Goal: Navigation & Orientation: Find specific page/section

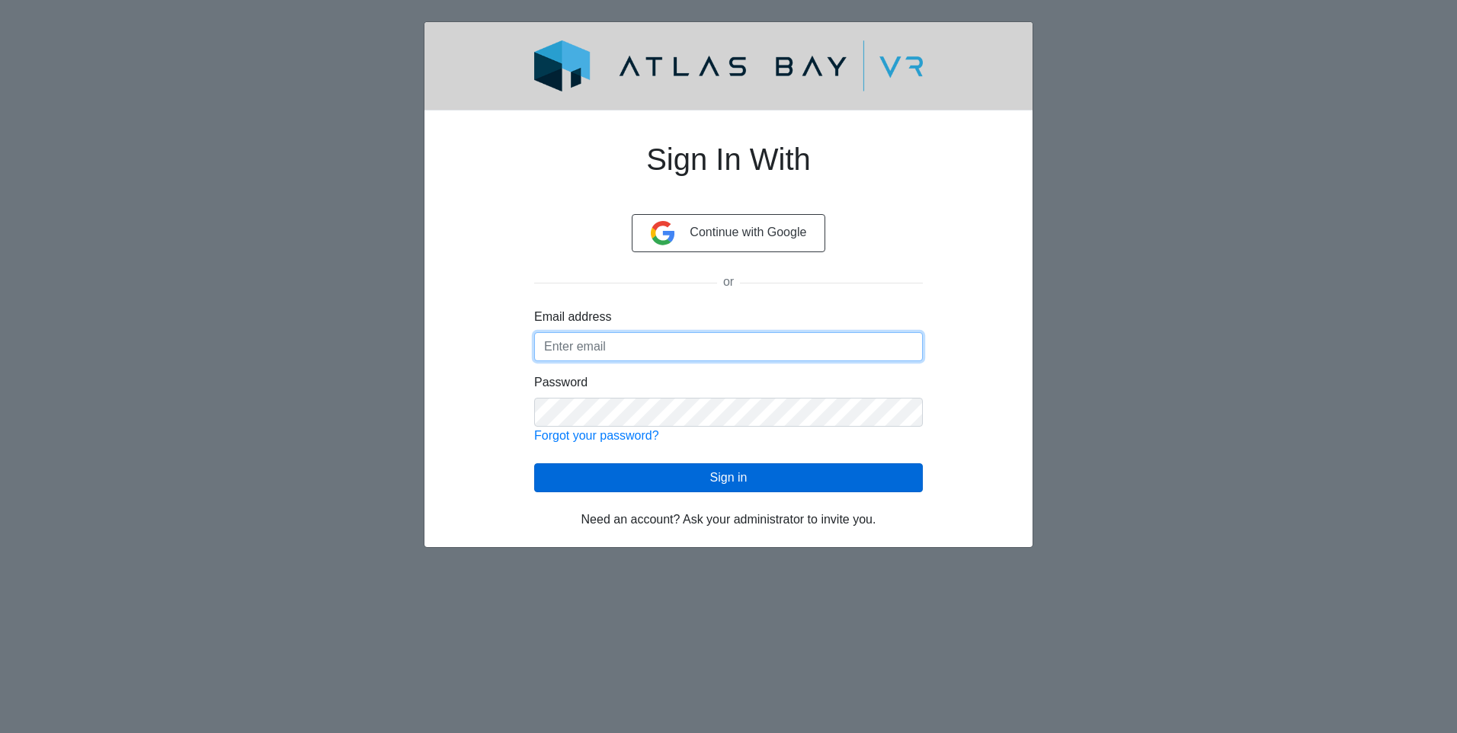
type input "[EMAIL_ADDRESS][DOMAIN_NAME]"
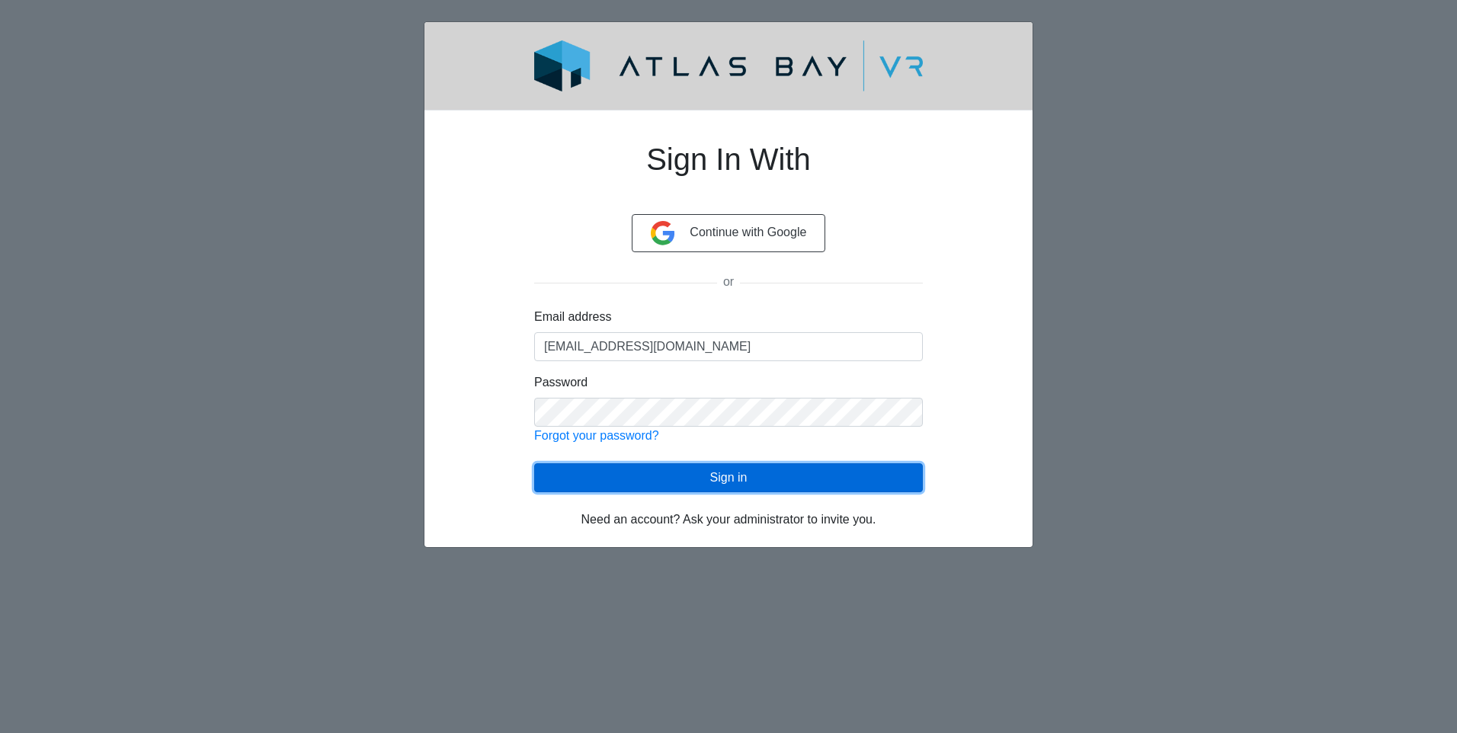
click at [728, 469] on button "Sign in" at bounding box center [728, 477] width 389 height 29
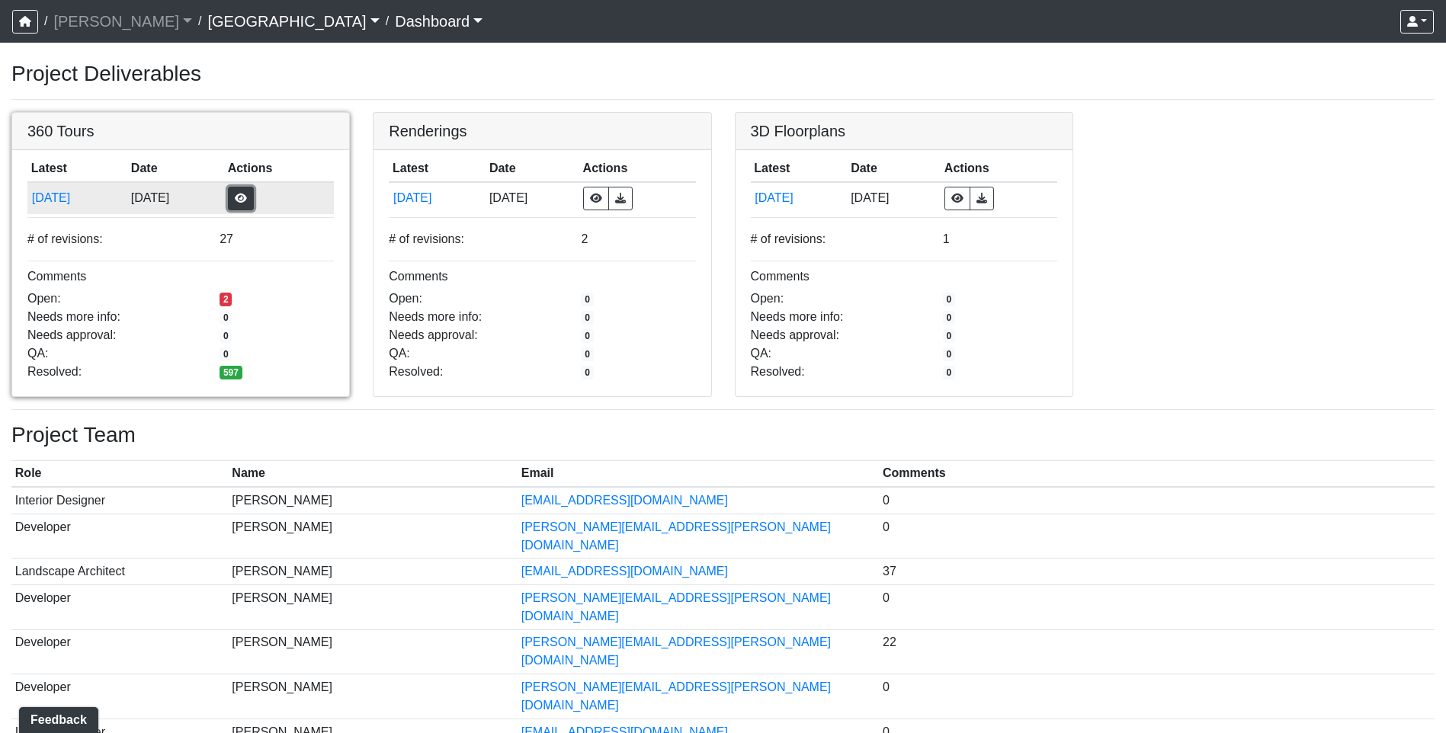
click at [254, 193] on button "button" at bounding box center [241, 199] width 26 height 24
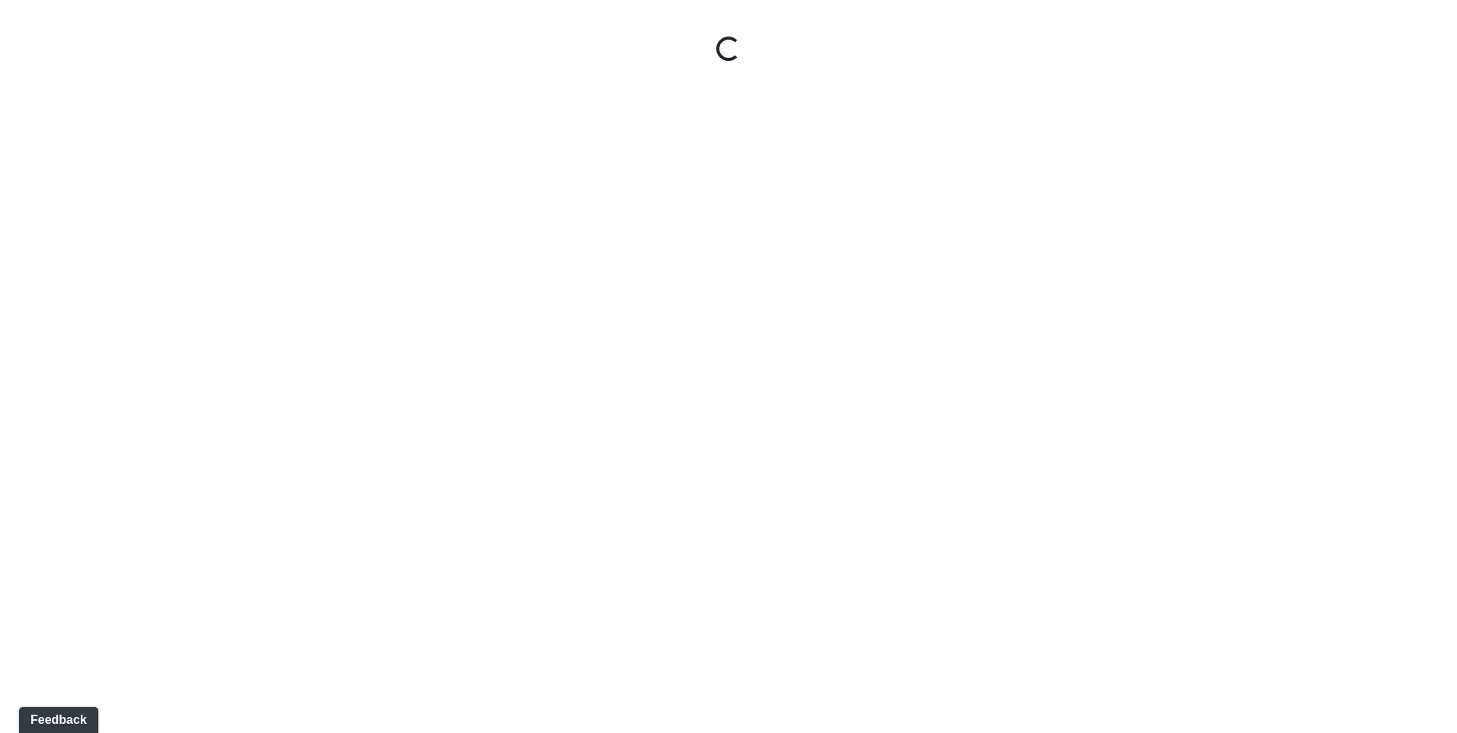
select select "gontoaMErPAtzSBVXh4ptW"
select select "h3ebyGk32eUmSzz99H473o"
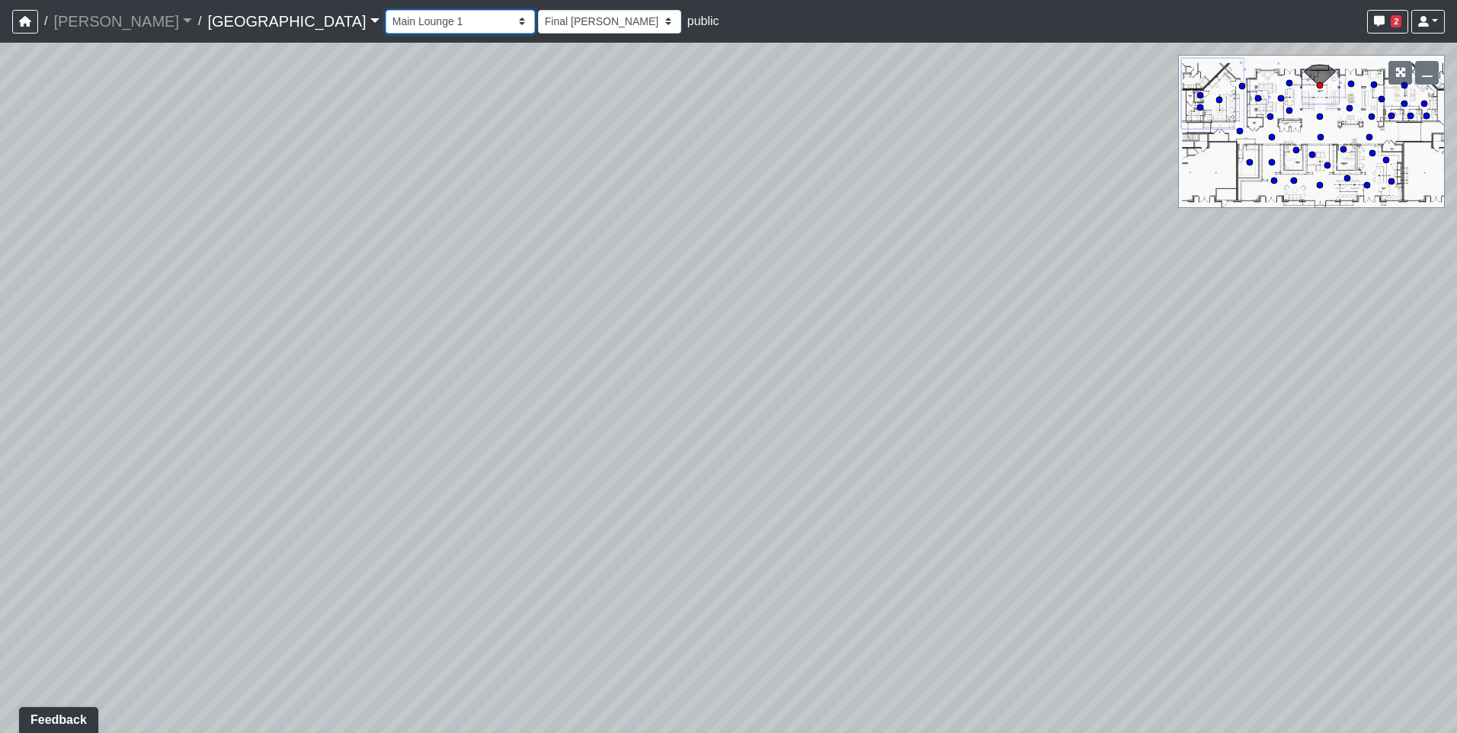
click at [386, 24] on select "Breezeway Entry Fireplace 1 Fireplace 2 Gate Golf Holes Shade Sails Sidewalk 1 …" at bounding box center [460, 22] width 149 height 24
click at [386, 10] on select "Breezeway Entry Fireplace 1 Fireplace 2 Gate Golf Holes Shade Sails Sidewalk 1 …" at bounding box center [460, 22] width 149 height 24
select select "aKnx4LbkW4vTTeN38Co3z9"
select select "h3ebyGk32eUmSzz99H473o"
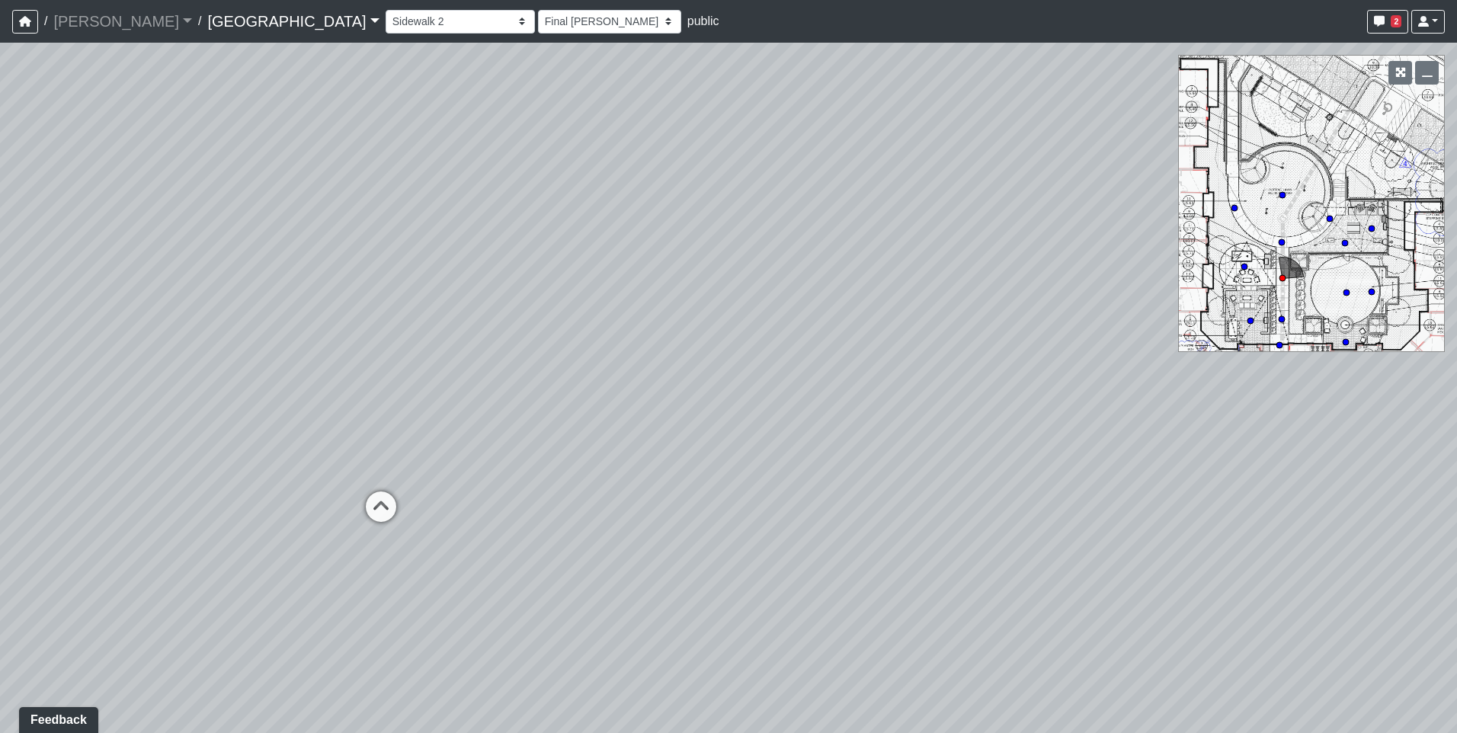
drag, startPoint x: 994, startPoint y: 442, endPoint x: 552, endPoint y: 334, distance: 455.1
click at [552, 334] on div "Loading... Pool Courtyard Entry 1 Loading... Main Lounge 2 Loading... Pool Cour…" at bounding box center [728, 388] width 1457 height 691
click at [382, 498] on icon at bounding box center [381, 515] width 46 height 46
select select "h2Ljgq5k7pVKEairBLeMDA"
select select "h3ebyGk32eUmSzz99H473o"
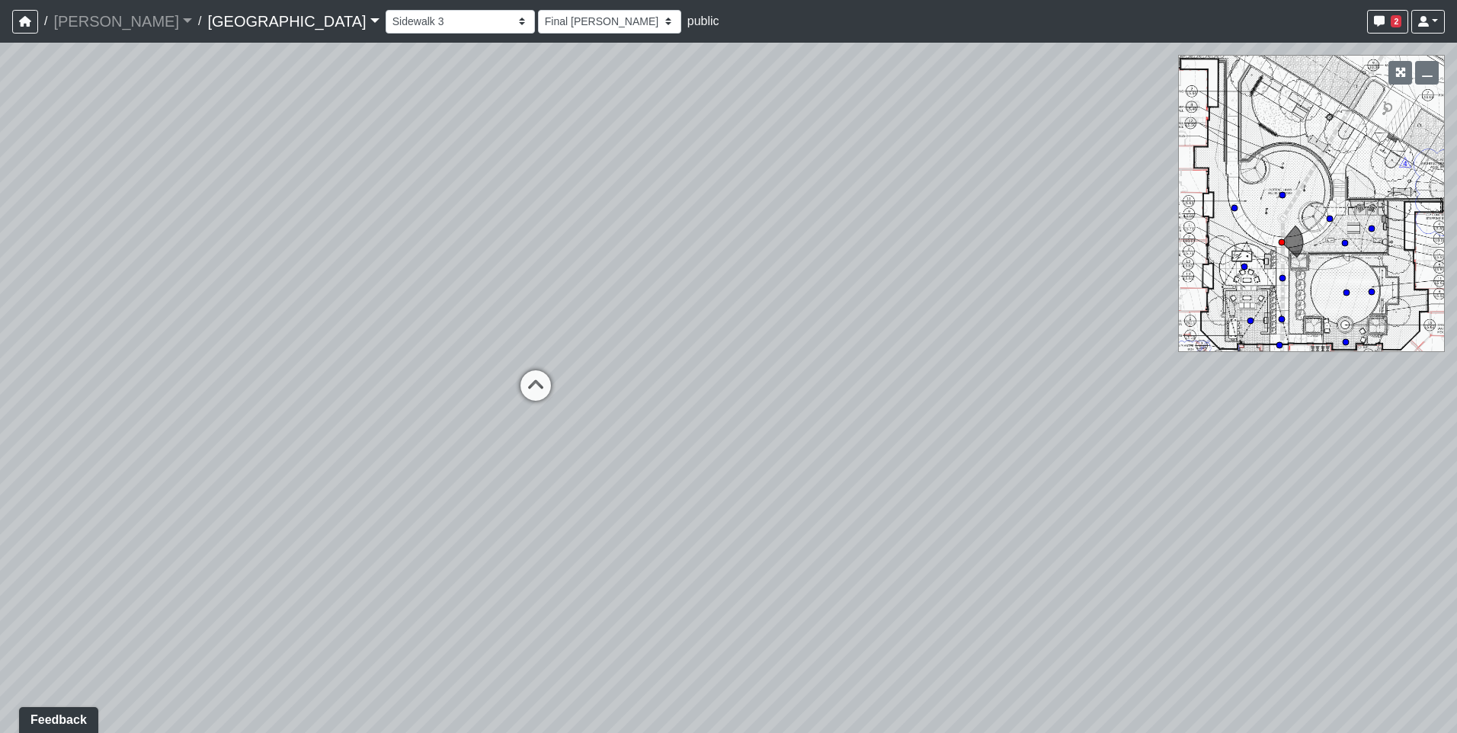
drag, startPoint x: 332, startPoint y: 332, endPoint x: 132, endPoint y: 301, distance: 202.0
click at [132, 301] on div "Loading... Pool Courtyard Entry 1 Loading... Main Lounge 2 Loading... Pool Cour…" at bounding box center [728, 388] width 1457 height 691
drag, startPoint x: 1135, startPoint y: 487, endPoint x: 630, endPoint y: 342, distance: 524.9
click at [630, 342] on div "Loading... Pool Courtyard Entry 1 Loading... Main Lounge 2 Loading... Pool Cour…" at bounding box center [728, 388] width 1457 height 691
drag, startPoint x: 959, startPoint y: 371, endPoint x: 367, endPoint y: 373, distance: 592.2
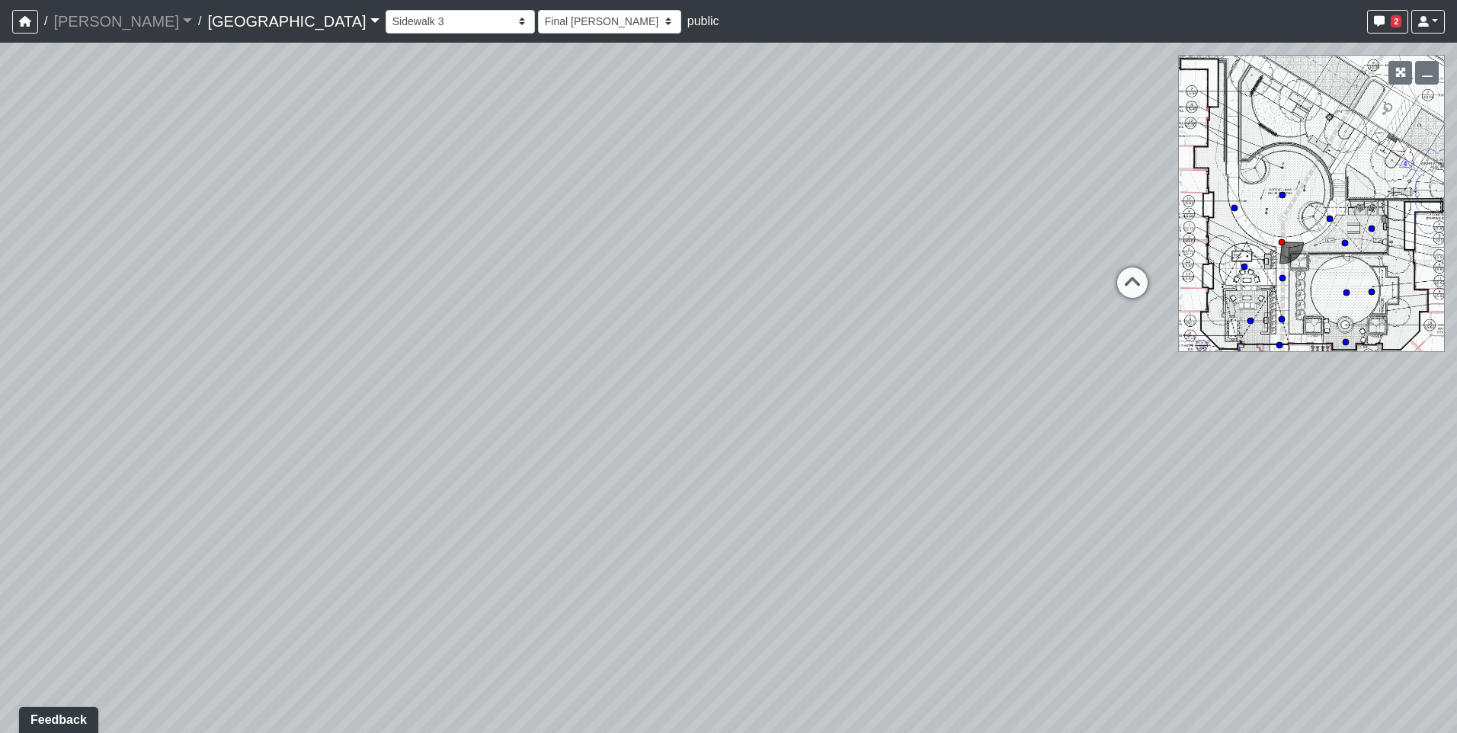
click at [367, 373] on div "Loading... Pool Courtyard Entry 1 Loading... Main Lounge 2 Loading... Pool Cour…" at bounding box center [728, 388] width 1457 height 691
click at [784, 247] on icon at bounding box center [782, 262] width 46 height 46
select select "aKnx4LbkW4vTTeN38Co3z9"
select select "h3ebyGk32eUmSzz99H473o"
drag, startPoint x: 881, startPoint y: 344, endPoint x: 171, endPoint y: 212, distance: 722.5
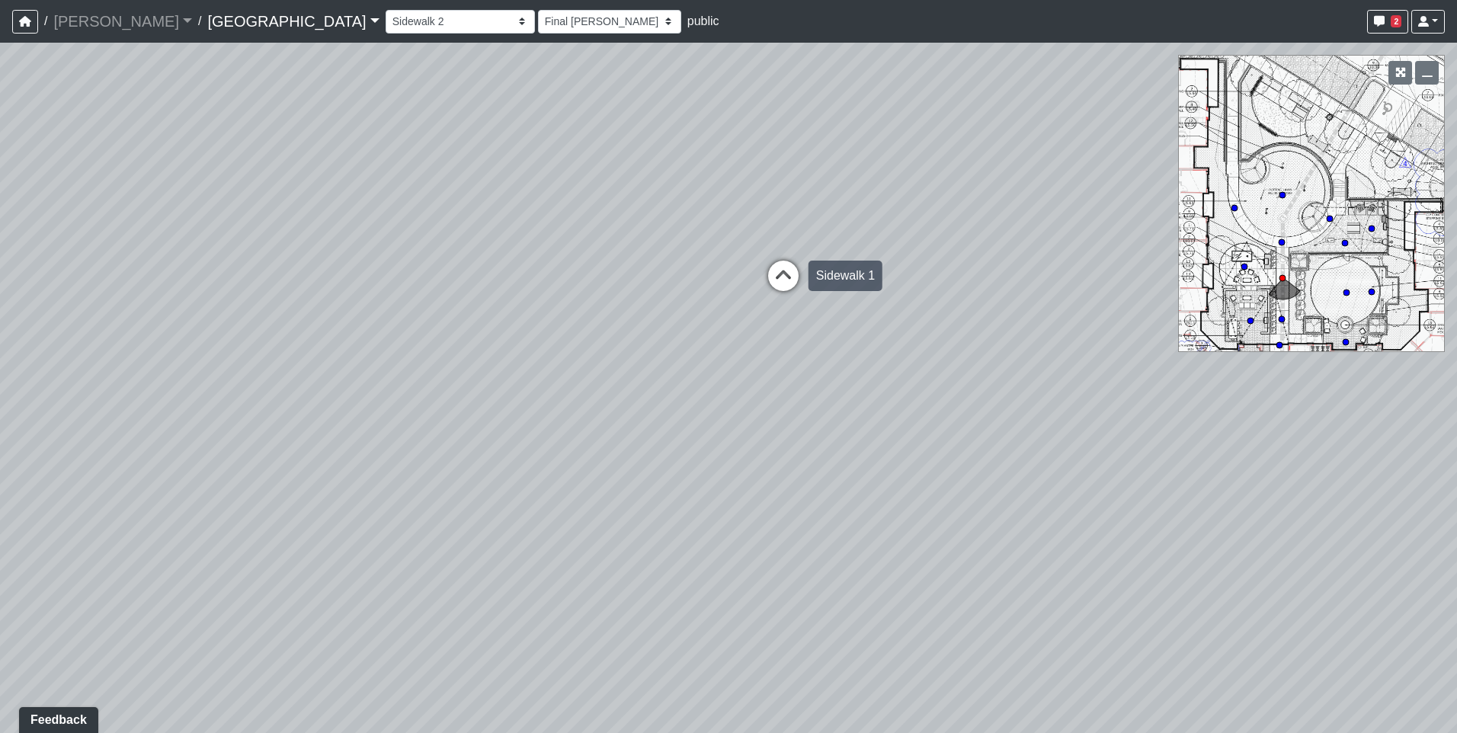
click at [171, 212] on div "Loading... Pool Courtyard Entry 1 Loading... Main Lounge 2 Loading... Pool Cour…" at bounding box center [728, 388] width 1457 height 691
drag, startPoint x: 630, startPoint y: 363, endPoint x: 426, endPoint y: 505, distance: 248.0
click at [426, 505] on div "Loading... Pool Courtyard Entry 1 Loading... Main Lounge 2 Loading... Pool Cour…" at bounding box center [728, 388] width 1457 height 691
click at [766, 443] on div "Loading... Pool Courtyard Entry 1 Loading... Main Lounge 2 Loading... Pool Cour…" at bounding box center [728, 388] width 1457 height 691
drag, startPoint x: 538, startPoint y: 374, endPoint x: 1093, endPoint y: 341, distance: 555.9
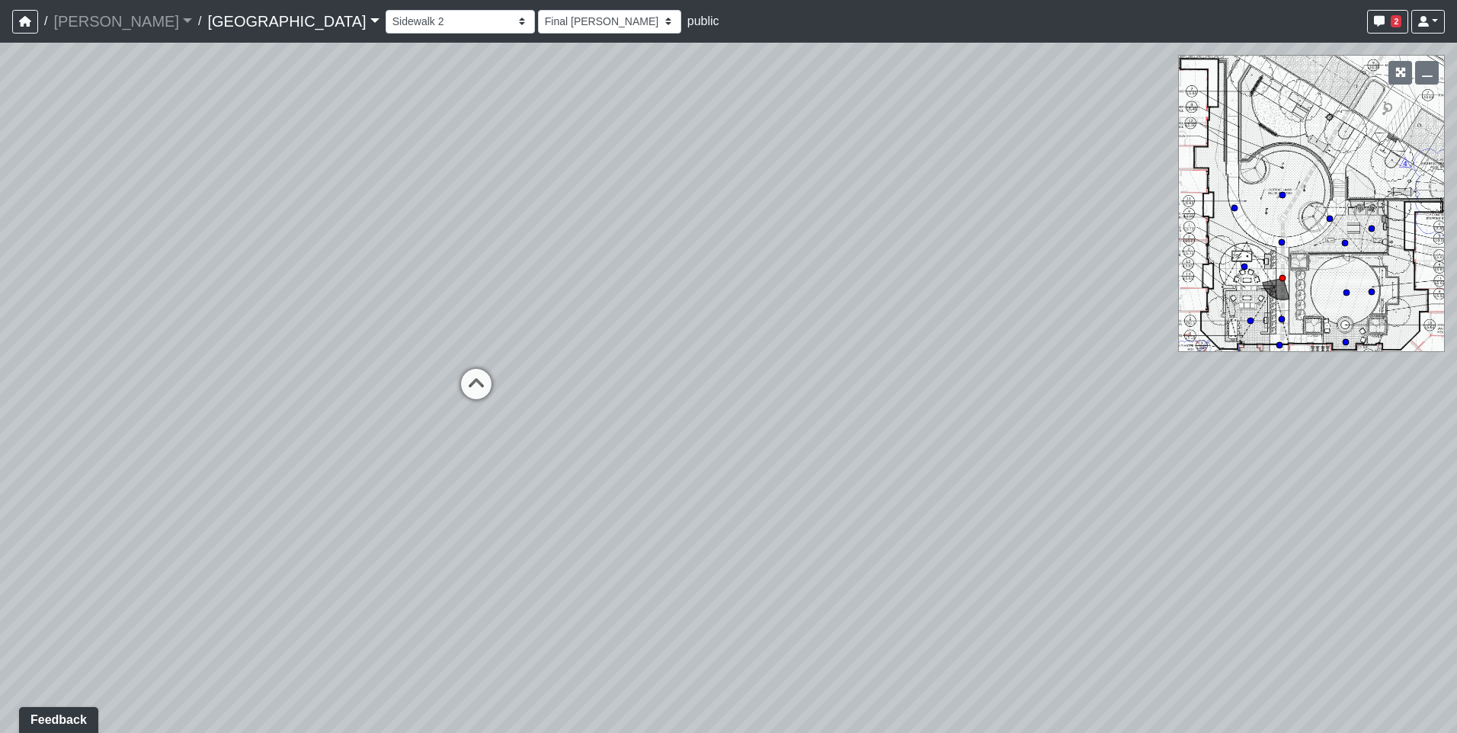
click at [1093, 341] on div "Loading... Pool Courtyard Entry 1 Loading... Main Lounge 2 Loading... Pool Cour…" at bounding box center [728, 388] width 1457 height 691
drag, startPoint x: 622, startPoint y: 282, endPoint x: 872, endPoint y: 274, distance: 250.1
click at [872, 274] on div "Loading... Pool Courtyard Entry 1 Loading... Main Lounge 2 Loading... Pool Cour…" at bounding box center [728, 388] width 1457 height 691
drag, startPoint x: 630, startPoint y: 290, endPoint x: 953, endPoint y: 248, distance: 326.0
click at [953, 248] on div "Loading... Pool Courtyard Entry 1 Loading... Main Lounge 2 Loading... Pool Cour…" at bounding box center [728, 388] width 1457 height 691
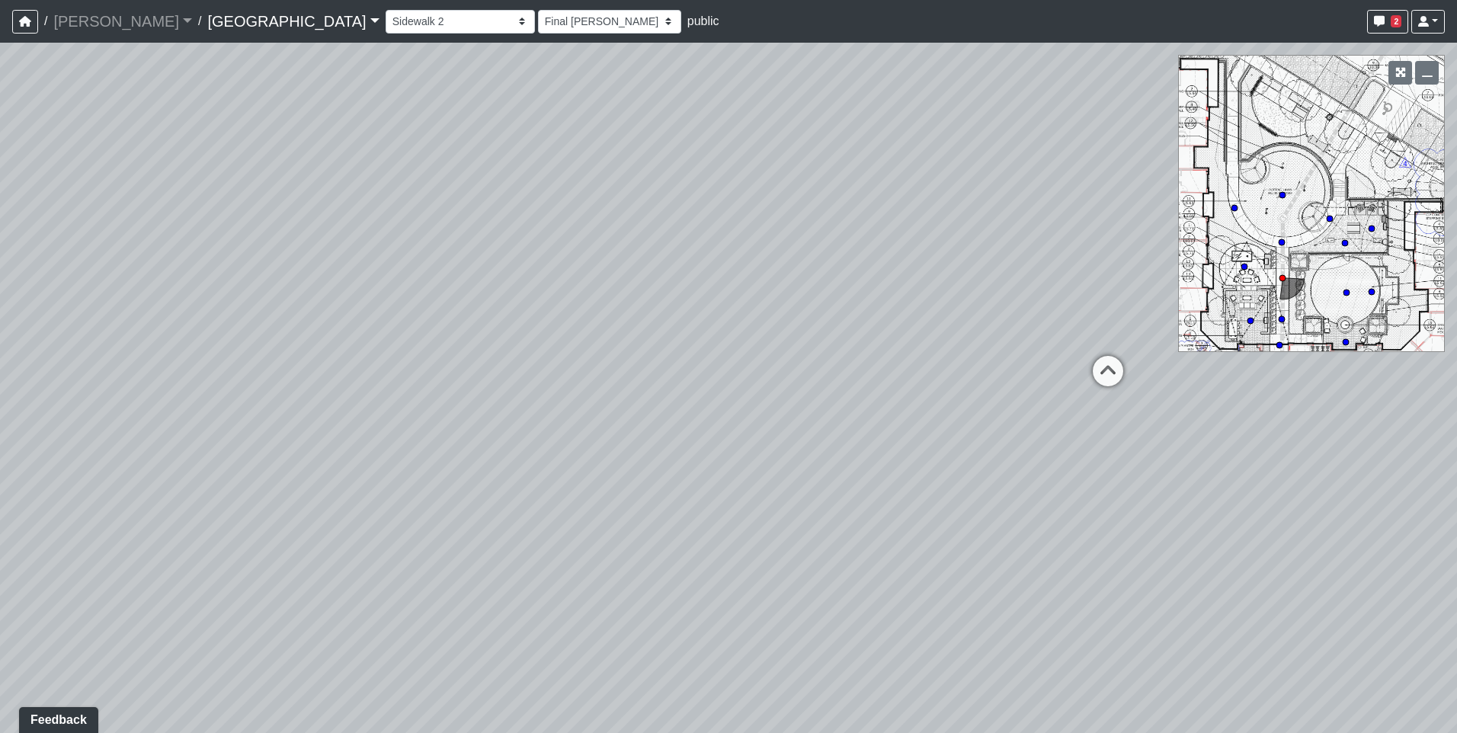
drag, startPoint x: 393, startPoint y: 274, endPoint x: 936, endPoint y: 272, distance: 543.4
click at [936, 272] on div "Loading... Pool Courtyard Entry 1 Loading... Main Lounge 2 Loading... Pool Cour…" at bounding box center [728, 388] width 1457 height 691
drag, startPoint x: 314, startPoint y: 255, endPoint x: 971, endPoint y: 199, distance: 659.3
click at [971, 199] on div "Loading... Pool Courtyard Entry 1 Loading... Main Lounge 2 Loading... Pool Cour…" at bounding box center [728, 388] width 1457 height 691
click at [667, 292] on div "Loading... Pool Courtyard Entry 1 Loading... Main Lounge 2 Loading... Pool Cour…" at bounding box center [728, 388] width 1457 height 691
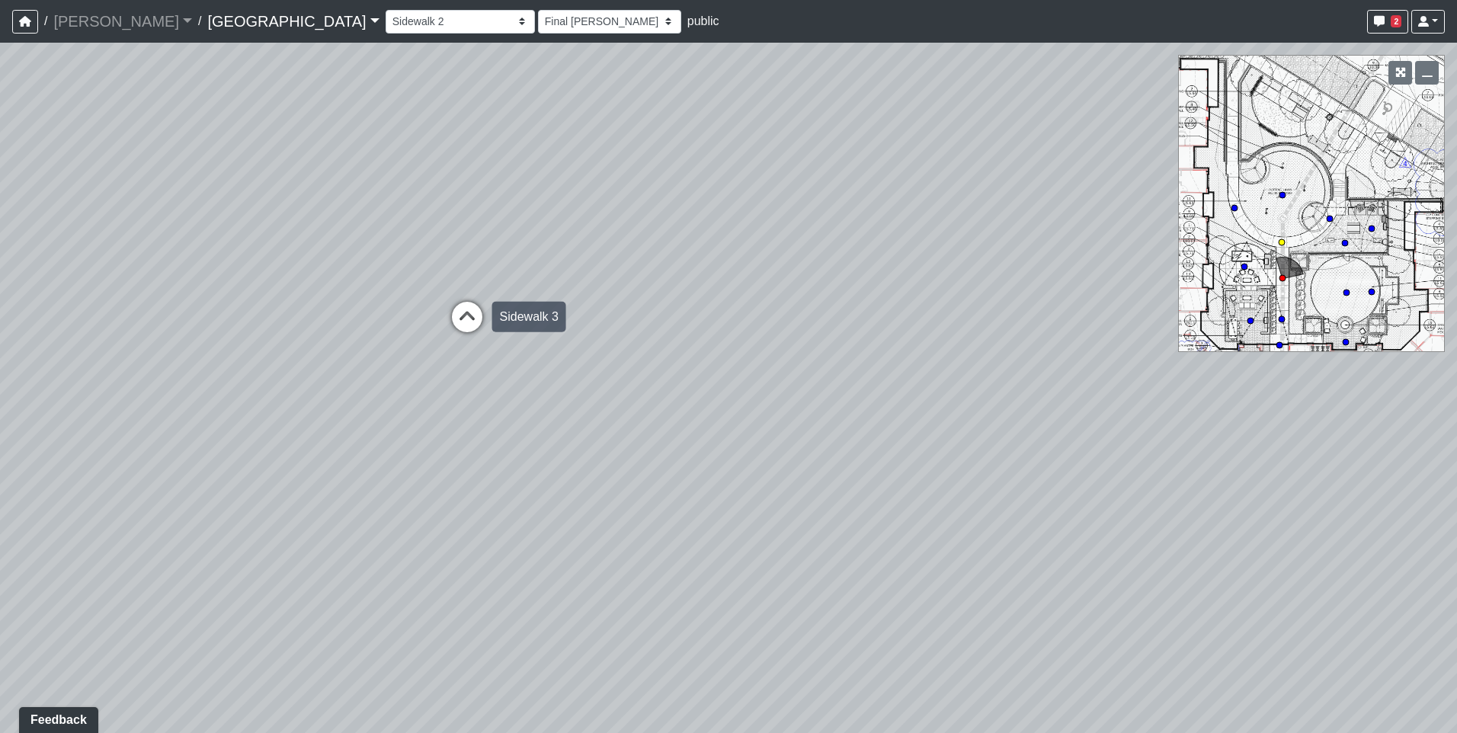
click at [471, 322] on icon at bounding box center [467, 325] width 46 height 46
select select "h2Ljgq5k7pVKEairBLeMDA"
select select "h3ebyGk32eUmSzz99H473o"
drag, startPoint x: 420, startPoint y: 460, endPoint x: 125, endPoint y: 488, distance: 296.3
click at [125, 488] on div "Loading... Pool Courtyard Entry 1 Loading... Main Lounge 2 Loading... Pool Cour…" at bounding box center [728, 388] width 1457 height 691
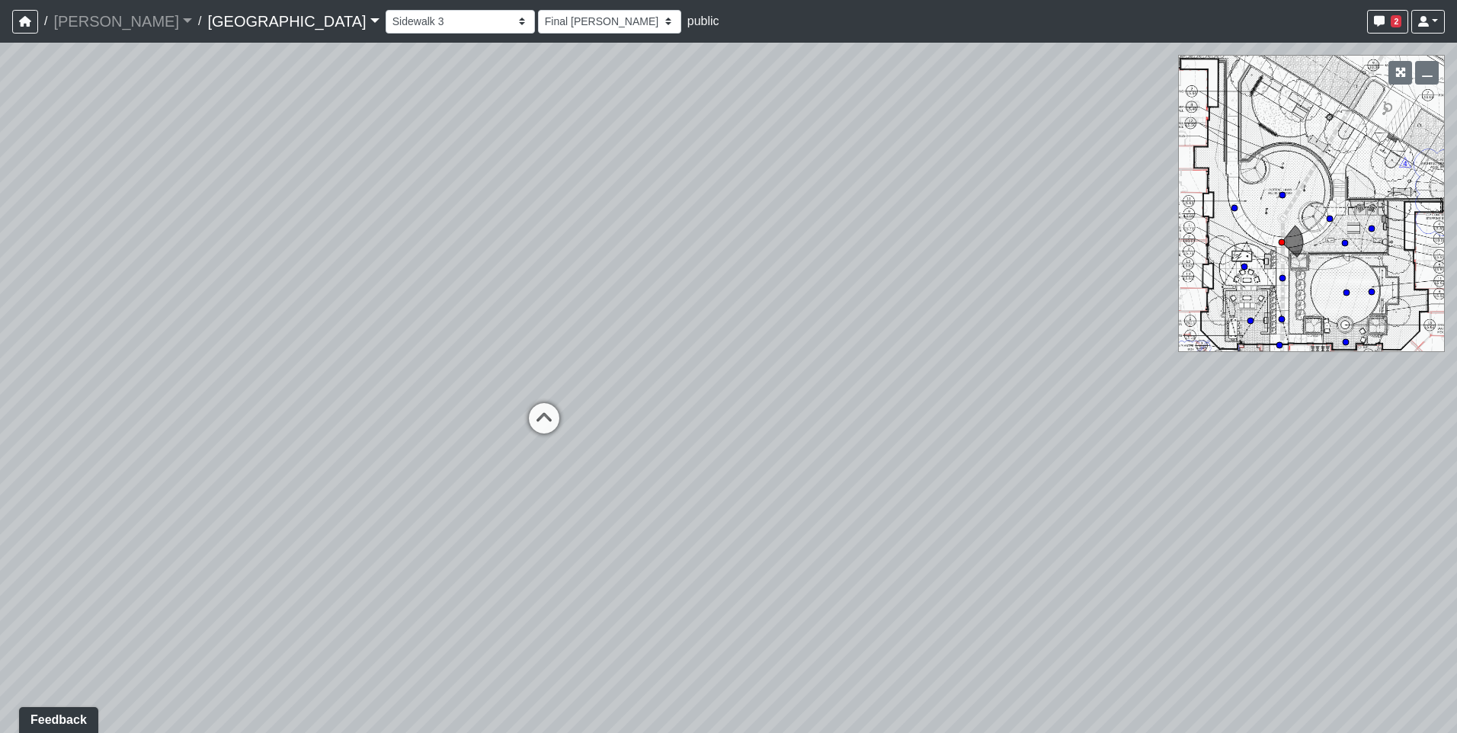
click at [500, 356] on div "Loading... Pool Courtyard Entry 1 Loading... Main Lounge 2 Loading... Pool Cour…" at bounding box center [728, 388] width 1457 height 691
drag, startPoint x: 857, startPoint y: 245, endPoint x: 742, endPoint y: 324, distance: 139.9
click at [742, 324] on div "Loading... Pool Courtyard Entry 1 Loading... Main Lounge 2 Loading... Pool Cour…" at bounding box center [728, 388] width 1457 height 691
drag, startPoint x: 912, startPoint y: 476, endPoint x: 1055, endPoint y: 239, distance: 277.0
click at [1055, 239] on div "Loading... Pool Courtyard Entry 1 Loading... Main Lounge 2 Loading... Pool Cour…" at bounding box center [728, 388] width 1457 height 691
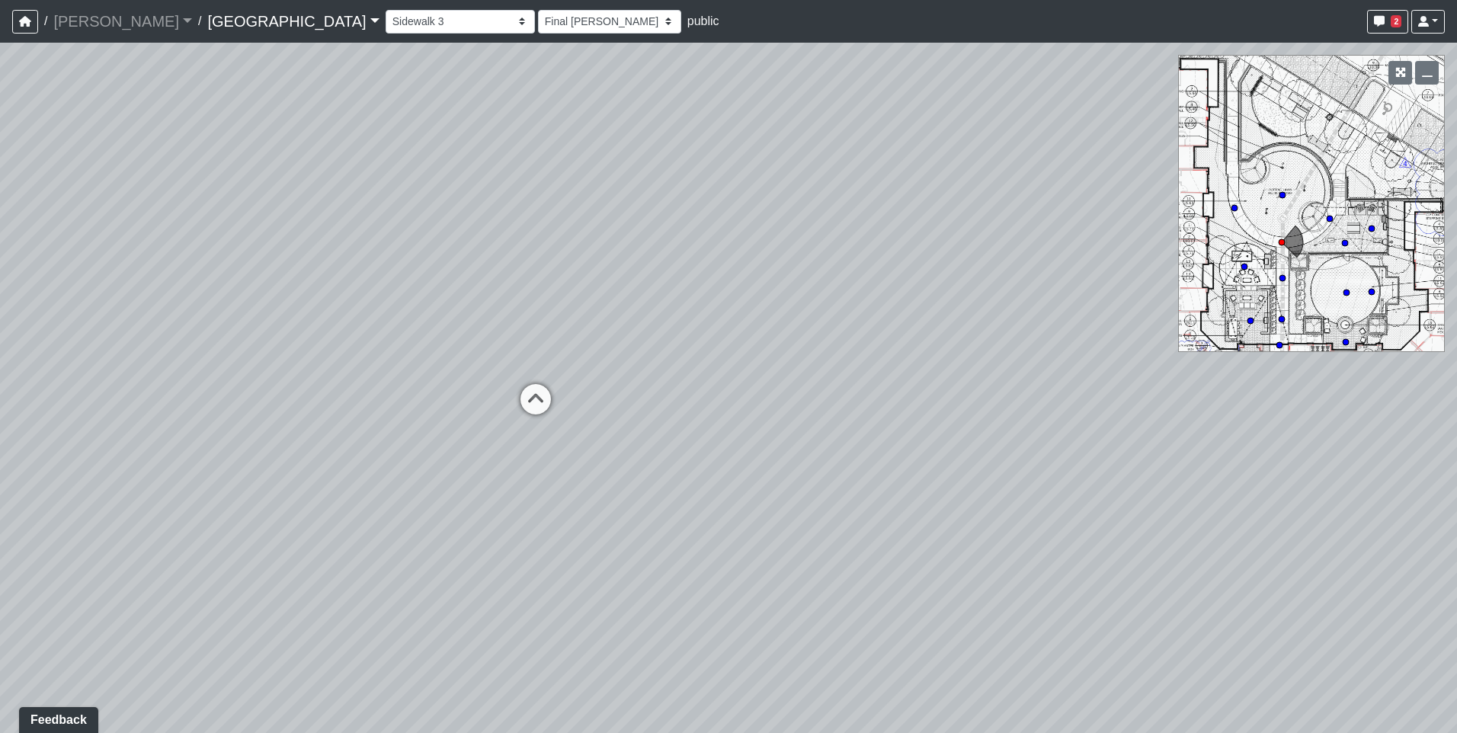
drag, startPoint x: 737, startPoint y: 226, endPoint x: 670, endPoint y: 389, distance: 175.6
click at [670, 389] on div "Loading... Pool Courtyard Entry 1 Loading... Main Lounge 2 Loading... Pool Cour…" at bounding box center [728, 388] width 1457 height 691
drag, startPoint x: 1129, startPoint y: 330, endPoint x: 116, endPoint y: 290, distance: 1013.7
click at [116, 290] on div "Loading... Pool Courtyard Entry 1 Loading... Main Lounge 2 Loading... Pool Cour…" at bounding box center [728, 388] width 1457 height 691
click at [791, 340] on icon at bounding box center [786, 356] width 46 height 46
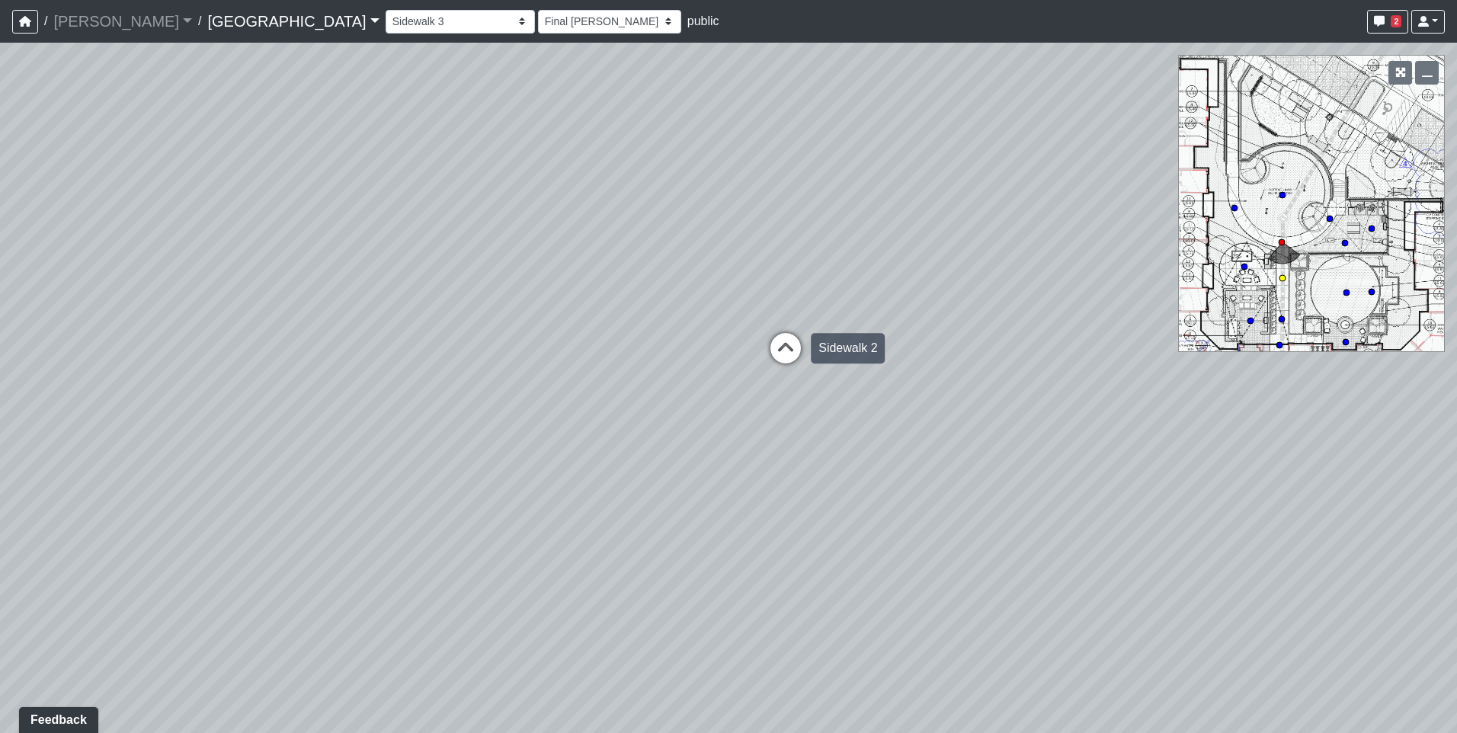
select select "aKnx4LbkW4vTTeN38Co3z9"
select select "h3ebyGk32eUmSzz99H473o"
click at [793, 367] on icon at bounding box center [792, 378] width 46 height 46
select select "2g74JqUAVunN4W4RDEJZSB"
select select "h3ebyGk32eUmSzz99H473o"
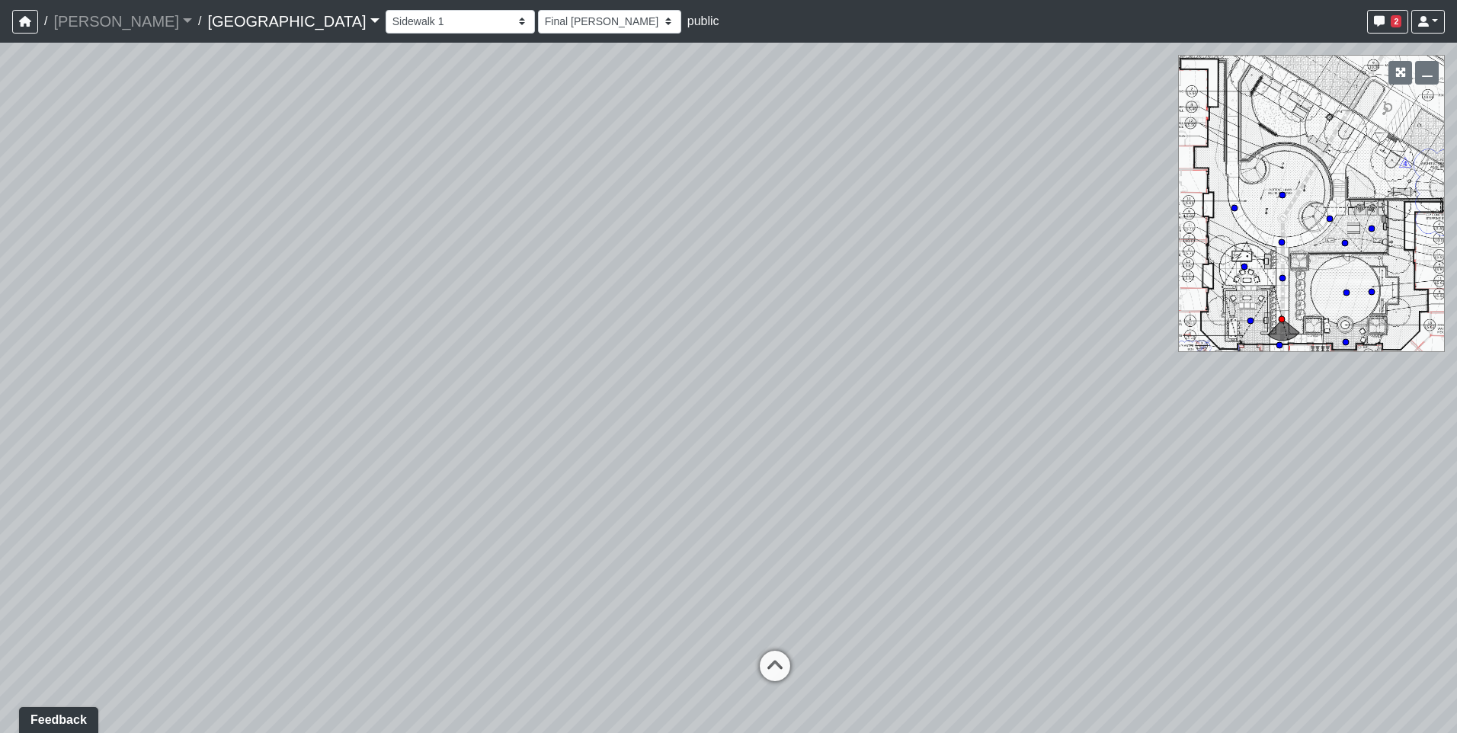
drag, startPoint x: 813, startPoint y: 303, endPoint x: 783, endPoint y: 496, distance: 195.2
click at [783, 496] on div "Loading... Pool Courtyard Entry 1 Loading... Main Lounge 2 Loading... Pool Cour…" at bounding box center [728, 388] width 1457 height 691
drag, startPoint x: 808, startPoint y: 581, endPoint x: 652, endPoint y: 524, distance: 165.7
click at [652, 524] on div "Loading... Pool Courtyard Entry 1 Loading... Main Lounge 2 Loading... Pool Cour…" at bounding box center [728, 388] width 1457 height 691
click at [666, 608] on icon at bounding box center [676, 614] width 46 height 46
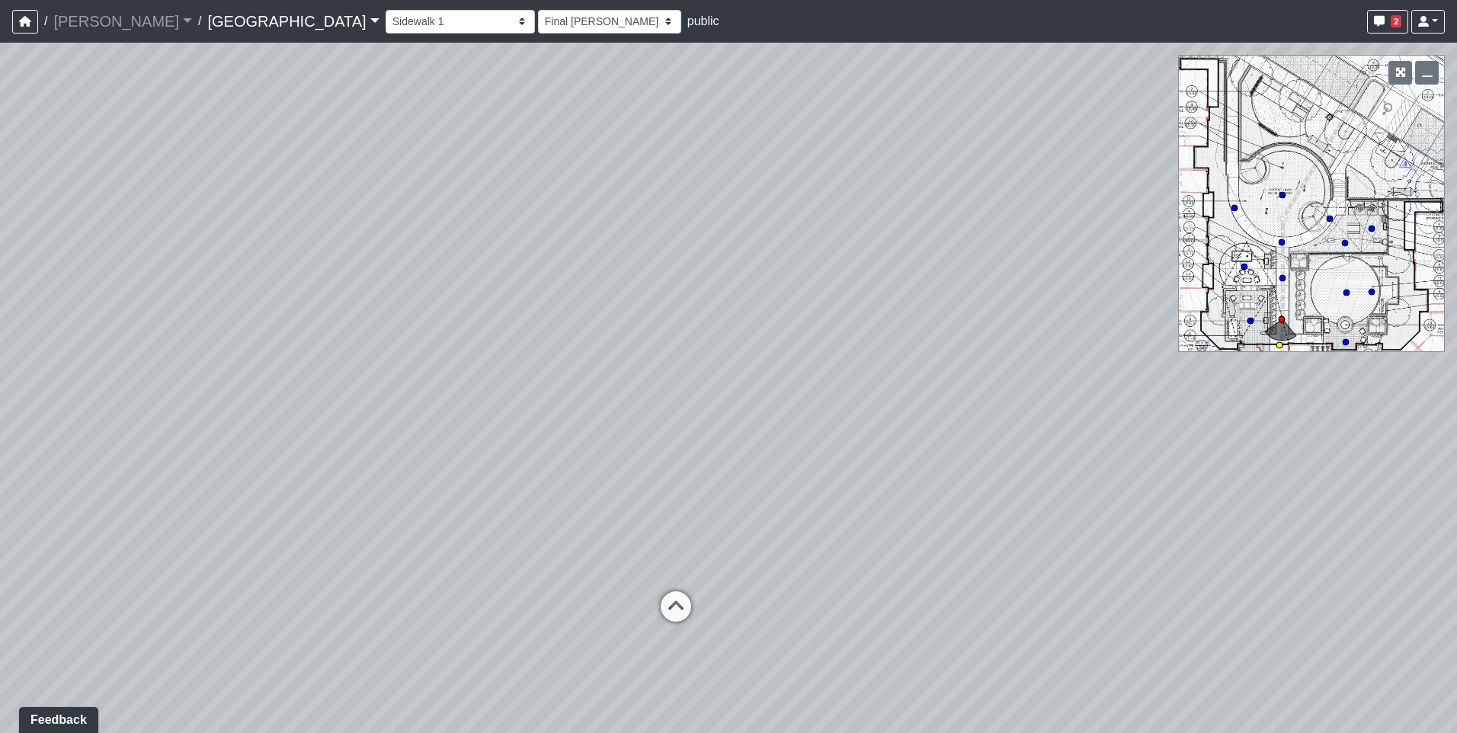
select select "bV6mw7sk2yau5djgeHJiat"
select select "h3ebyGk32eUmSzz99H473o"
click at [741, 537] on icon at bounding box center [731, 544] width 46 height 46
select select "5twcqx3V9eezx34MYuTuHT"
select select "h3ebyGk32eUmSzz99H473o"
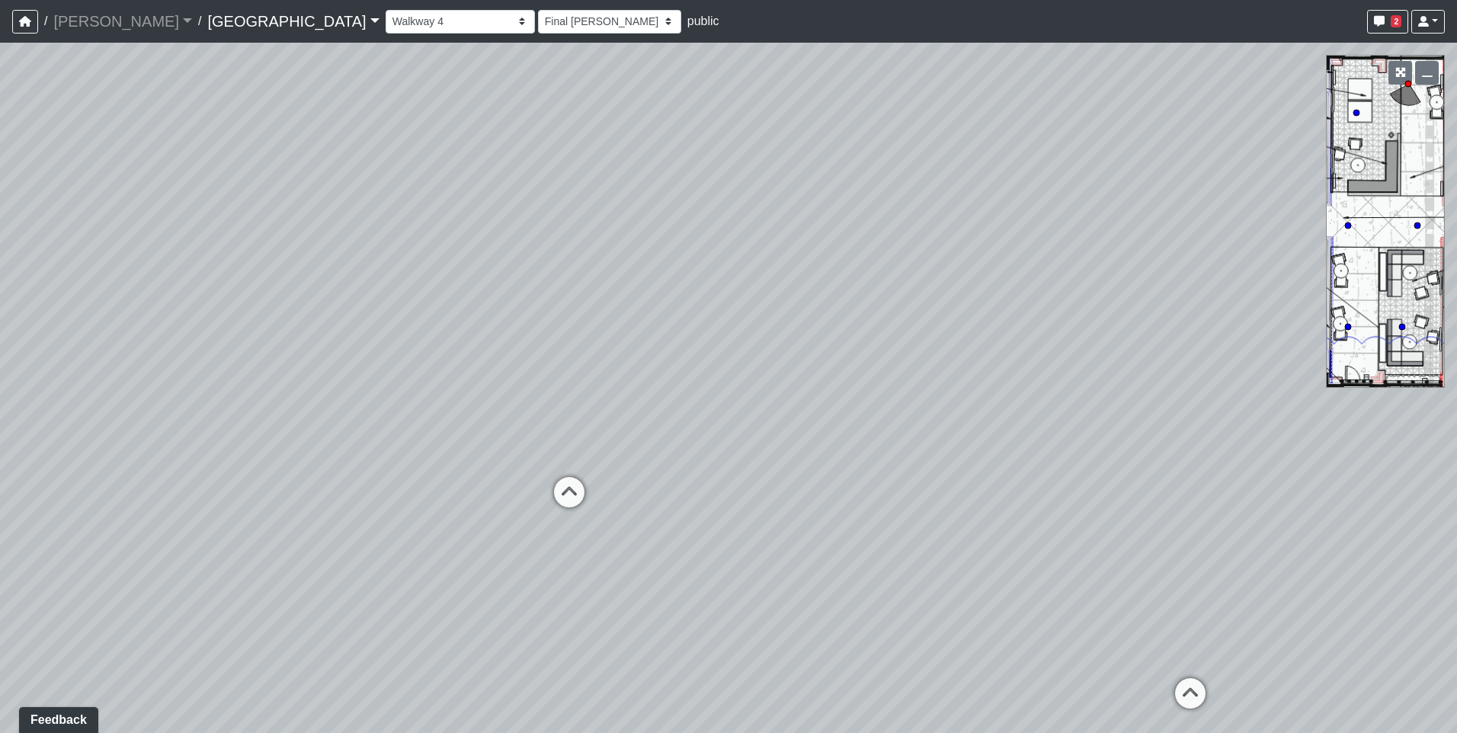
drag, startPoint x: 1006, startPoint y: 348, endPoint x: 915, endPoint y: 350, distance: 91.5
click at [915, 350] on div "Loading... Pool Courtyard Entry 1 Loading... Main Lounge 2 Loading... Pool Cour…" at bounding box center [728, 388] width 1457 height 691
drag, startPoint x: 741, startPoint y: 375, endPoint x: 357, endPoint y: 364, distance: 383.5
click at [357, 364] on div "Loading... Pool Courtyard Entry 1 Loading... Main Lounge 2 Loading... Pool Cour…" at bounding box center [728, 388] width 1457 height 691
drag, startPoint x: 788, startPoint y: 427, endPoint x: 409, endPoint y: 426, distance: 378.8
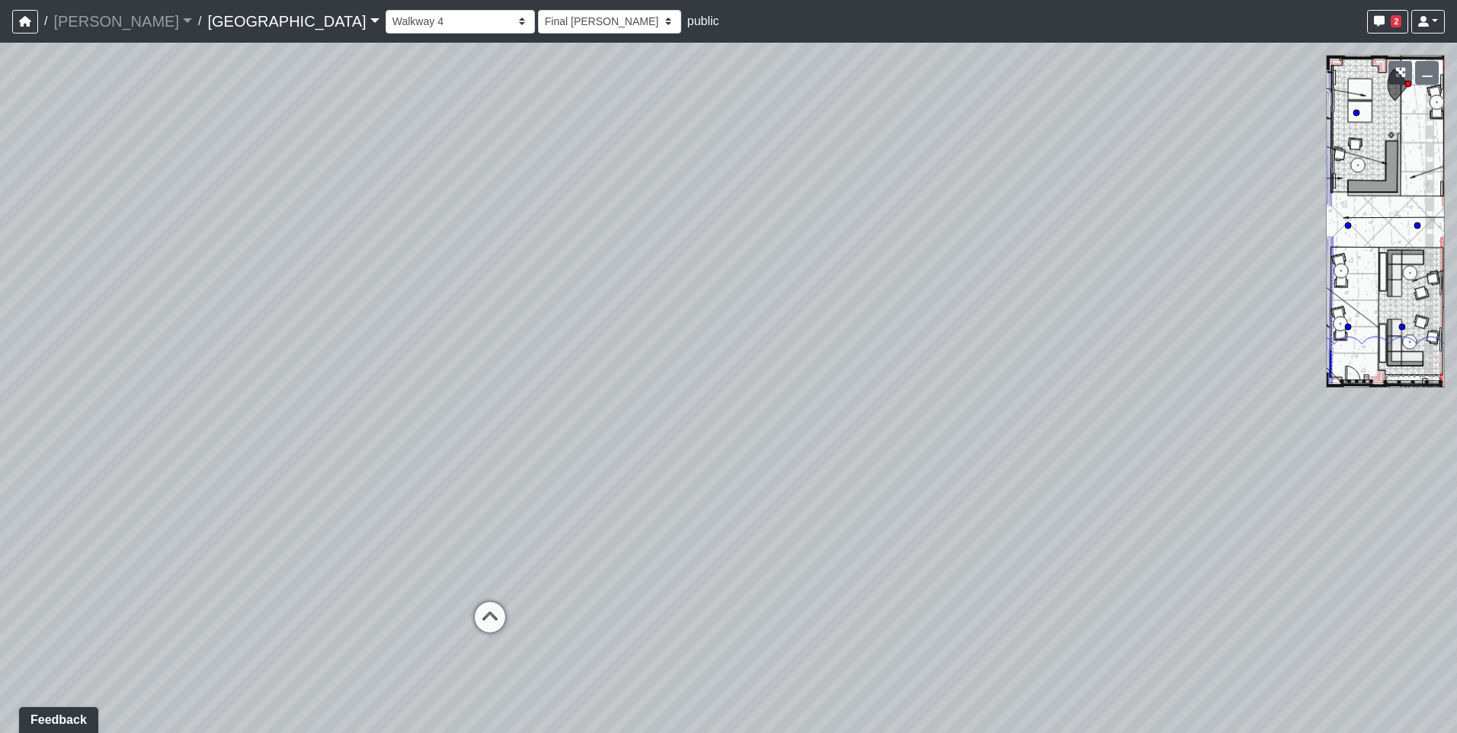
click at [409, 426] on div "Loading... Pool Courtyard Entry 1 Loading... Main Lounge 2 Loading... Pool Cour…" at bounding box center [728, 388] width 1457 height 691
drag, startPoint x: 236, startPoint y: 386, endPoint x: 856, endPoint y: 397, distance: 619.7
click at [856, 397] on div "Loading... Pool Courtyard Entry 1 Loading... Main Lounge 2 Loading... Pool Cour…" at bounding box center [728, 388] width 1457 height 691
drag, startPoint x: 381, startPoint y: 391, endPoint x: 971, endPoint y: 361, distance: 590.7
click at [971, 361] on div "Loading... Pool Courtyard Entry 1 Loading... Main Lounge 2 Loading... Pool Cour…" at bounding box center [728, 388] width 1457 height 691
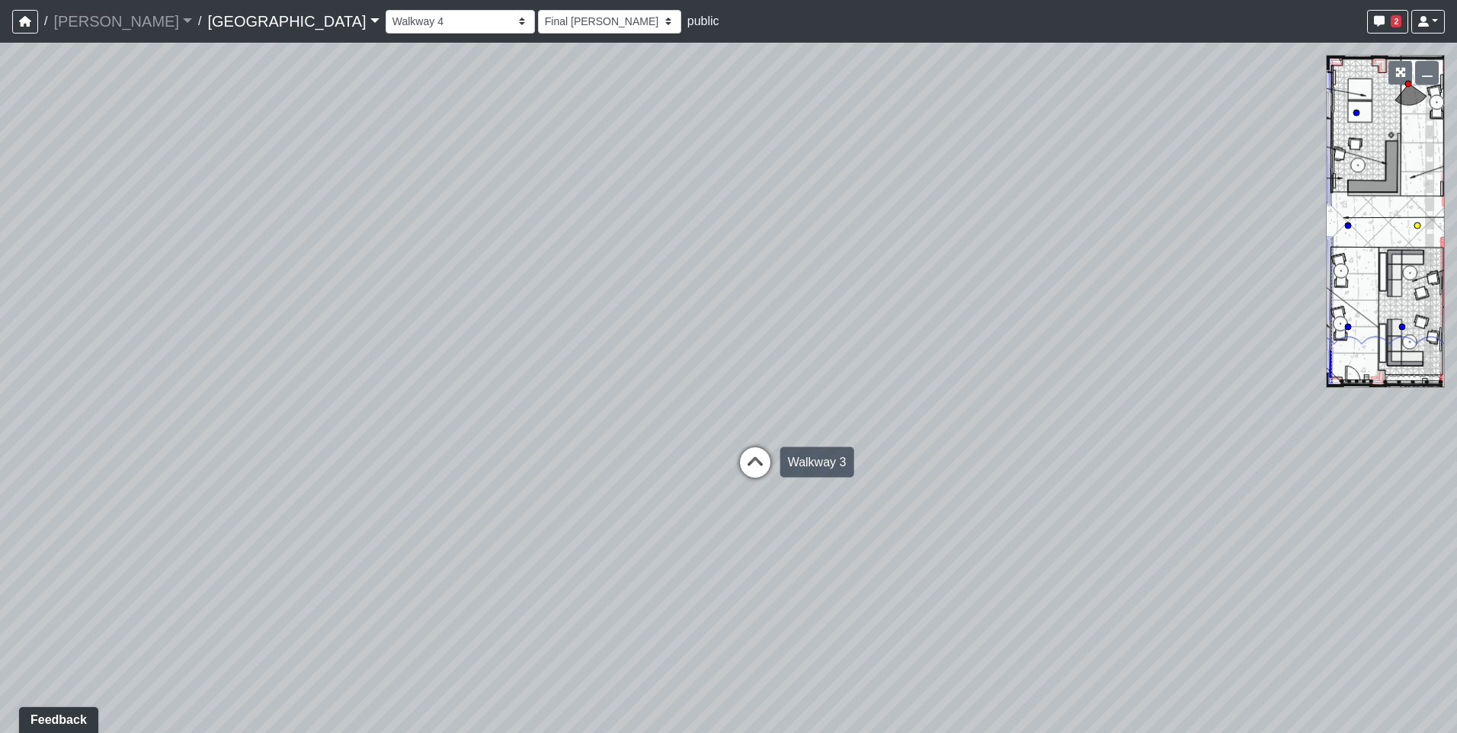
click at [755, 462] on icon at bounding box center [755, 470] width 46 height 46
select select "fouQaAmTNYQfM5euUrkyLi"
select select "h3ebyGk32eUmSzz99H473o"
click at [787, 370] on div "Loading... Pool Courtyard Entry 1 Loading... Main Lounge 2 Loading... Pool Cour…" at bounding box center [728, 388] width 1457 height 691
click at [758, 338] on icon at bounding box center [757, 350] width 46 height 46
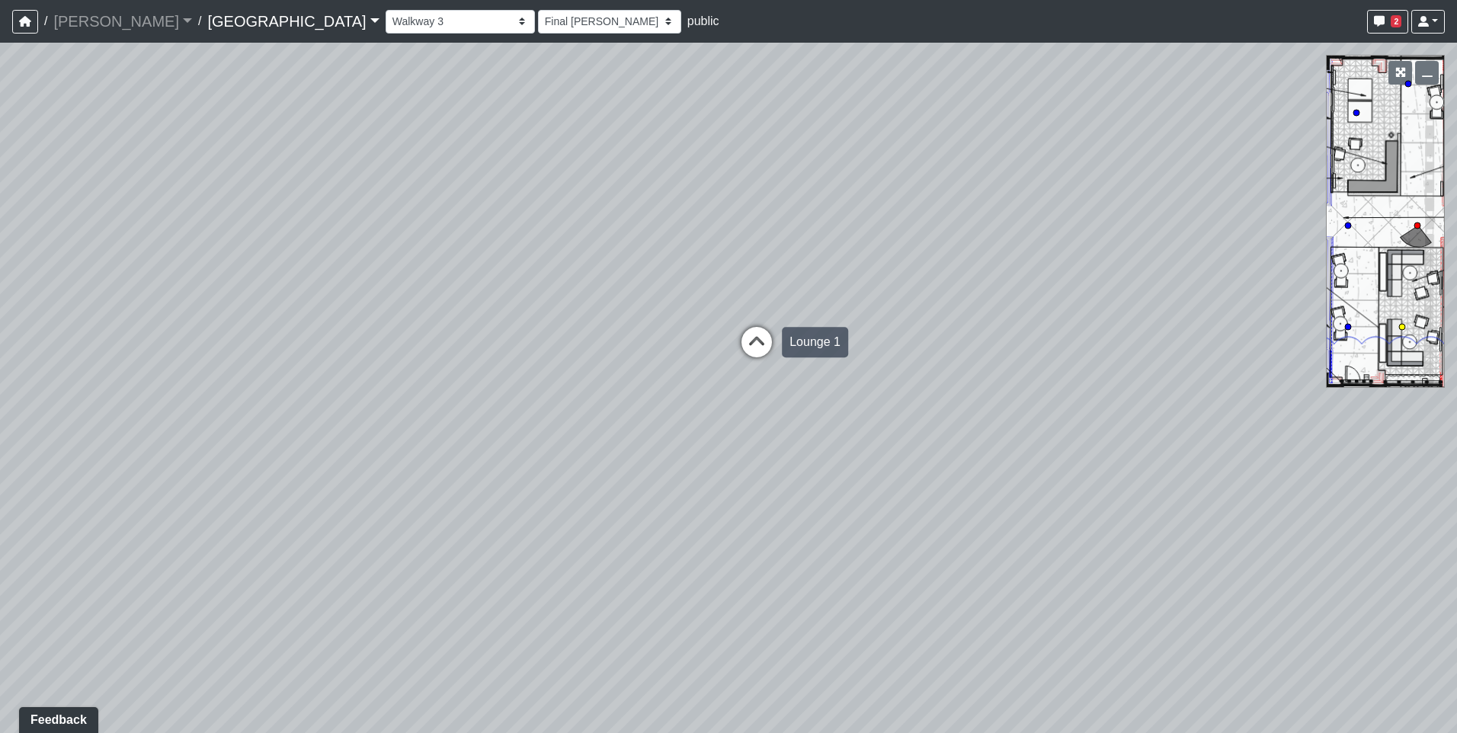
select select "wmN8i6qK71suYTzKAspxAn"
select select "h3ebyGk32eUmSzz99H473o"
drag, startPoint x: 1409, startPoint y: 239, endPoint x: 1416, endPoint y: 309, distance: 69.7
click at [1416, 309] on div "Loading... Pool Courtyard Entry 1 Loading... Main Lounge 2 Loading... Pool Cour…" at bounding box center [728, 388] width 1457 height 691
drag, startPoint x: 683, startPoint y: 436, endPoint x: 287, endPoint y: 114, distance: 509.8
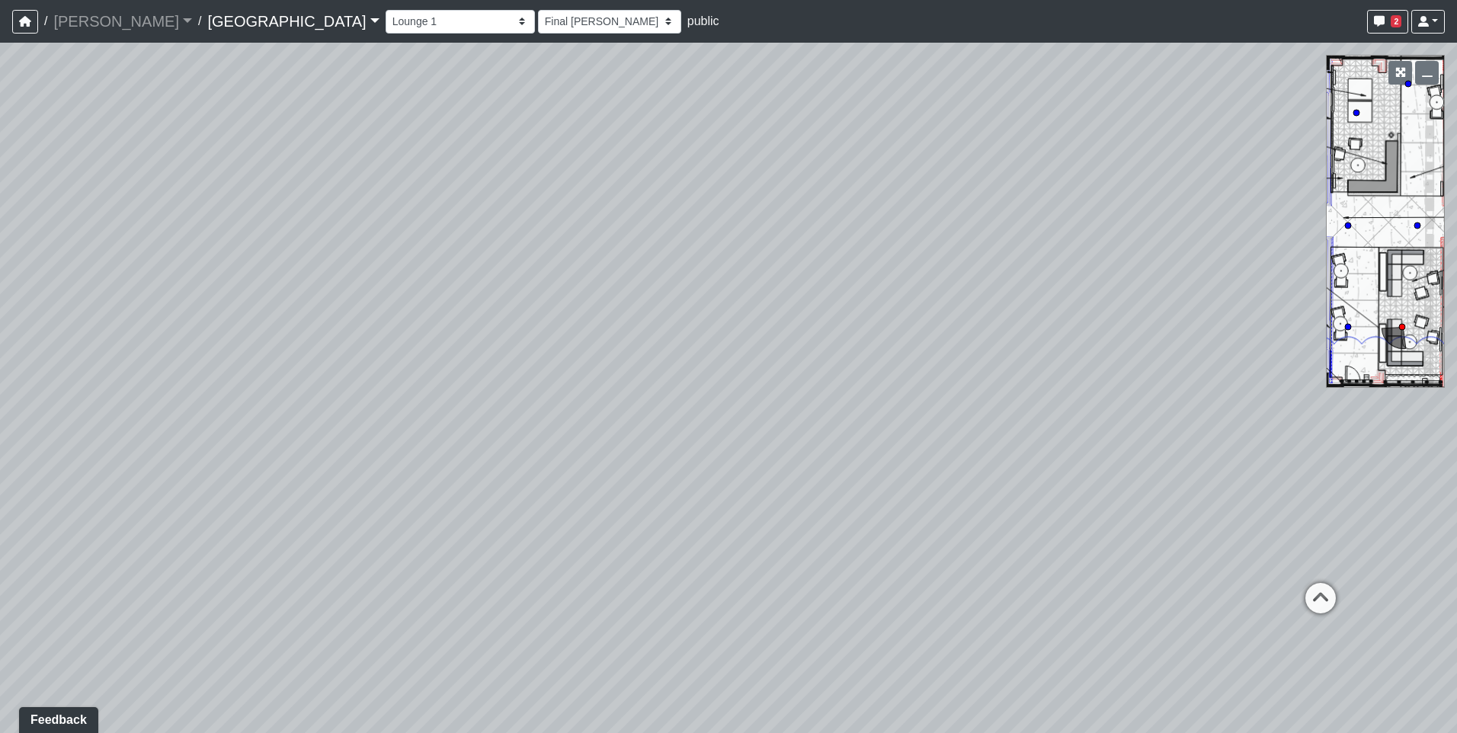
click at [287, 114] on div "Loading... Pool Courtyard Entry 1 Loading... Main Lounge 2 Loading... Pool Cour…" at bounding box center [728, 388] width 1457 height 691
drag, startPoint x: 191, startPoint y: 216, endPoint x: 127, endPoint y: 237, distance: 67.2
click at [127, 237] on div "Loading... Pool Courtyard Entry 1 Loading... Main Lounge 2 Loading... Pool Cour…" at bounding box center [728, 388] width 1457 height 691
click at [1175, 599] on icon at bounding box center [1163, 605] width 46 height 46
select select "sEwiTxnSdALfGjNGTJr68G"
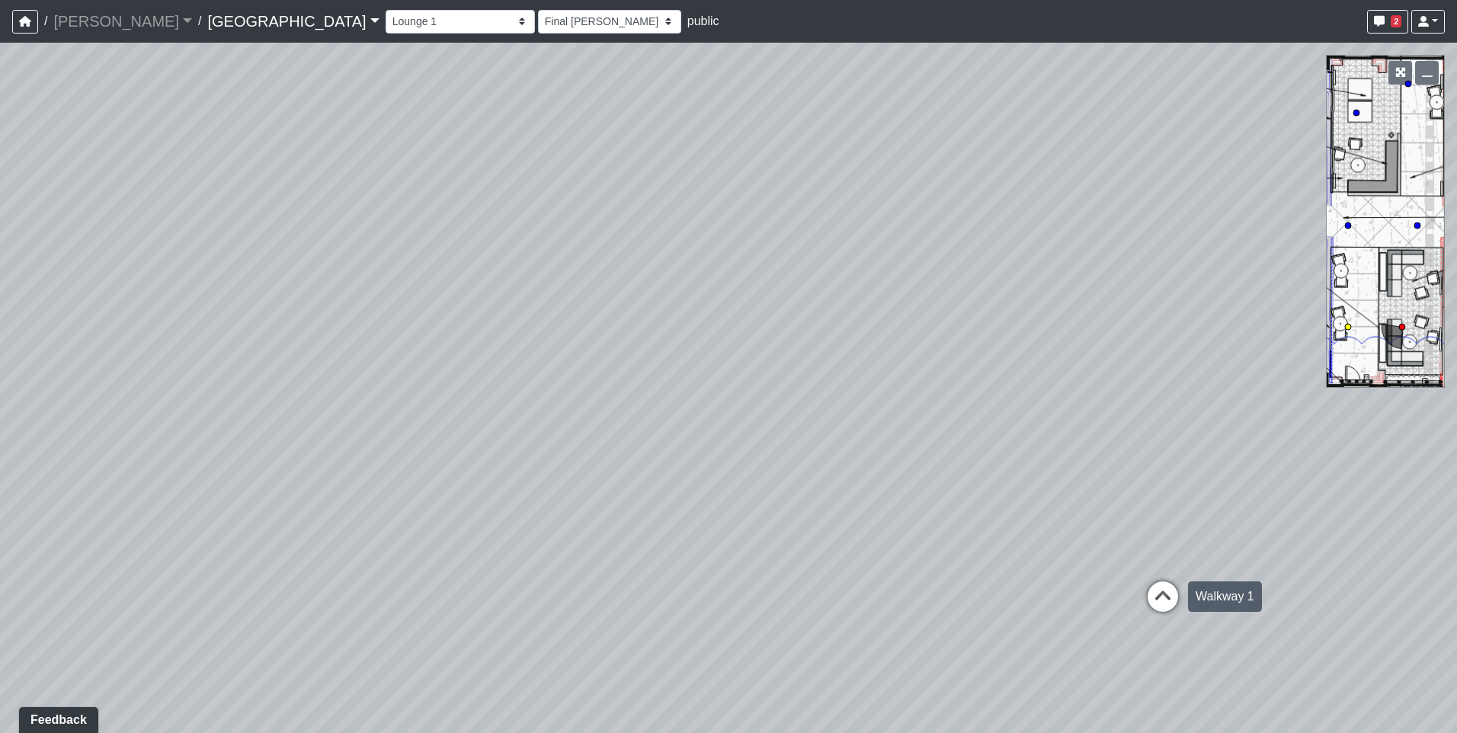
select select "h3ebyGk32eUmSzz99H473o"
drag, startPoint x: 452, startPoint y: 372, endPoint x: 931, endPoint y: 357, distance: 478.9
click at [931, 357] on div "Loading... Pool Courtyard Entry 1 Loading... Main Lounge 2 Loading... Pool Cour…" at bounding box center [728, 388] width 1457 height 691
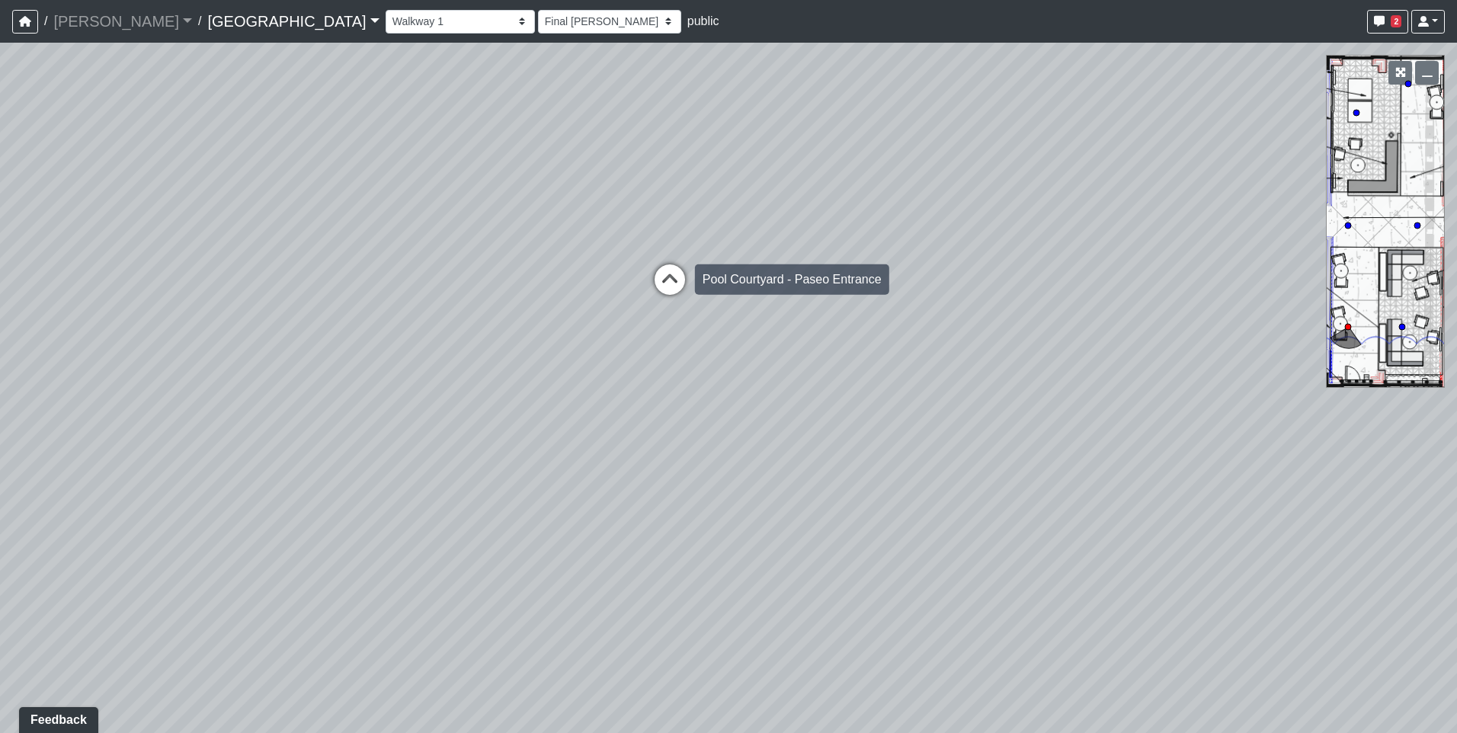
click at [664, 273] on icon at bounding box center [670, 287] width 46 height 46
select select "bp6eZf2t8AY9XxgWzxsDS7"
select select "h3ebyGk32eUmSzz99H473o"
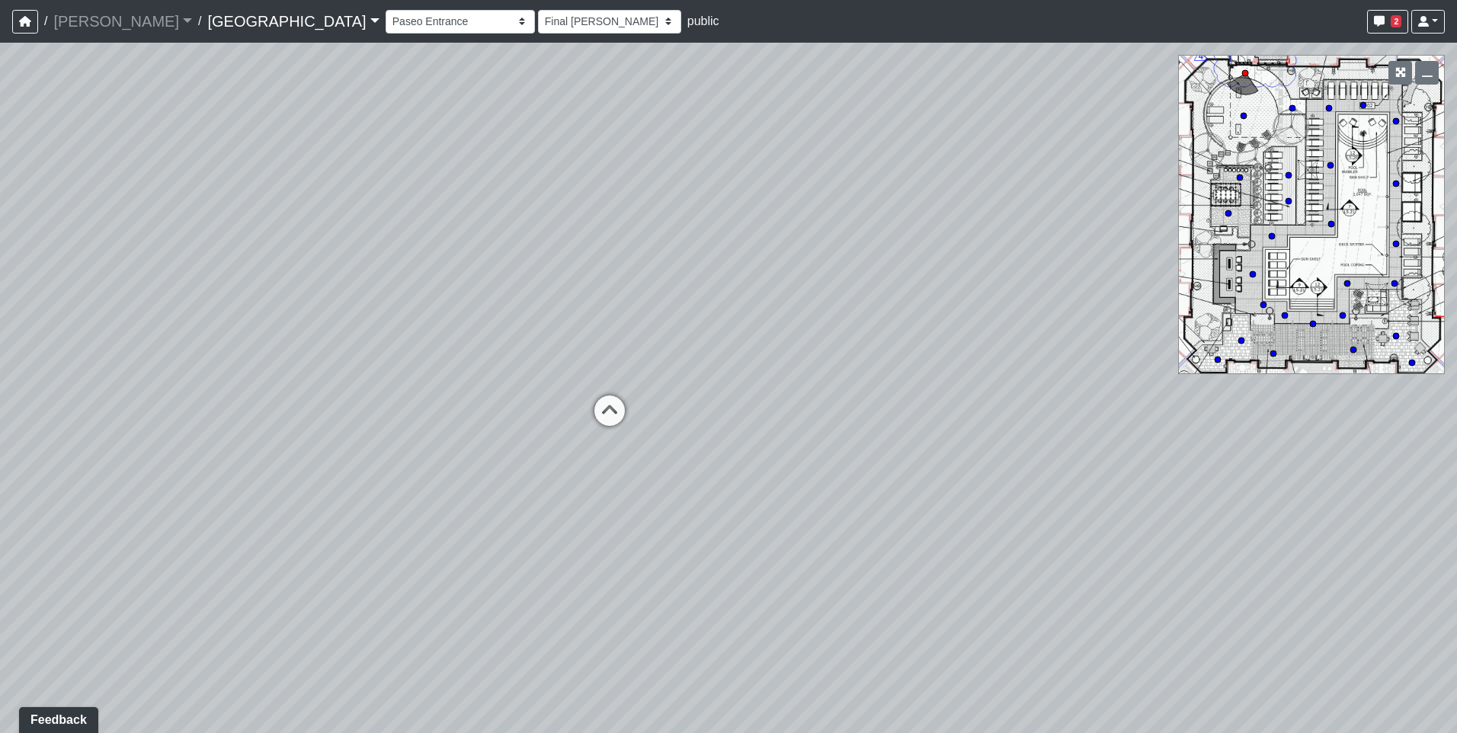
click at [541, 347] on div "Loading... Pool Courtyard Entry 1 Loading... Main Lounge 2 Loading... Pool Cour…" at bounding box center [728, 388] width 1457 height 691
click at [594, 408] on icon at bounding box center [610, 419] width 46 height 46
select select "orbVW6i9zBbUqfvs7RM4Ao"
select select "h3ebyGk32eUmSzz99H473o"
drag, startPoint x: 428, startPoint y: 291, endPoint x: 831, endPoint y: 338, distance: 405.9
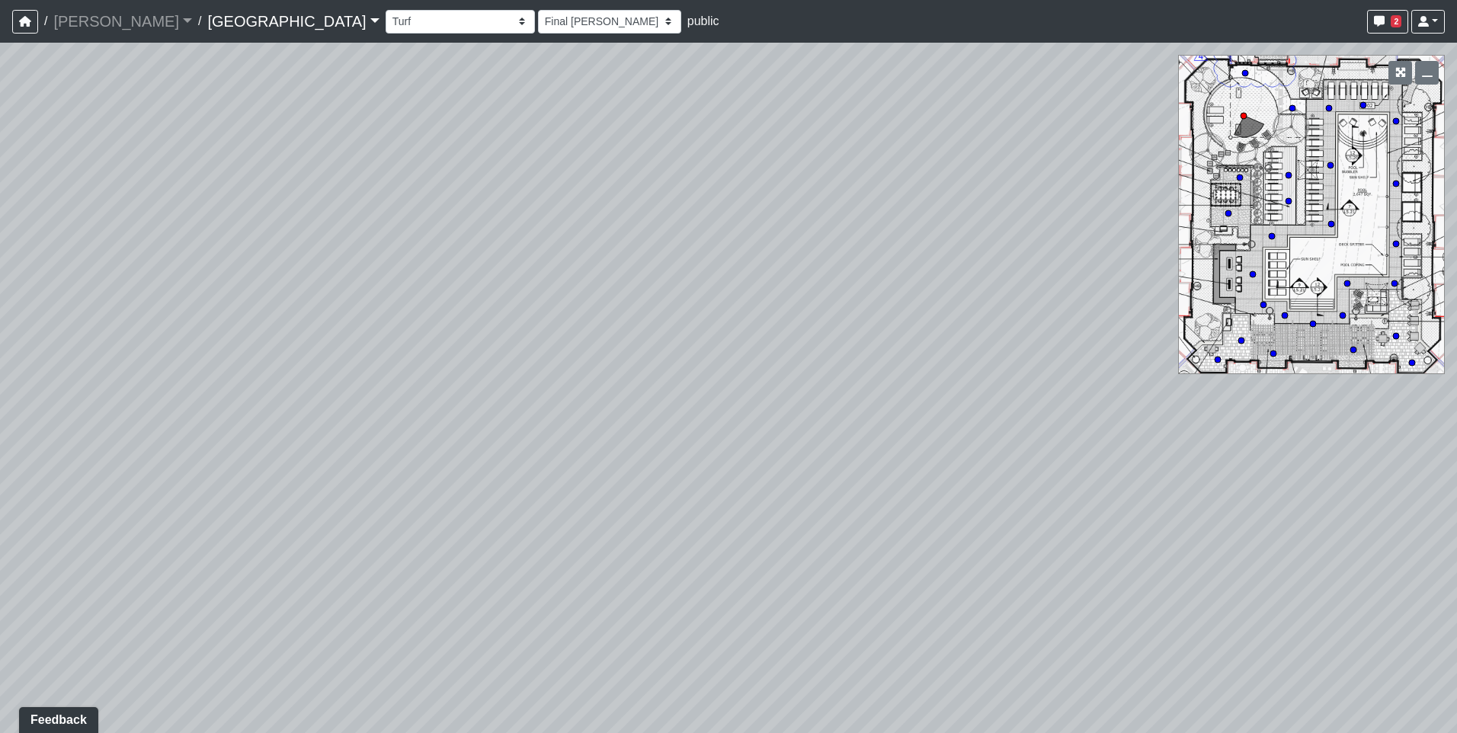
click at [831, 338] on div "Loading... Pool Courtyard Entry 1 Loading... Main Lounge 2 Loading... Pool Cour…" at bounding box center [728, 388] width 1457 height 691
click at [1392, 284] on circle at bounding box center [1395, 283] width 6 height 6
select select "mwnVeGdoUu3tRb3LQwBBFm"
select select "h3ebyGk32eUmSzz99H473o"
drag, startPoint x: 309, startPoint y: 462, endPoint x: 1135, endPoint y: 434, distance: 825.9
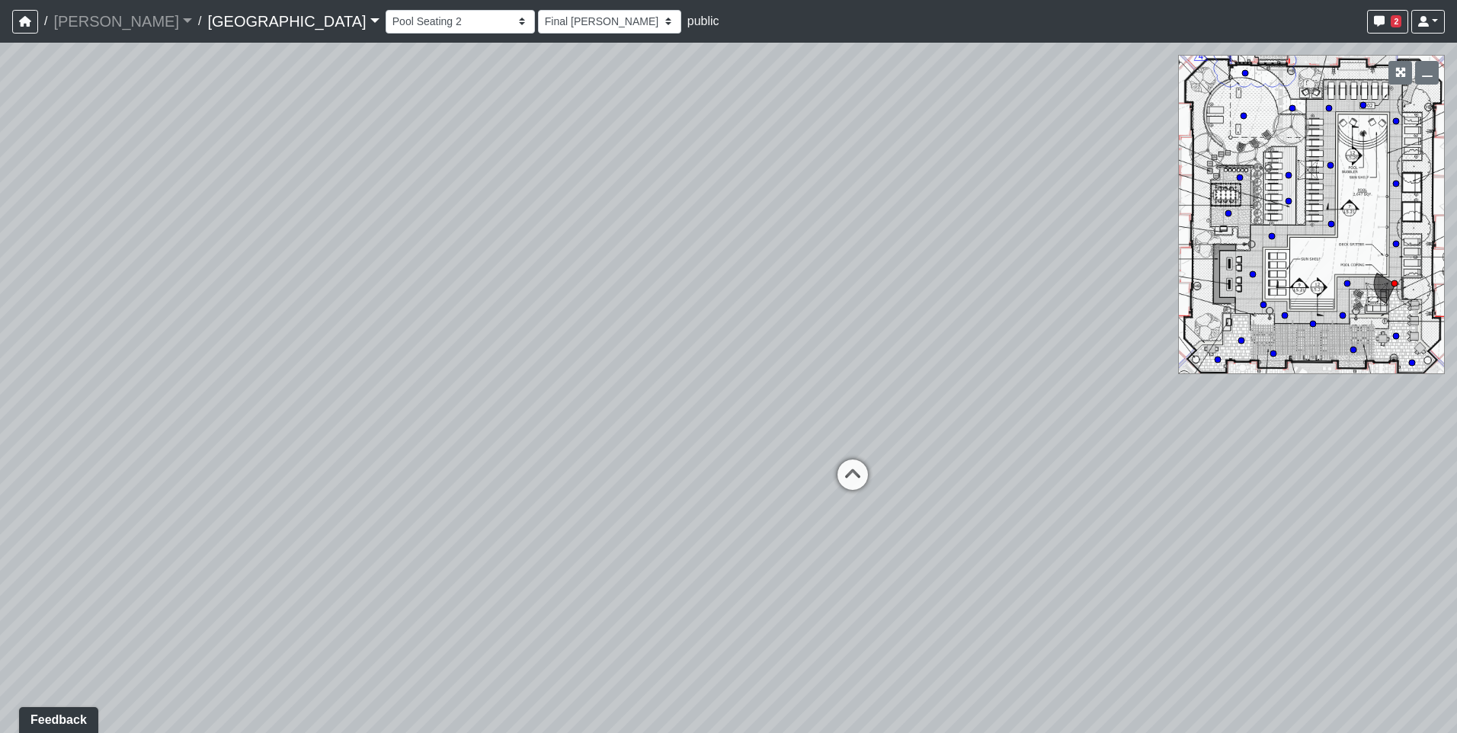
click at [1135, 434] on div "Loading... Pool Courtyard Entry 1 Loading... Main Lounge 2 Loading... Pool Cour…" at bounding box center [728, 388] width 1457 height 691
drag, startPoint x: 693, startPoint y: 297, endPoint x: 1025, endPoint y: 296, distance: 332.3
click at [1025, 296] on div "Loading... Pool Courtyard Entry 1 Loading... Main Lounge 2 Loading... Pool Cour…" at bounding box center [728, 388] width 1457 height 691
drag, startPoint x: 453, startPoint y: 498, endPoint x: 967, endPoint y: 421, distance: 519.3
click at [967, 421] on div "Loading... Pool Courtyard Entry 1 Loading... Main Lounge 2 Loading... Pool Cour…" at bounding box center [728, 388] width 1457 height 691
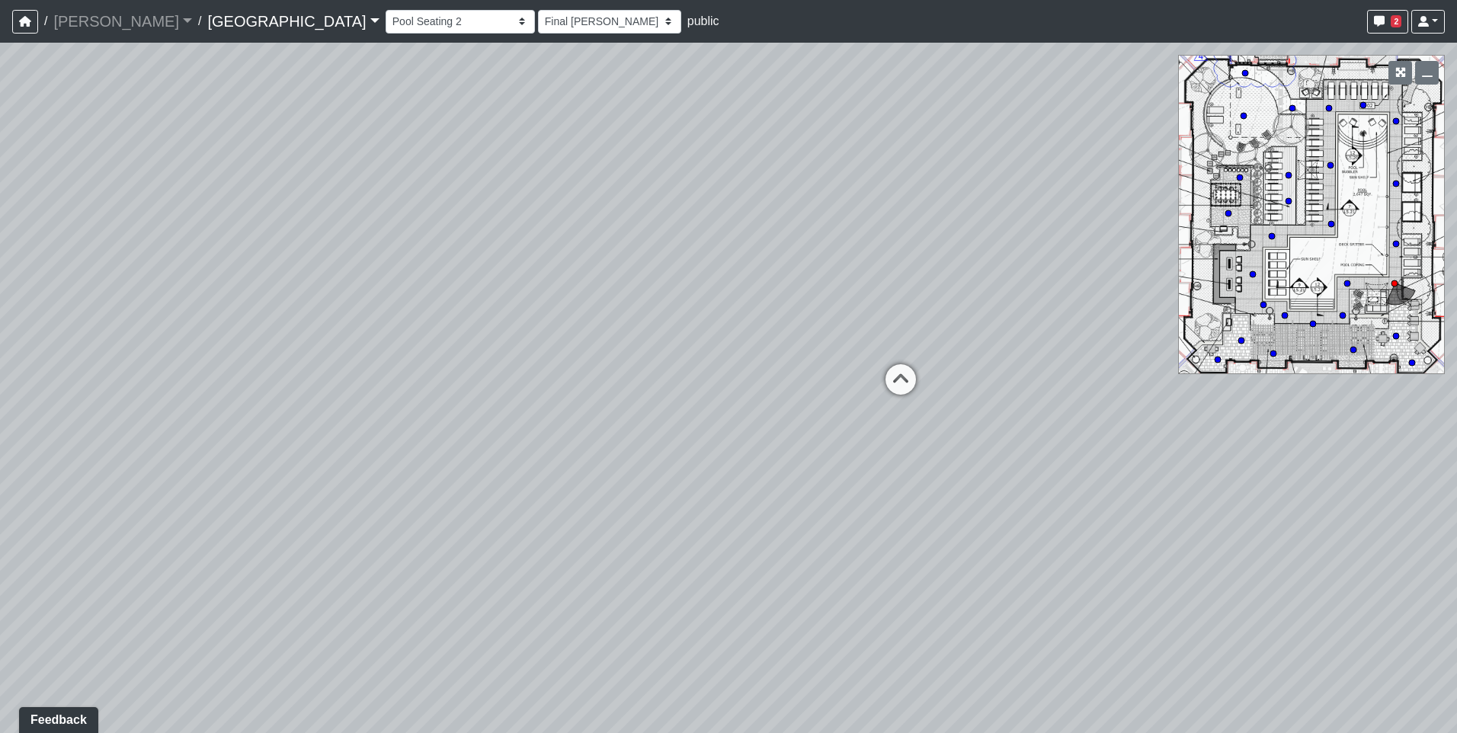
drag, startPoint x: 930, startPoint y: 571, endPoint x: 966, endPoint y: 559, distance: 38.6
click at [966, 559] on div "Loading... Pool Courtyard Entry 1 Loading... Main Lounge 2 Loading... Pool Cour…" at bounding box center [728, 388] width 1457 height 691
drag, startPoint x: 937, startPoint y: 564, endPoint x: 245, endPoint y: 566, distance: 692.8
click at [245, 566] on div "Loading... Pool Courtyard Entry 1 Loading... Main Lounge 2 Loading... Pool Cour…" at bounding box center [728, 388] width 1457 height 691
drag, startPoint x: 660, startPoint y: 431, endPoint x: 111, endPoint y: 431, distance: 549.5
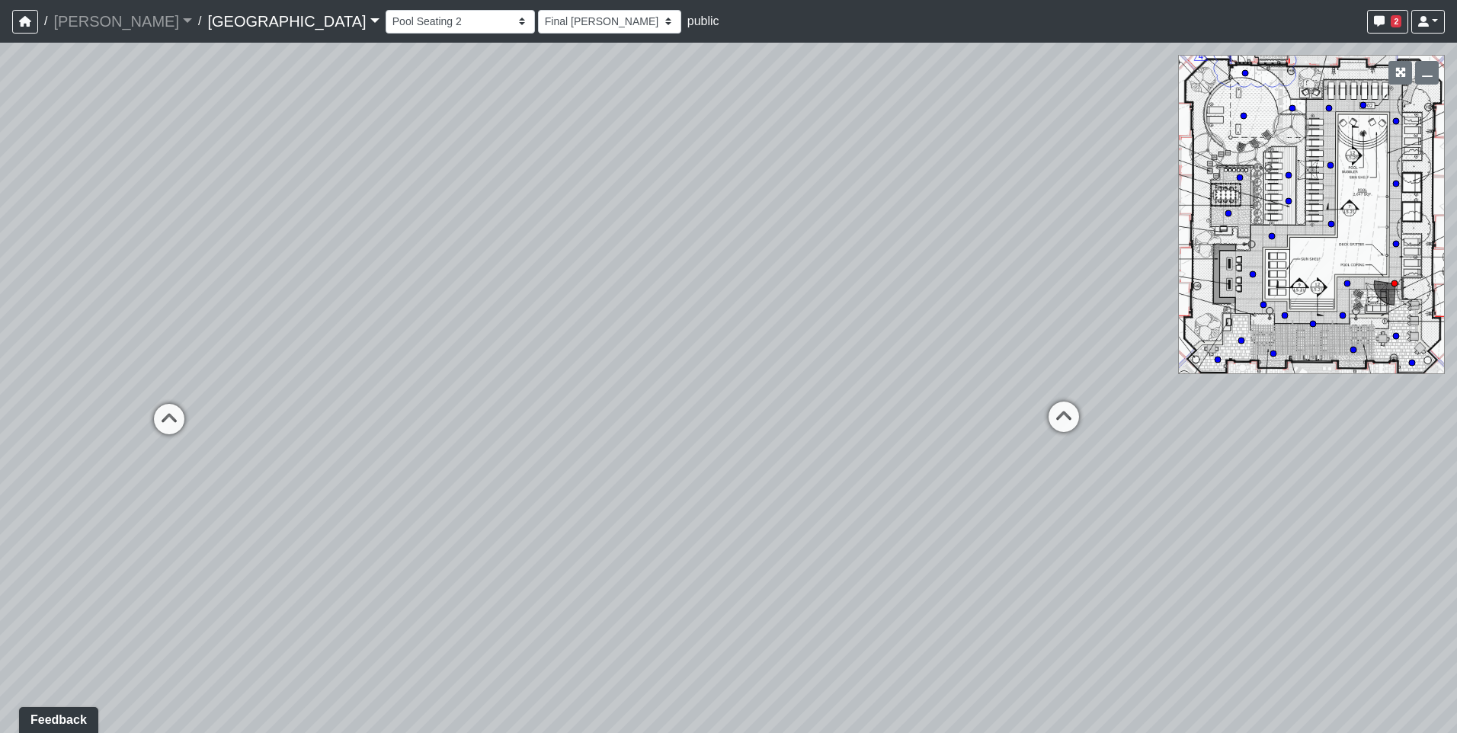
click at [111, 431] on div "Loading... Pool Courtyard Entry 1 Loading... Main Lounge 2 Loading... Pool Cour…" at bounding box center [728, 388] width 1457 height 691
drag, startPoint x: 696, startPoint y: 404, endPoint x: 57, endPoint y: 430, distance: 639.2
click at [57, 430] on div "Loading... Pool Courtyard Entry 1 Loading... Main Lounge 2 Loading... Pool Cour…" at bounding box center [728, 388] width 1457 height 691
drag, startPoint x: 746, startPoint y: 399, endPoint x: 94, endPoint y: 403, distance: 652.4
click at [94, 403] on div "Loading... Pool Courtyard Entry 1 Loading... Main Lounge 2 Loading... Pool Cour…" at bounding box center [728, 388] width 1457 height 691
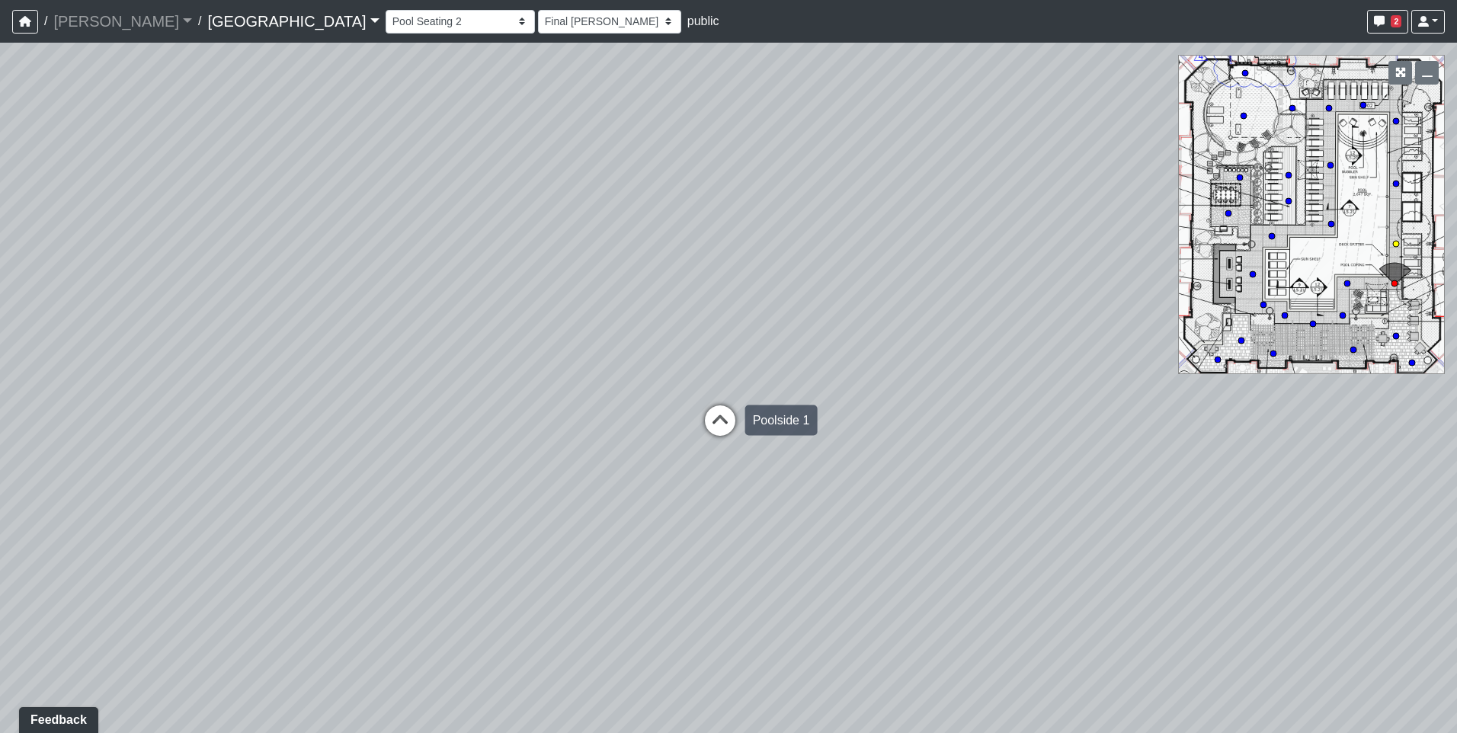
click at [718, 427] on icon at bounding box center [720, 428] width 46 height 46
select select "uJQ2ezZvamJ3G1Hx6KeXs1"
select select "h3ebyGk32eUmSzz99H473o"
click at [700, 367] on icon at bounding box center [705, 380] width 46 height 46
select select "chJM61LYXpk9phVxghJbU3"
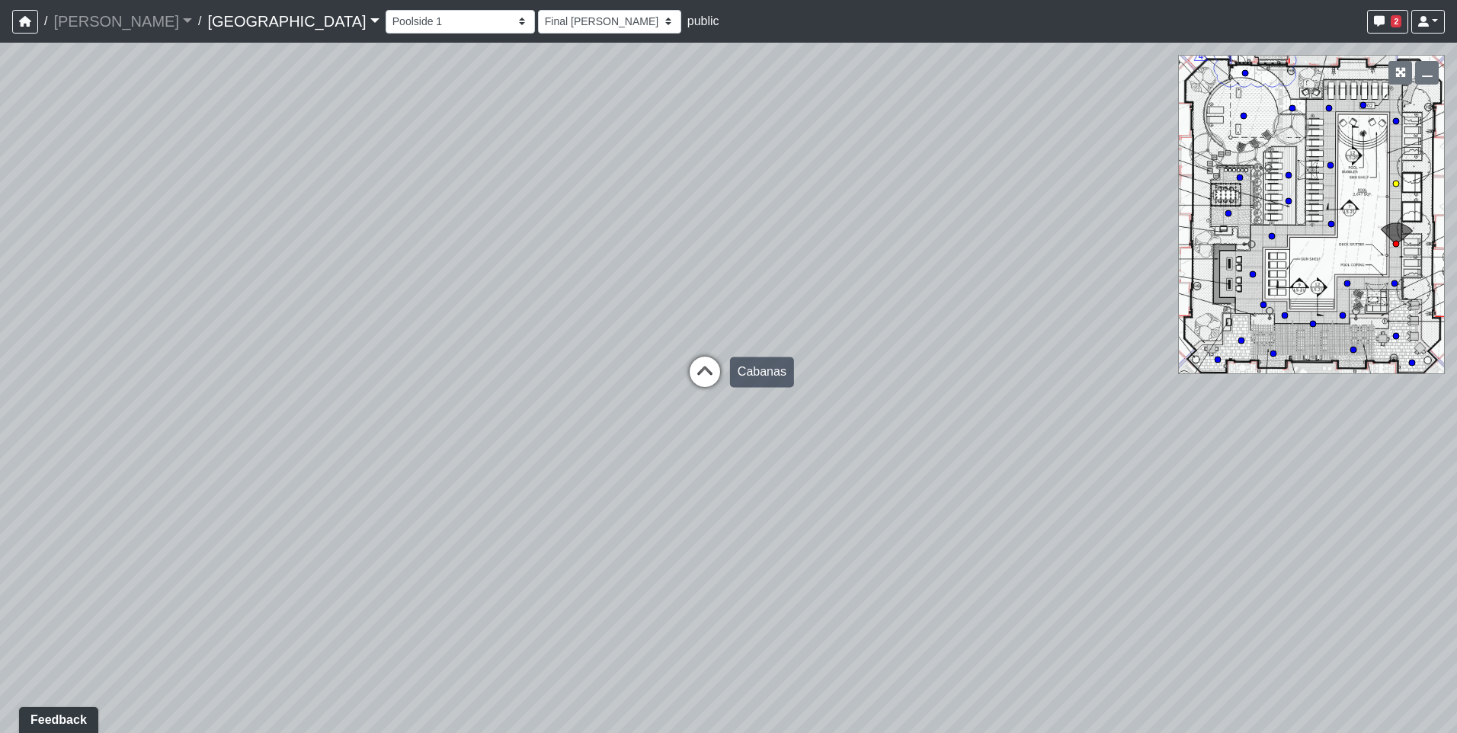
select select "h3ebyGk32eUmSzz99H473o"
drag, startPoint x: 716, startPoint y: 420, endPoint x: 125, endPoint y: 351, distance: 595.4
click at [125, 351] on div "Loading... Pool Courtyard Entry 1 Loading... Main Lounge 2 Loading... Pool Cour…" at bounding box center [728, 388] width 1457 height 691
drag, startPoint x: 111, startPoint y: 419, endPoint x: 88, endPoint y: 419, distance: 22.1
click at [88, 419] on div "Loading... Pool Courtyard Entry 1 Loading... Main Lounge 2 Loading... Pool Cour…" at bounding box center [728, 388] width 1457 height 691
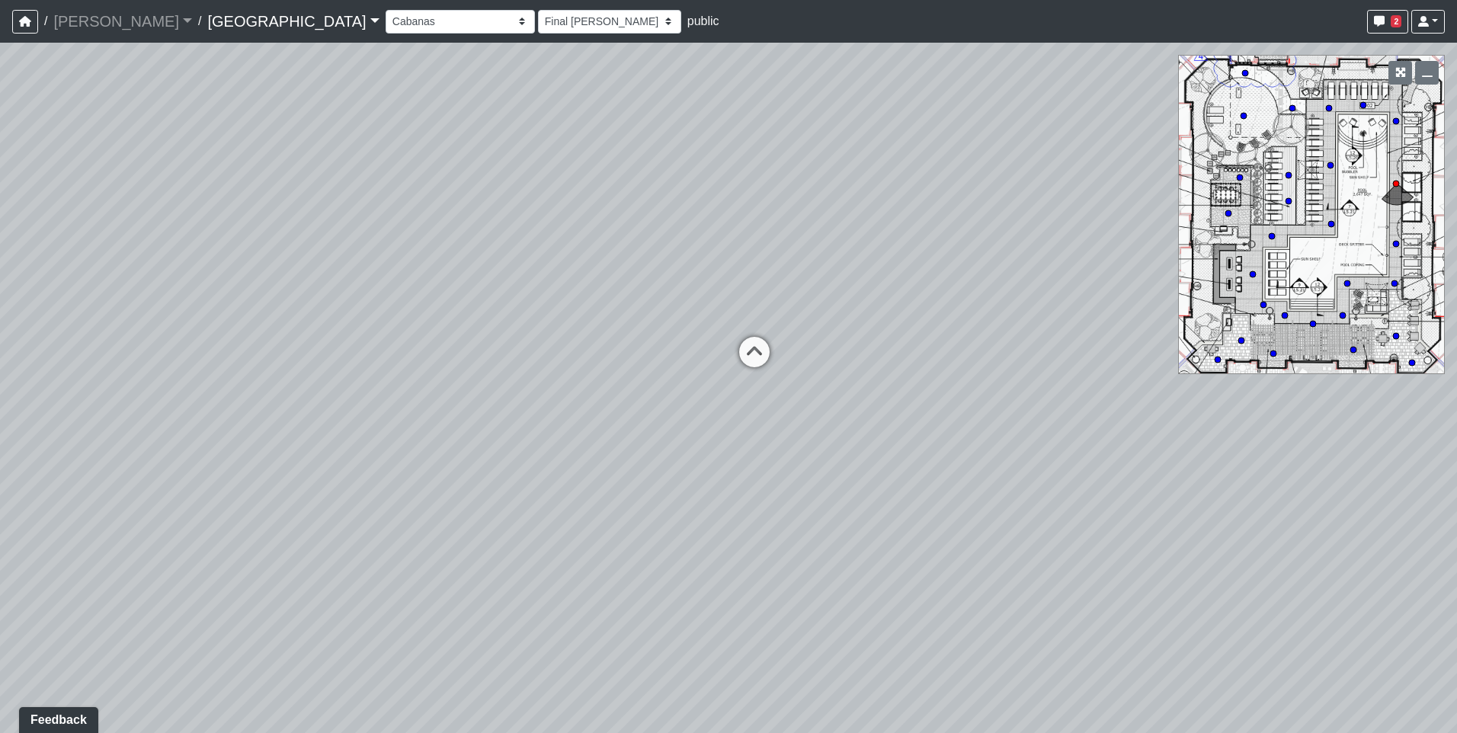
drag, startPoint x: 812, startPoint y: 407, endPoint x: 146, endPoint y: 407, distance: 666.9
click at [146, 407] on div "Loading... Pool Courtyard Entry 1 Loading... Main Lounge 2 Loading... Pool Cour…" at bounding box center [728, 388] width 1457 height 691
drag, startPoint x: 811, startPoint y: 402, endPoint x: 20, endPoint y: 405, distance: 791.1
click at [20, 405] on div "Loading... Pool Courtyard Entry 1 Loading... Main Lounge 2 Loading... Pool Cour…" at bounding box center [728, 388] width 1457 height 691
drag, startPoint x: 805, startPoint y: 417, endPoint x: 30, endPoint y: 412, distance: 775.1
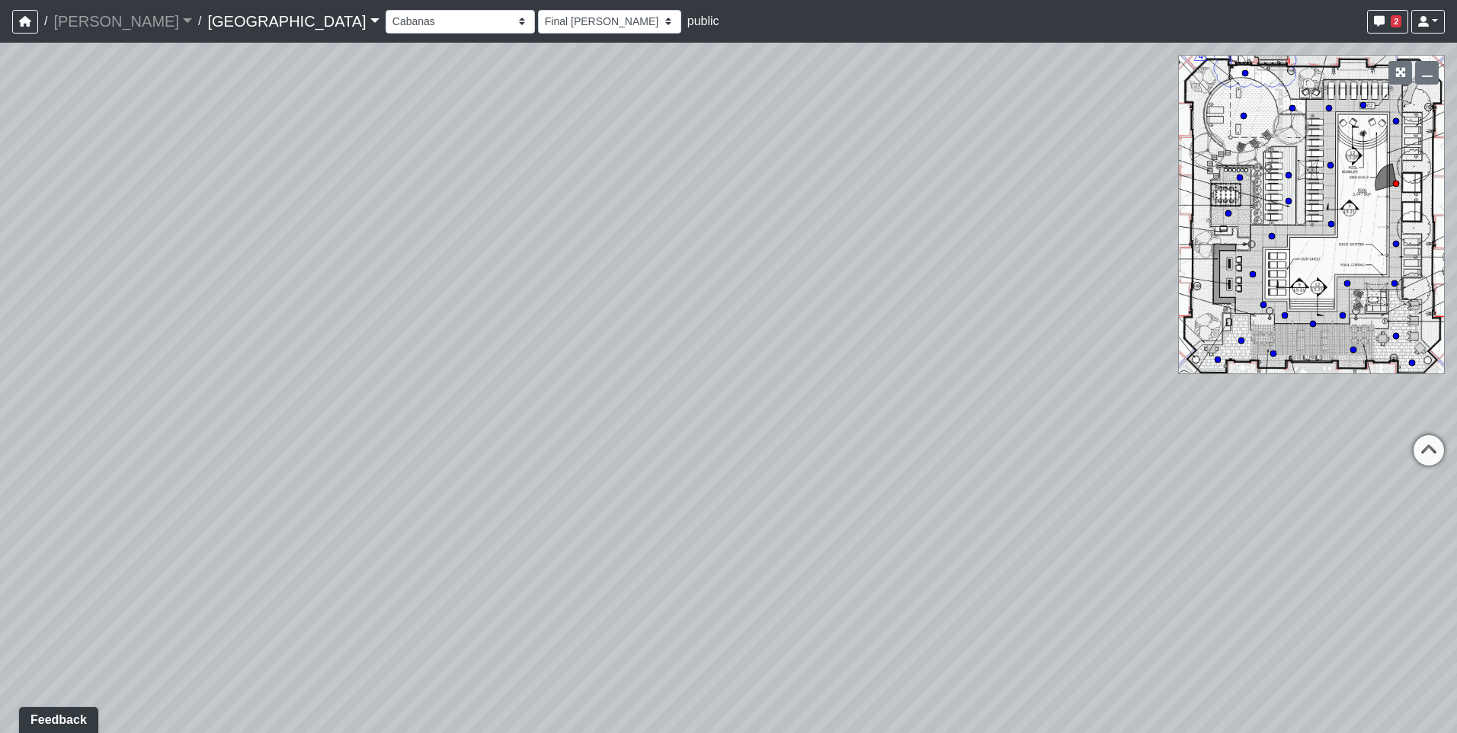
click at [30, 412] on div "Loading... Pool Courtyard Entry 1 Loading... Main Lounge 2 Loading... Pool Cour…" at bounding box center [728, 388] width 1457 height 691
drag, startPoint x: 801, startPoint y: 391, endPoint x: 297, endPoint y: 399, distance: 503.9
click at [297, 399] on div "Loading... Pool Courtyard Entry 1 Loading... Main Lounge 2 Loading... Pool Cour…" at bounding box center [728, 388] width 1457 height 691
click at [873, 378] on icon at bounding box center [878, 389] width 46 height 46
select select "4sFP1bp53qrA4aZBSacnEr"
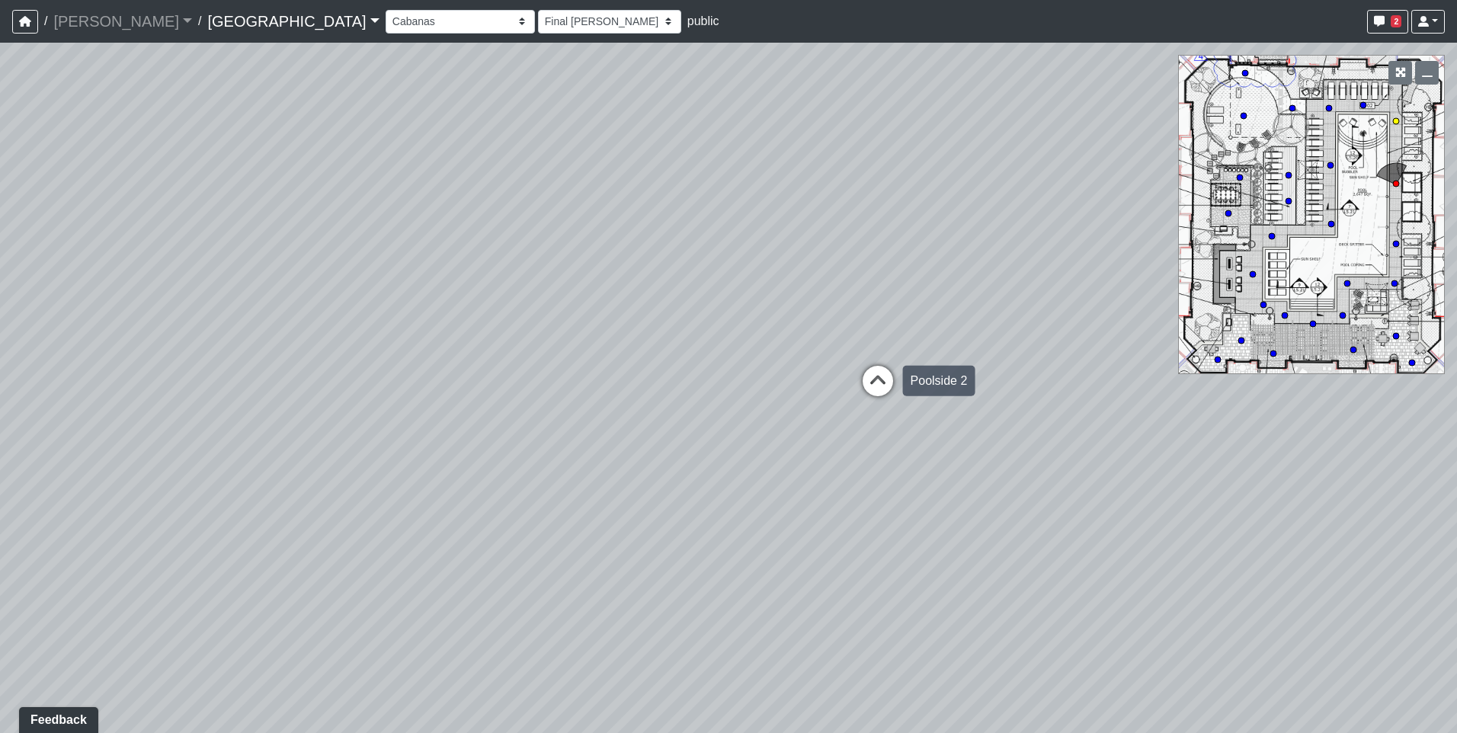
select select "h3ebyGk32eUmSzz99H473o"
drag, startPoint x: 276, startPoint y: 345, endPoint x: 646, endPoint y: 389, distance: 372.3
click at [646, 389] on div "Loading... Pool Courtyard Entry 1 Loading... Main Lounge 2 Loading... Pool Cour…" at bounding box center [728, 388] width 1457 height 691
click at [566, 462] on icon at bounding box center [570, 470] width 46 height 46
select select "mDgq3MbHXYqsqDSr4UU4Ev"
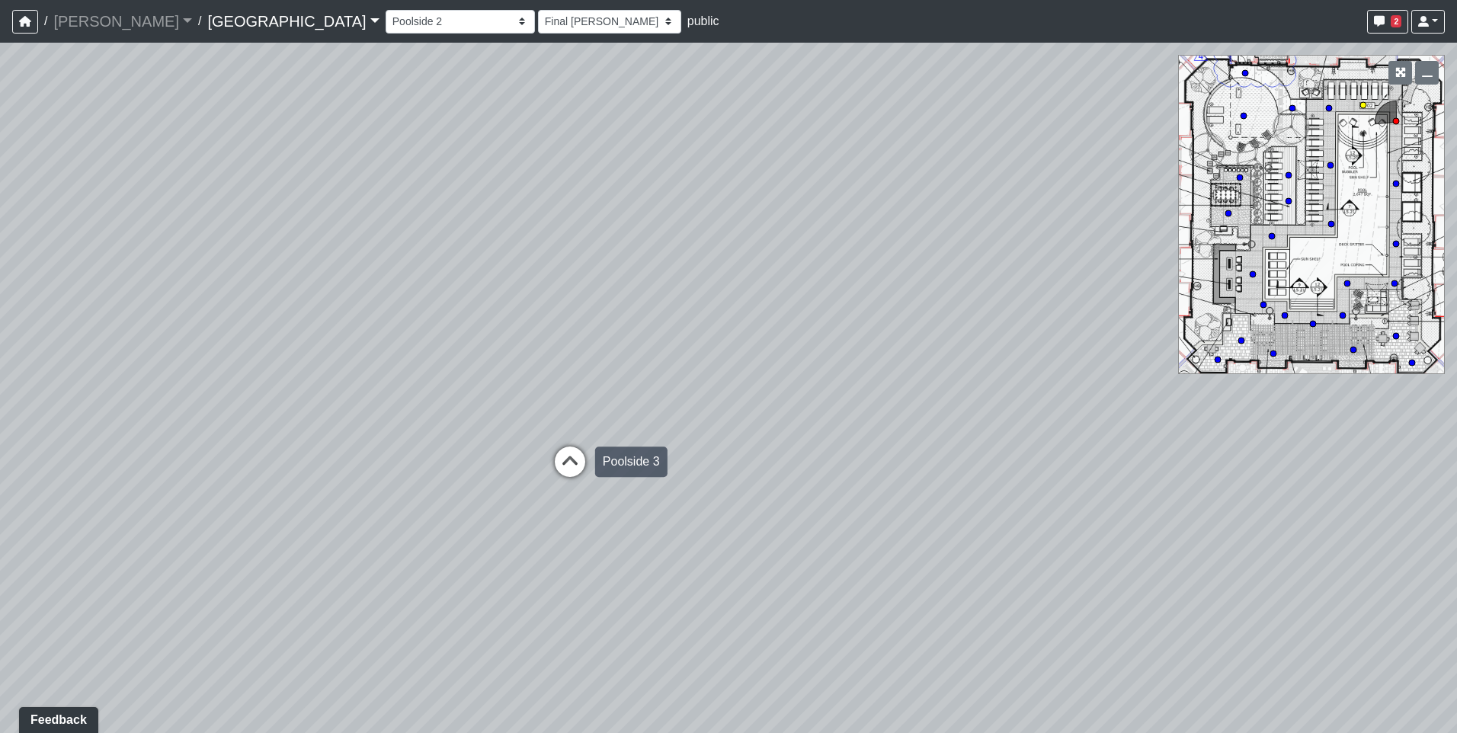
select select "h3ebyGk32eUmSzz99H473o"
drag, startPoint x: 288, startPoint y: 383, endPoint x: 752, endPoint y: 403, distance: 464.6
click at [752, 403] on div "Loading... Pool Courtyard Entry 1 Loading... Main Lounge 2 Loading... Pool Cour…" at bounding box center [728, 388] width 1457 height 691
click at [546, 483] on icon at bounding box center [548, 490] width 46 height 46
select select "o9XpDjzQN4b3nso91ttAXF"
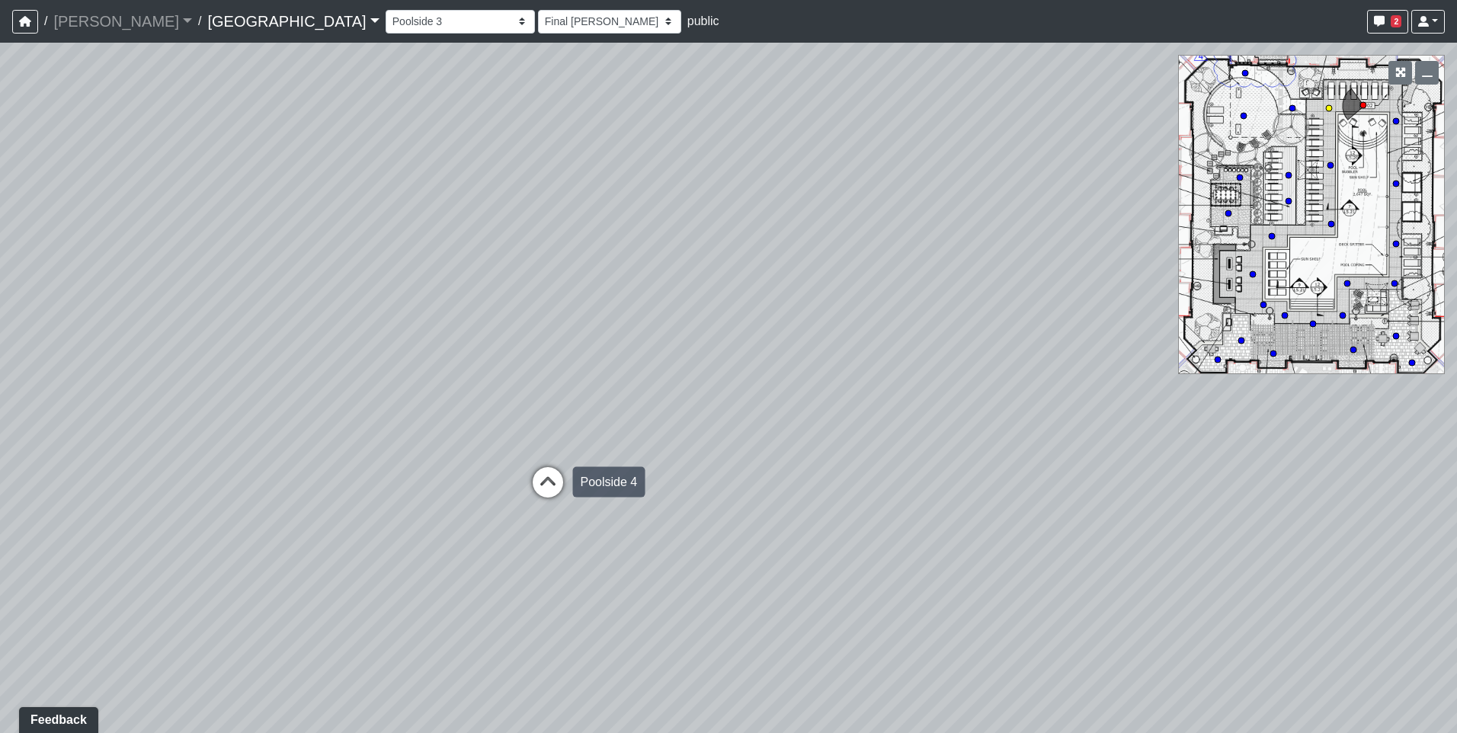
select select "h3ebyGk32eUmSzz99H473o"
click at [682, 467] on icon at bounding box center [681, 476] width 46 height 46
select select "ts1weBV6nSNRudKdgJX1Ed"
select select "h3ebyGk32eUmSzz99H473o"
drag, startPoint x: 401, startPoint y: 438, endPoint x: 858, endPoint y: 434, distance: 457.3
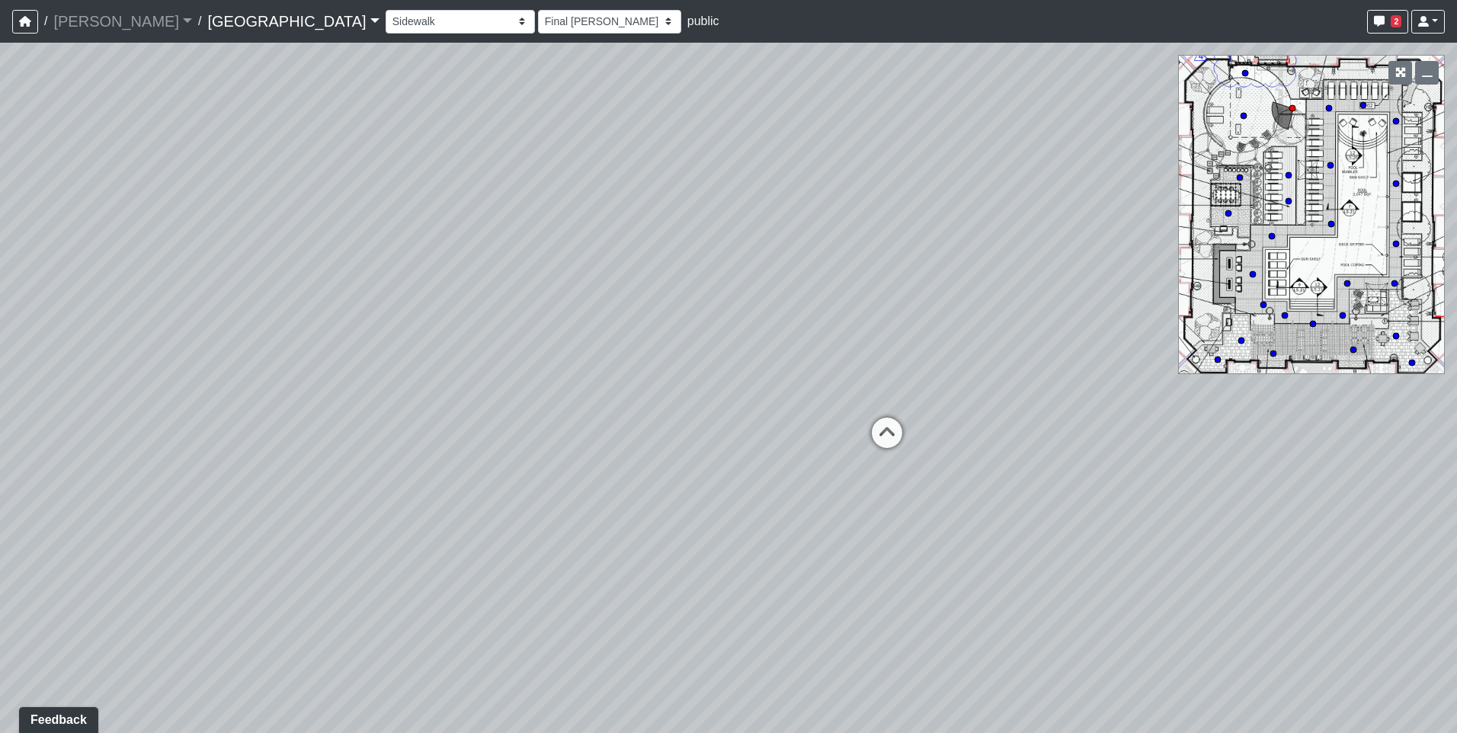
click at [858, 434] on div "Loading... Pool Courtyard Entry 1 Loading... Main Lounge 2 Loading... Pool Cour…" at bounding box center [728, 388] width 1457 height 691
click at [883, 436] on icon at bounding box center [887, 441] width 46 height 46
select select "orbVW6i9zBbUqfvs7RM4Ao"
select select "h3ebyGk32eUmSzz99H473o"
drag, startPoint x: 576, startPoint y: 424, endPoint x: 1162, endPoint y: 431, distance: 585.4
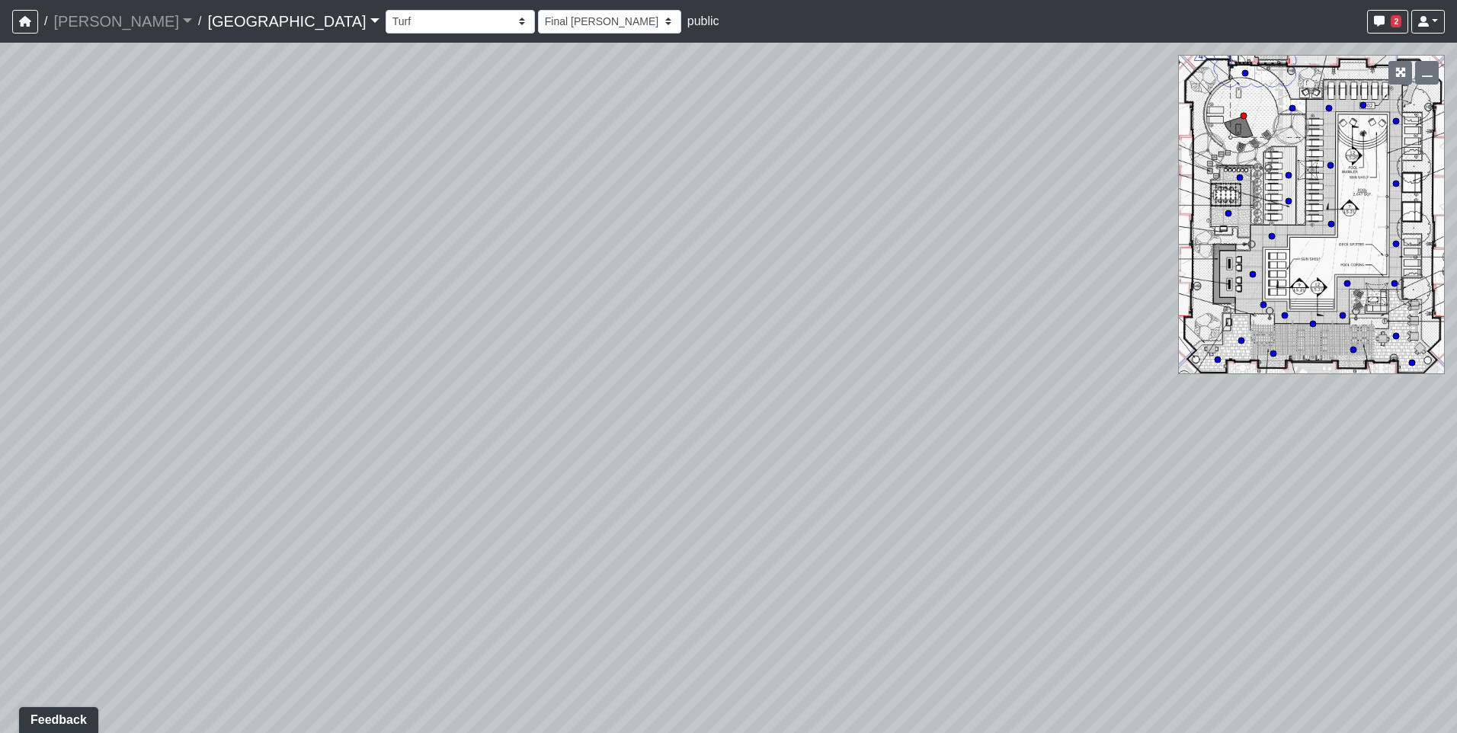
click at [1162, 431] on div "Loading... Pool Courtyard Entry 1 Loading... Main Lounge 2 Loading... Pool Cour…" at bounding box center [728, 388] width 1457 height 691
drag, startPoint x: 543, startPoint y: 468, endPoint x: 1258, endPoint y: 432, distance: 715.0
click at [1258, 432] on div "Loading... Pool Courtyard Entry 1 Loading... Main Lounge 2 Loading... Pool Cour…" at bounding box center [728, 388] width 1457 height 691
drag, startPoint x: 832, startPoint y: 441, endPoint x: 1325, endPoint y: 442, distance: 493.9
click at [1325, 442] on div "Loading... Pool Courtyard Entry 1 Loading... Main Lounge 2 Loading... Pool Cour…" at bounding box center [728, 388] width 1457 height 691
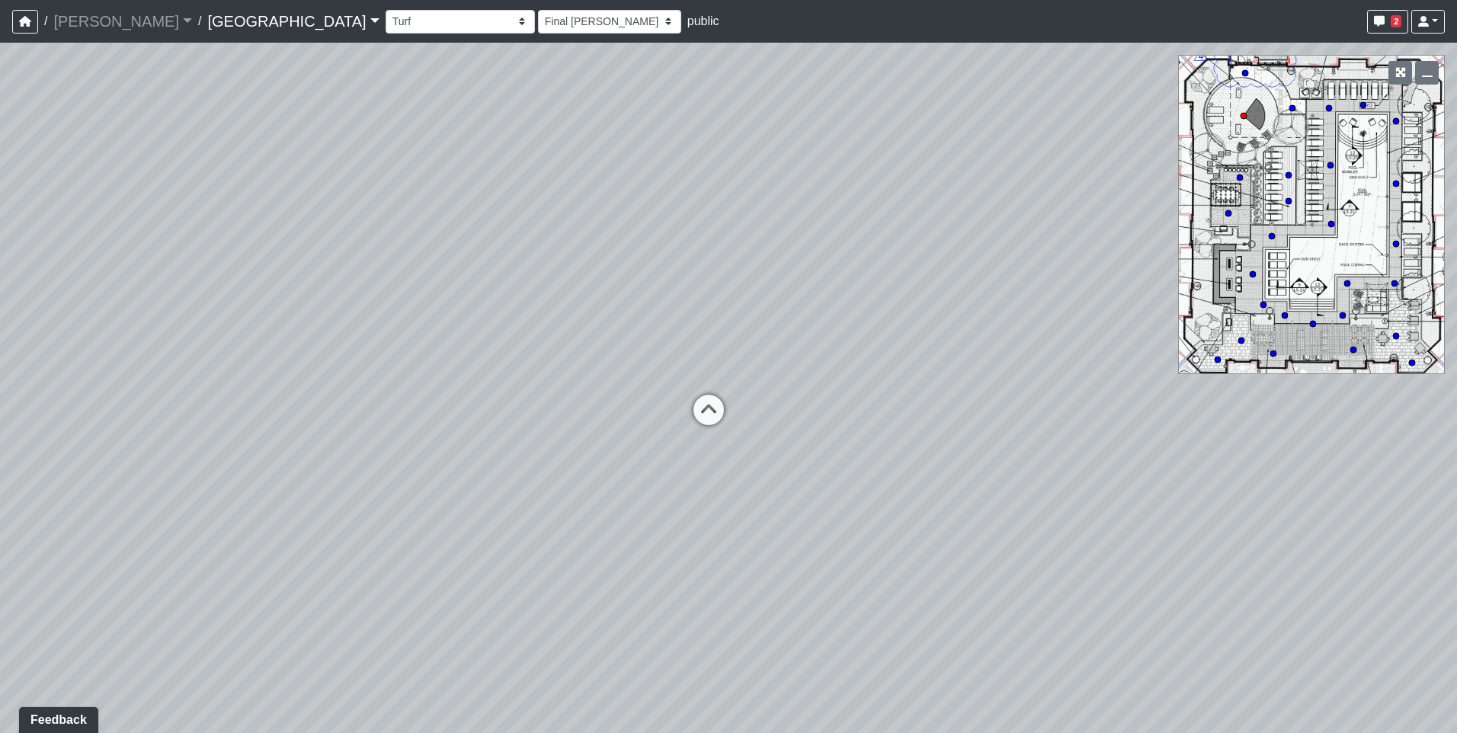
drag, startPoint x: 670, startPoint y: 504, endPoint x: 1377, endPoint y: 480, distance: 707.7
click at [1377, 480] on div "Loading... Pool Courtyard Entry 1 Loading... Main Lounge 2 Loading... Pool Cour…" at bounding box center [728, 388] width 1457 height 691
click at [527, 419] on icon at bounding box center [528, 433] width 46 height 46
select select "bp6eZf2t8AY9XxgWzxsDS7"
select select "h3ebyGk32eUmSzz99H473o"
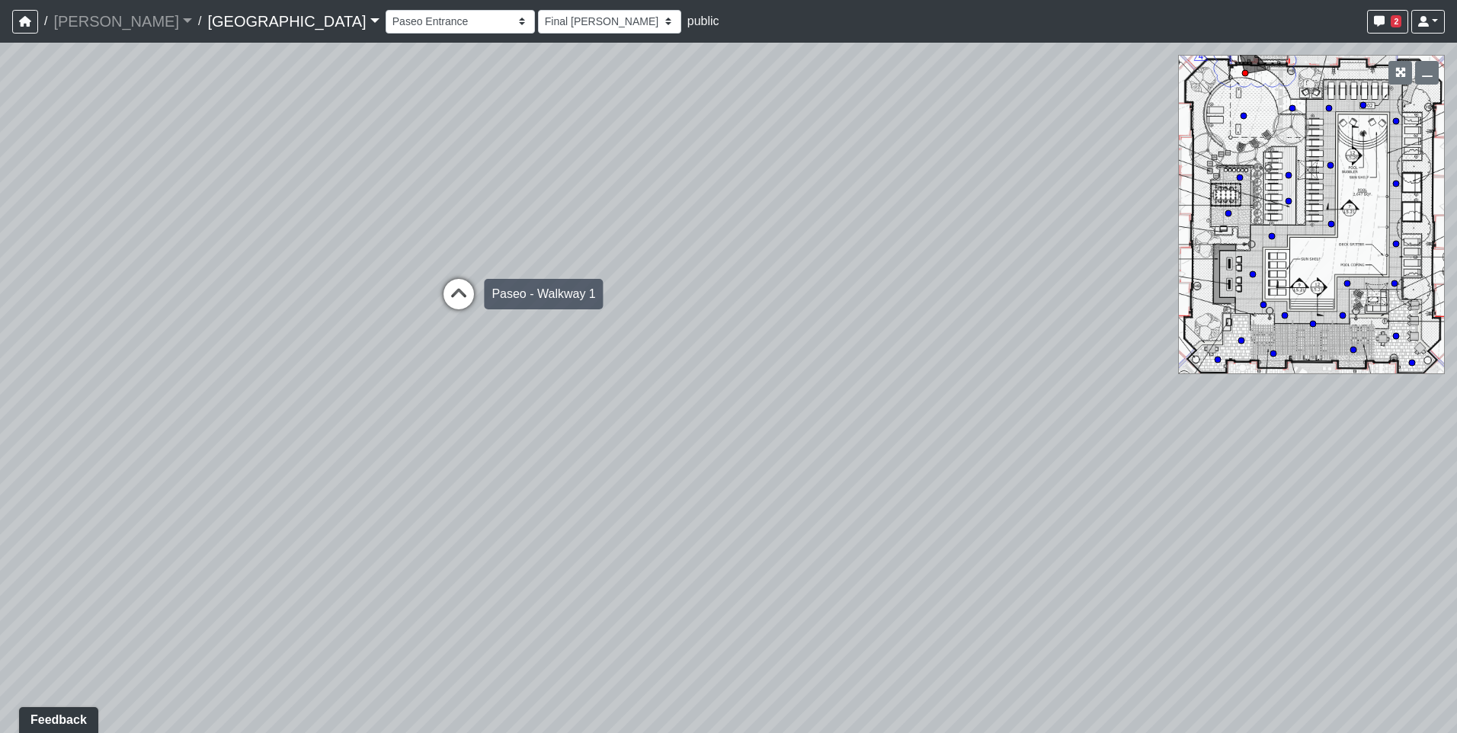
click at [447, 289] on icon at bounding box center [459, 302] width 46 height 46
select select "sEwiTxnSdALfGjNGTJr68G"
select select "h3ebyGk32eUmSzz99H473o"
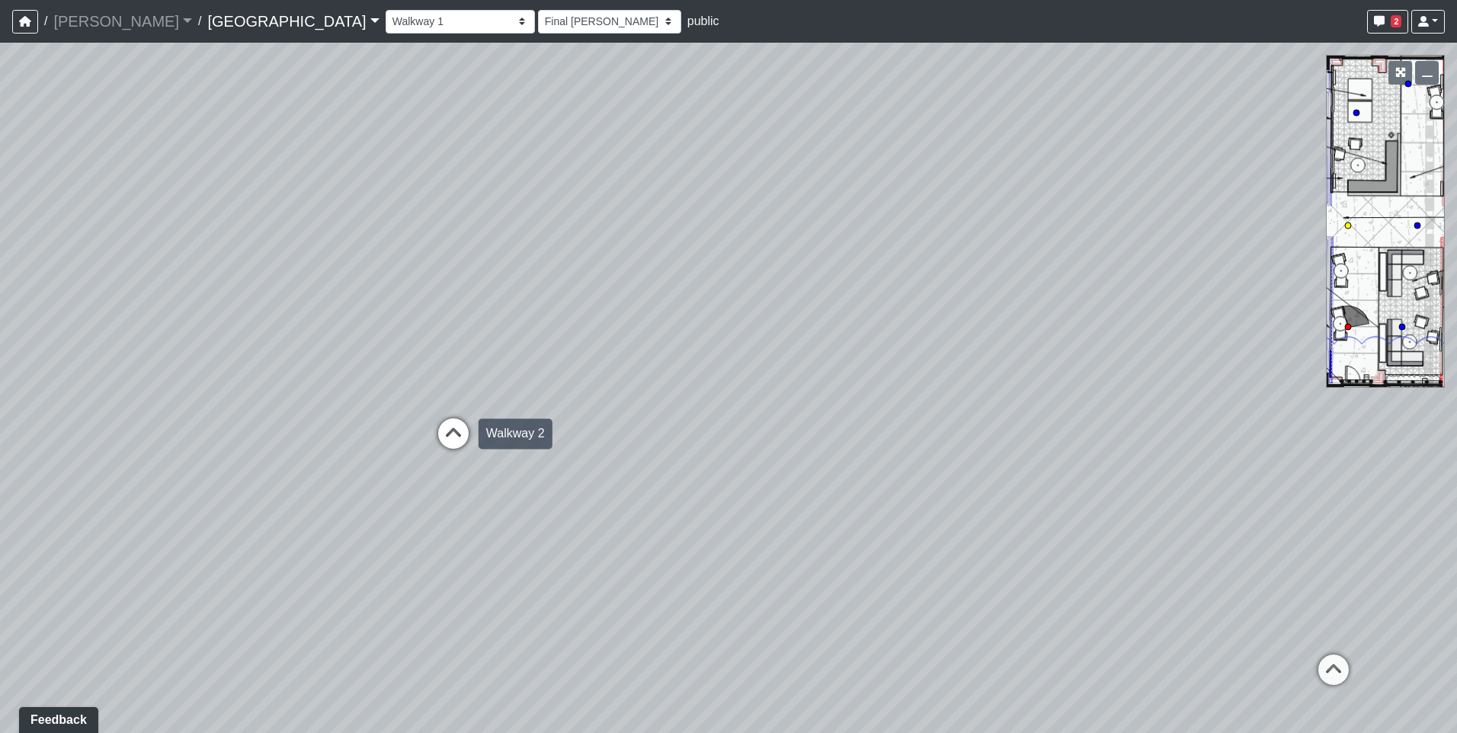
click at [449, 428] on icon at bounding box center [454, 441] width 46 height 46
select select "qCH7GBaZ2LsR8MqAxWUC8e"
select select "h3ebyGk32eUmSzz99H473o"
click at [1360, 599] on icon at bounding box center [1358, 605] width 46 height 46
select select "fouQaAmTNYQfM5euUrkyLi"
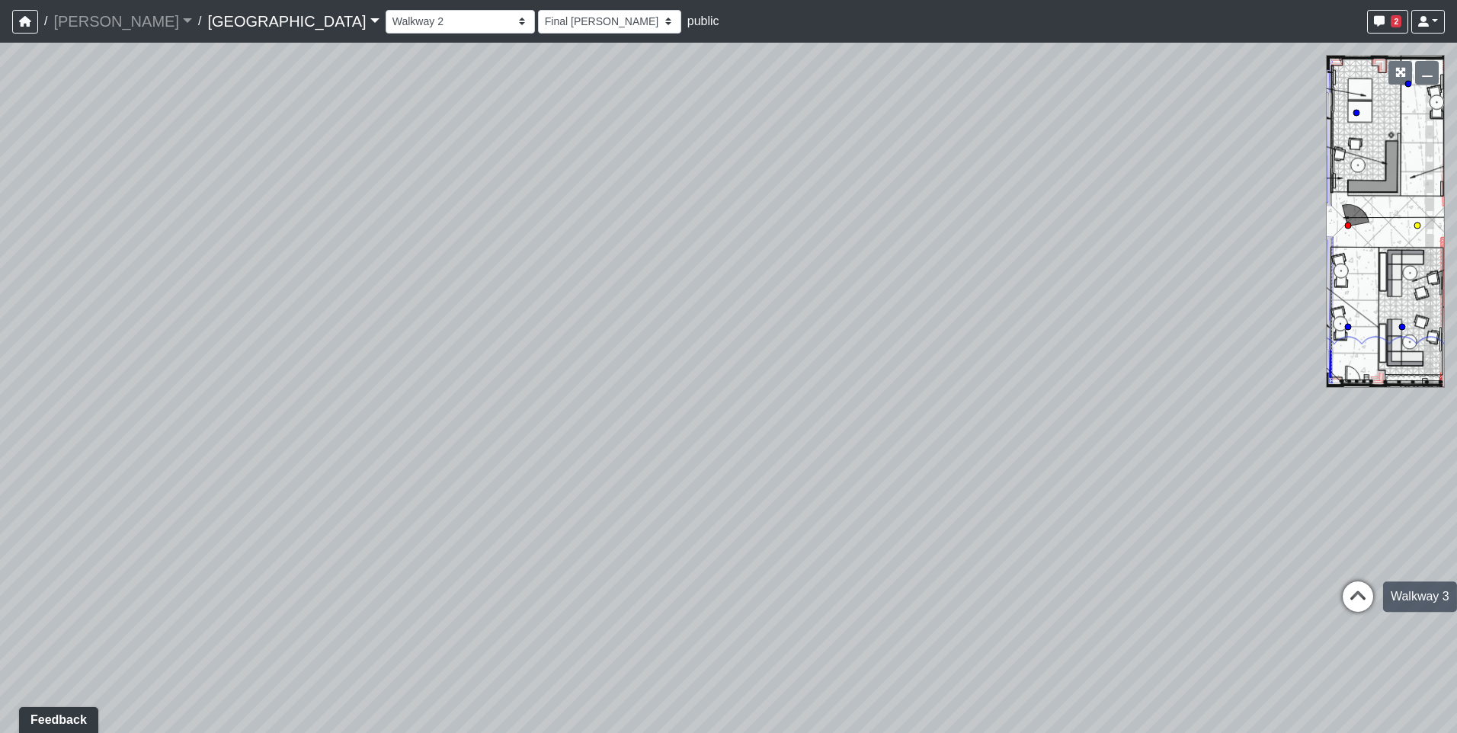
select select "h3ebyGk32eUmSzz99H473o"
drag, startPoint x: 1143, startPoint y: 428, endPoint x: 443, endPoint y: 440, distance: 700.5
click at [443, 440] on div "Loading... Pool Courtyard Entry 1 Loading... Main Lounge 2 Loading... Pool Cour…" at bounding box center [728, 388] width 1457 height 691
drag, startPoint x: 925, startPoint y: 473, endPoint x: 147, endPoint y: 358, distance: 786.6
click at [147, 358] on div "Loading... Pool Courtyard Entry 1 Loading... Main Lounge 2 Loading... Pool Cour…" at bounding box center [728, 388] width 1457 height 691
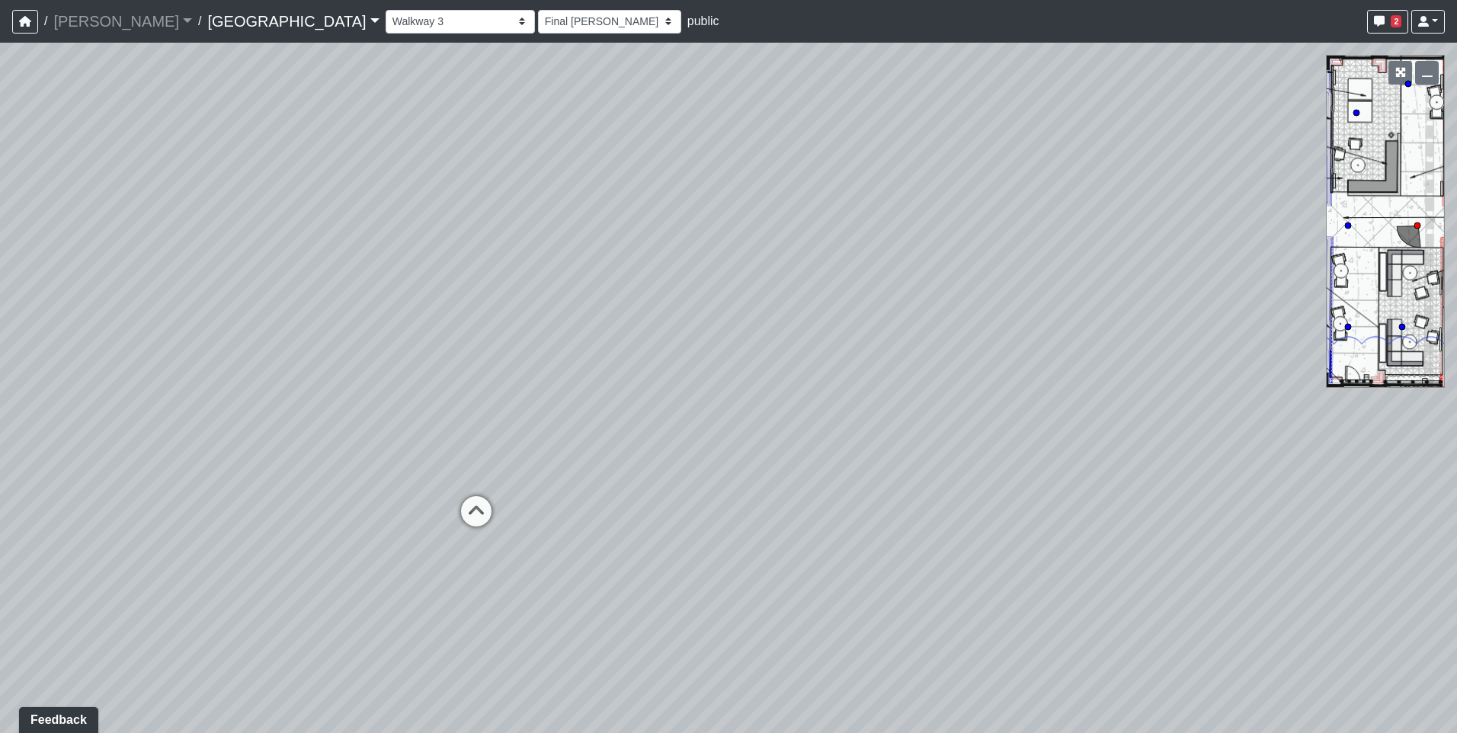
drag, startPoint x: 969, startPoint y: 201, endPoint x: 143, endPoint y: 579, distance: 907.9
click at [143, 579] on div "Loading... Pool Courtyard Entry 1 Loading... Main Lounge 2 Loading... Pool Cour…" at bounding box center [728, 388] width 1457 height 691
drag, startPoint x: 819, startPoint y: 569, endPoint x: 175, endPoint y: 403, distance: 665.7
click at [175, 403] on div "Loading... Pool Courtyard Entry 1 Loading... Main Lounge 2 Loading... Pool Cour…" at bounding box center [728, 388] width 1457 height 691
drag, startPoint x: 809, startPoint y: 522, endPoint x: 439, endPoint y: 453, distance: 376.0
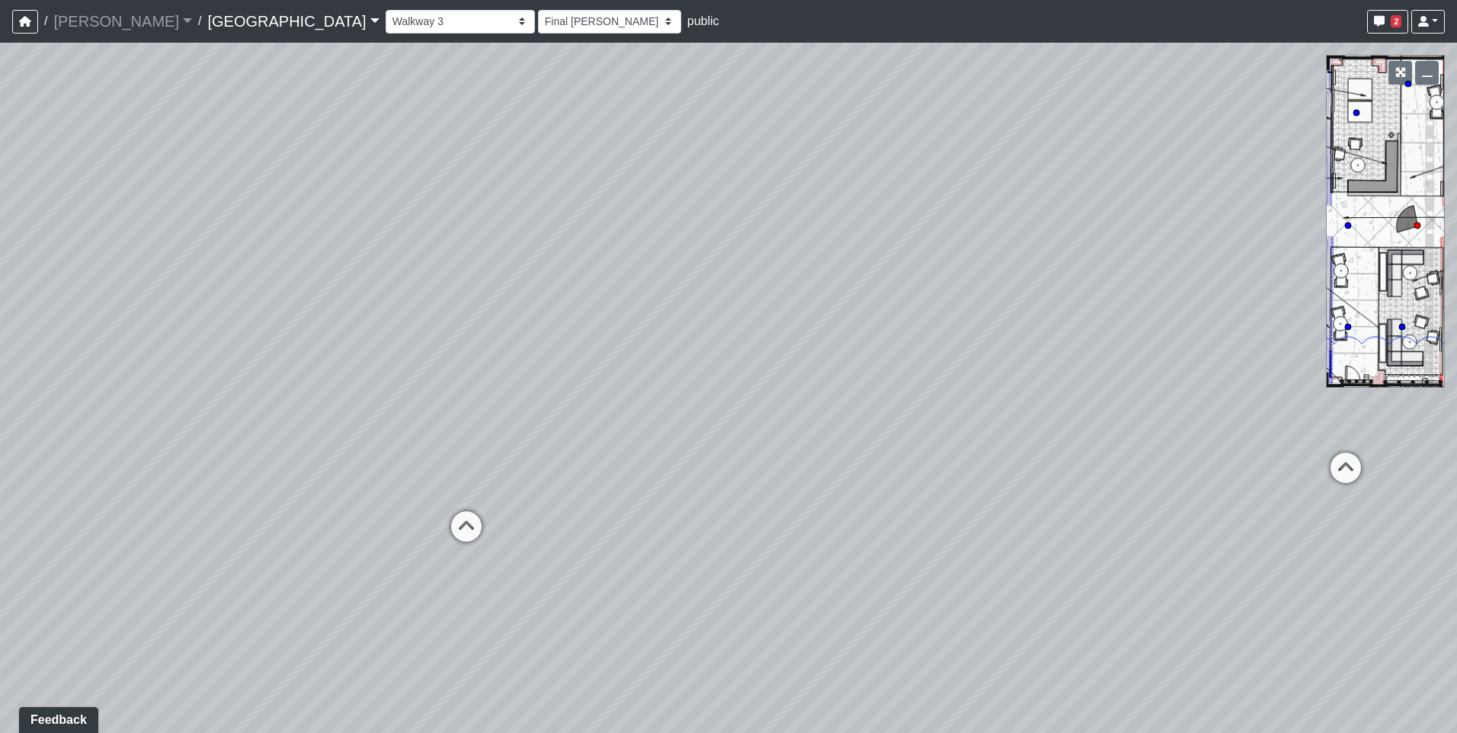
click at [439, 453] on div "Loading... Pool Courtyard Entry 1 Loading... Main Lounge 2 Loading... Pool Cour…" at bounding box center [728, 388] width 1457 height 691
drag, startPoint x: 399, startPoint y: 485, endPoint x: 877, endPoint y: 476, distance: 478.0
click at [877, 476] on div "Loading... Pool Courtyard Entry 1 Loading... Main Lounge 2 Loading... Pool Cour…" at bounding box center [728, 388] width 1457 height 691
drag, startPoint x: 601, startPoint y: 534, endPoint x: 577, endPoint y: 518, distance: 29.6
click at [577, 518] on div "Loading... Pool Courtyard Entry 1 Loading... Main Lounge 2 Loading... Pool Cour…" at bounding box center [728, 388] width 1457 height 691
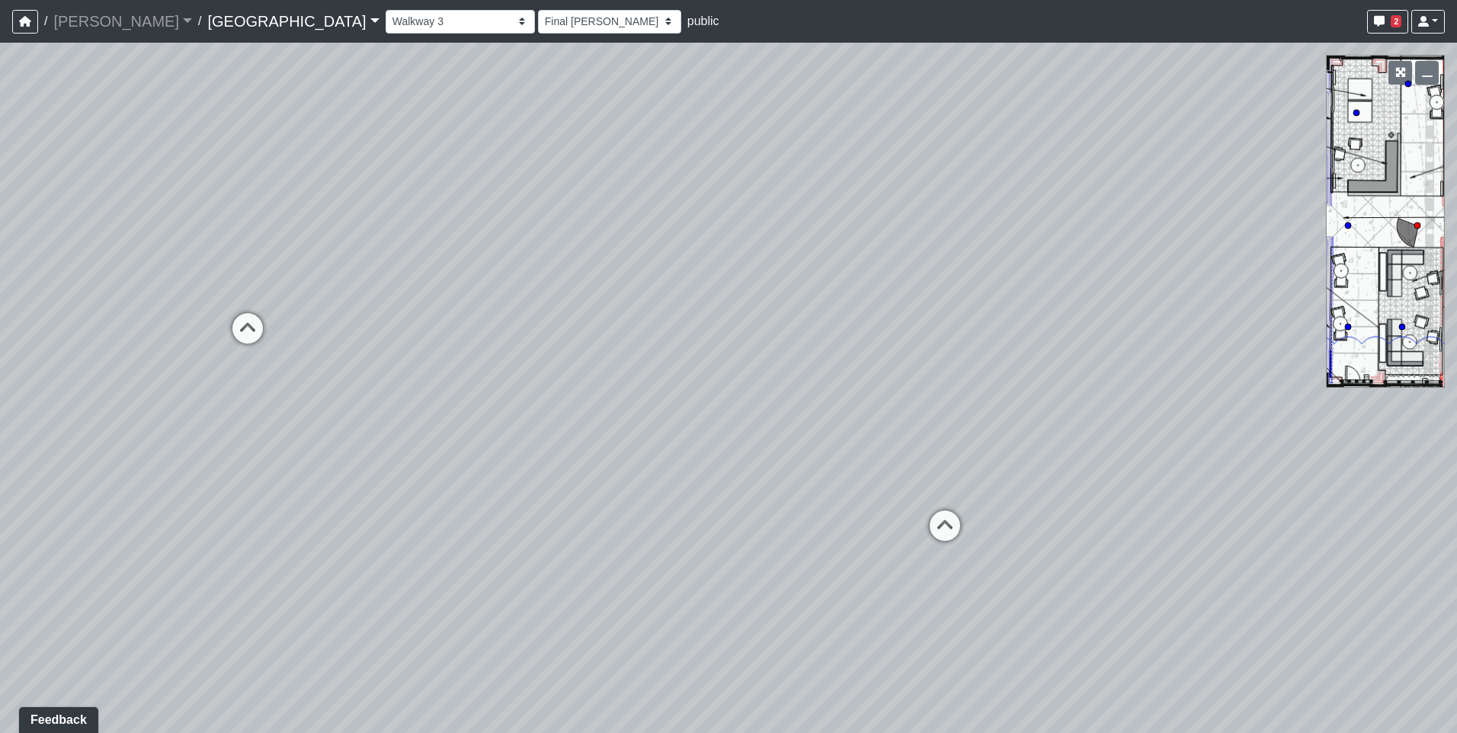
drag, startPoint x: 426, startPoint y: 456, endPoint x: 714, endPoint y: 498, distance: 291.2
click at [714, 498] on div "Loading... Pool Courtyard Entry 1 Loading... Main Lounge 2 Loading... Pool Cour…" at bounding box center [728, 388] width 1457 height 691
drag, startPoint x: 434, startPoint y: 441, endPoint x: 1033, endPoint y: 441, distance: 598.3
click at [1033, 441] on div "Loading... Pool Courtyard Entry 1 Loading... Main Lounge 2 Loading... Pool Cour…" at bounding box center [728, 388] width 1457 height 691
drag, startPoint x: 1192, startPoint y: 431, endPoint x: 370, endPoint y: 435, distance: 822.4
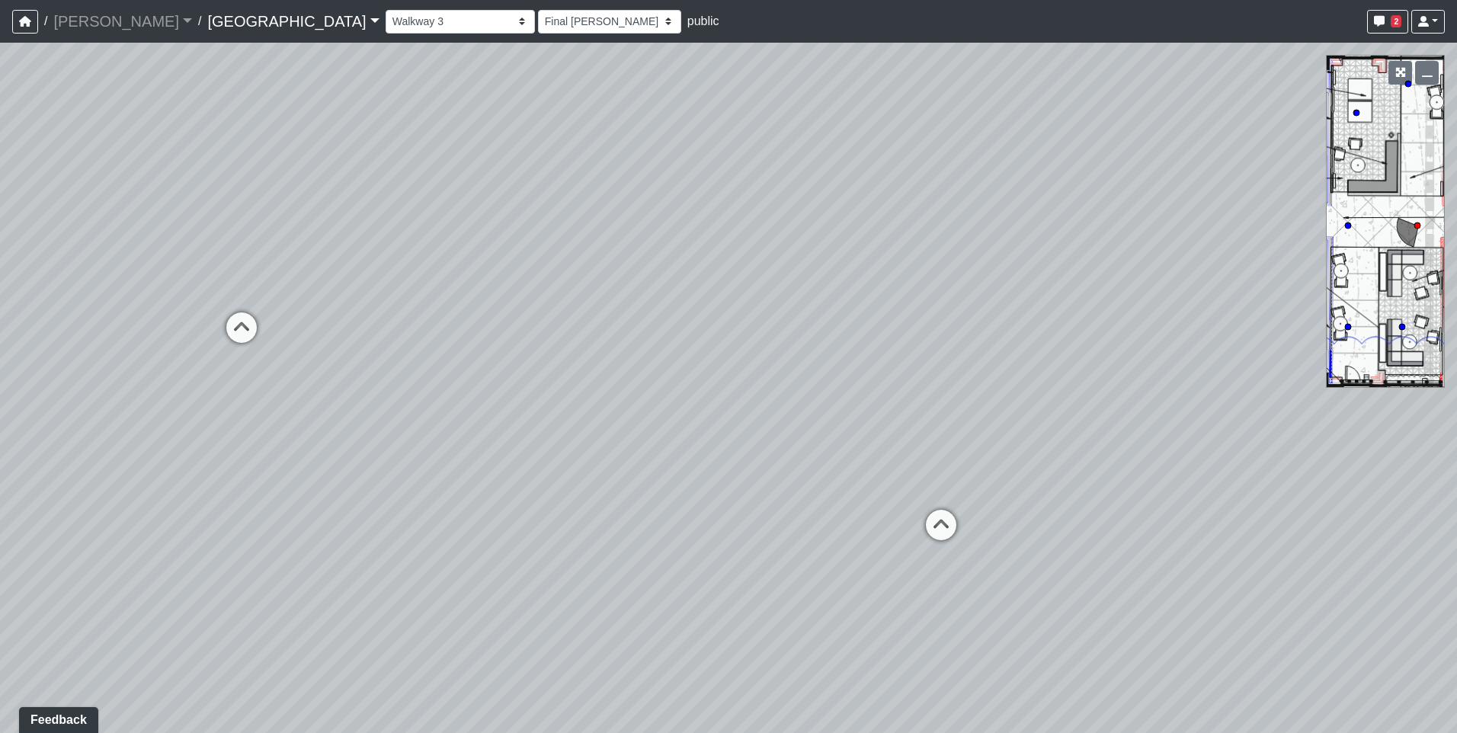
click at [370, 435] on div "Loading... Pool Courtyard Entry 1 Loading... Main Lounge 2 Loading... Pool Cour…" at bounding box center [728, 388] width 1457 height 691
drag, startPoint x: 708, startPoint y: 450, endPoint x: 414, endPoint y: 450, distance: 294.2
click at [414, 450] on div "Loading... Pool Courtyard Entry 1 Loading... Main Lounge 2 Loading... Pool Cour…" at bounding box center [728, 388] width 1457 height 691
drag, startPoint x: 961, startPoint y: 455, endPoint x: 377, endPoint y: 459, distance: 583.8
click at [377, 459] on div "Loading... Pool Courtyard Entry 1 Loading... Main Lounge 2 Loading... Pool Cour…" at bounding box center [728, 388] width 1457 height 691
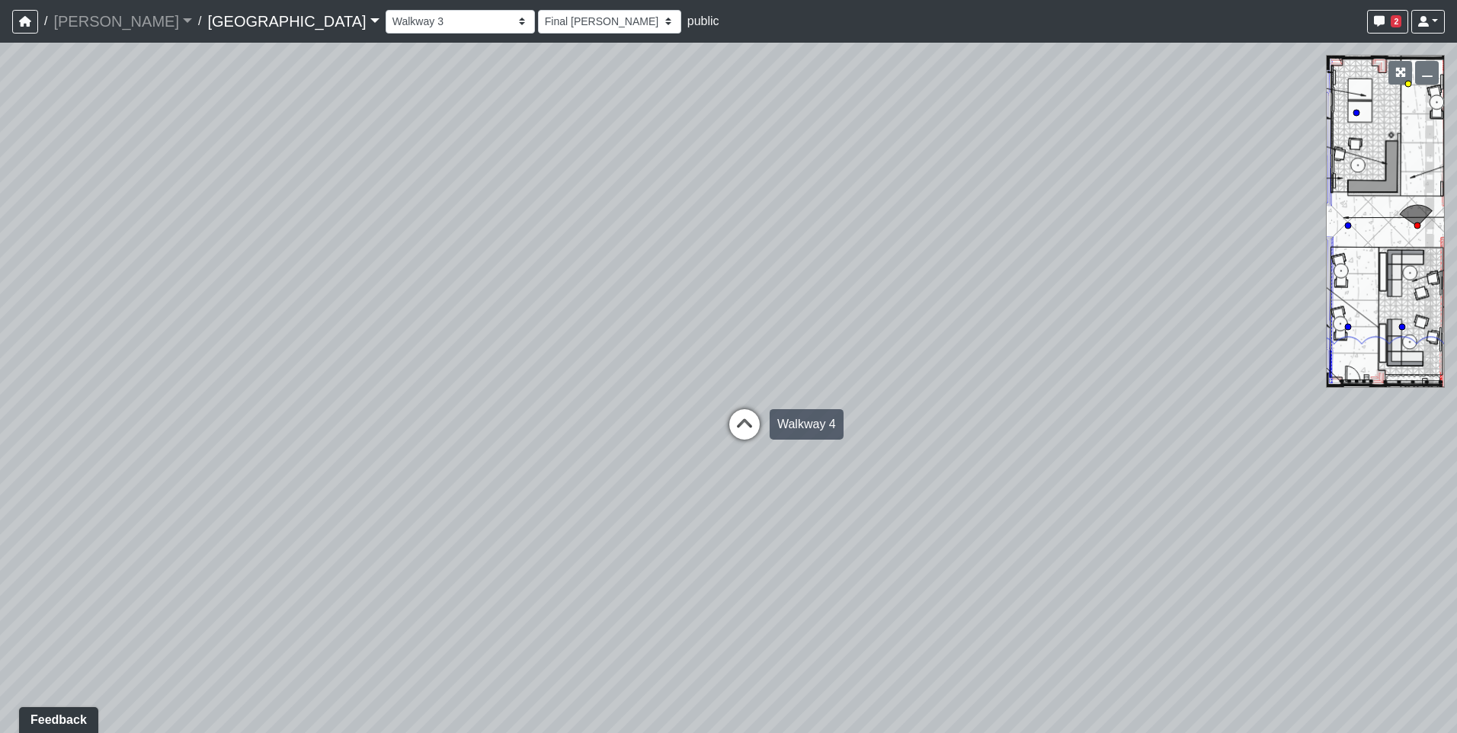
click at [747, 416] on icon at bounding box center [745, 432] width 46 height 46
select select "5twcqx3V9eezx34MYuTuHT"
select select "h3ebyGk32eUmSzz99H473o"
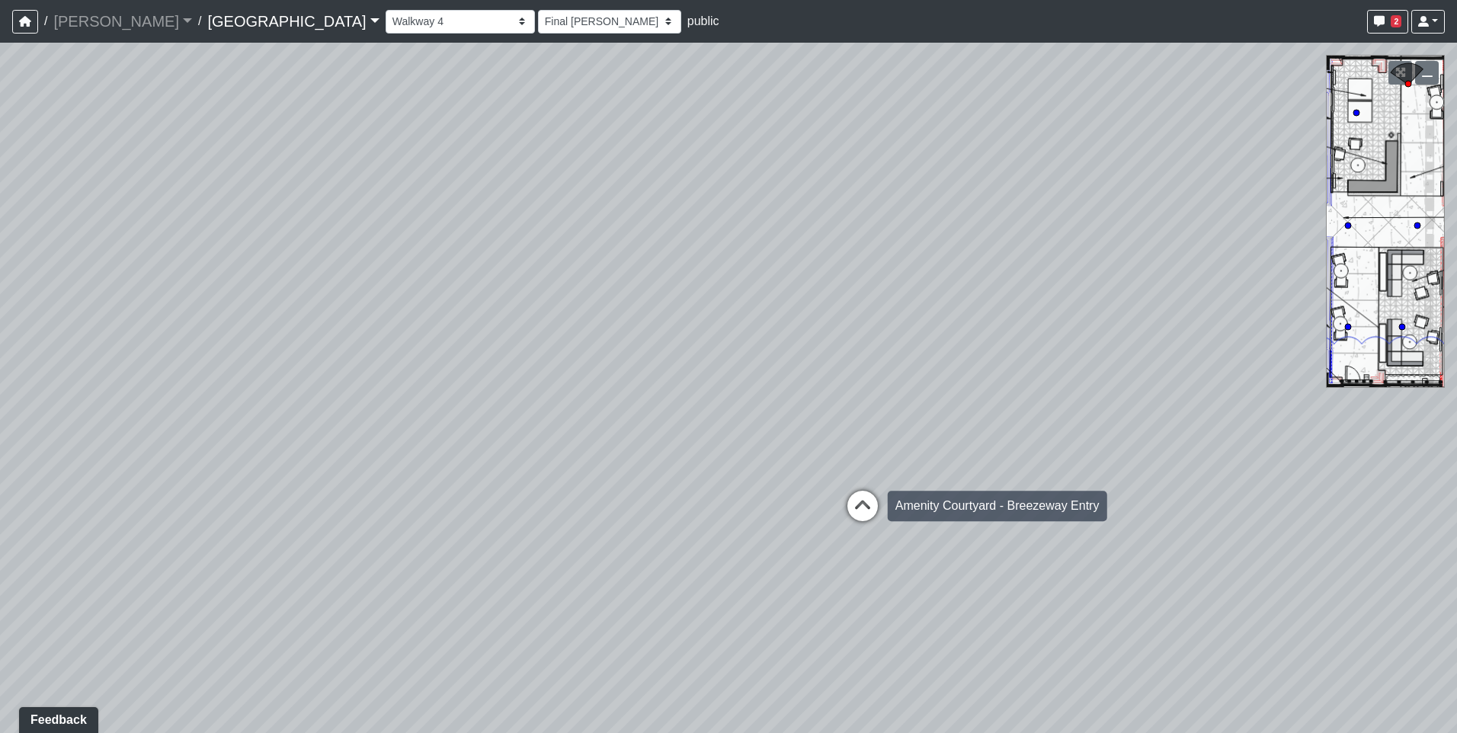
click at [862, 511] on icon at bounding box center [863, 514] width 46 height 46
select select "bV6mw7sk2yau5djgeHJiat"
select select "h3ebyGk32eUmSzz99H473o"
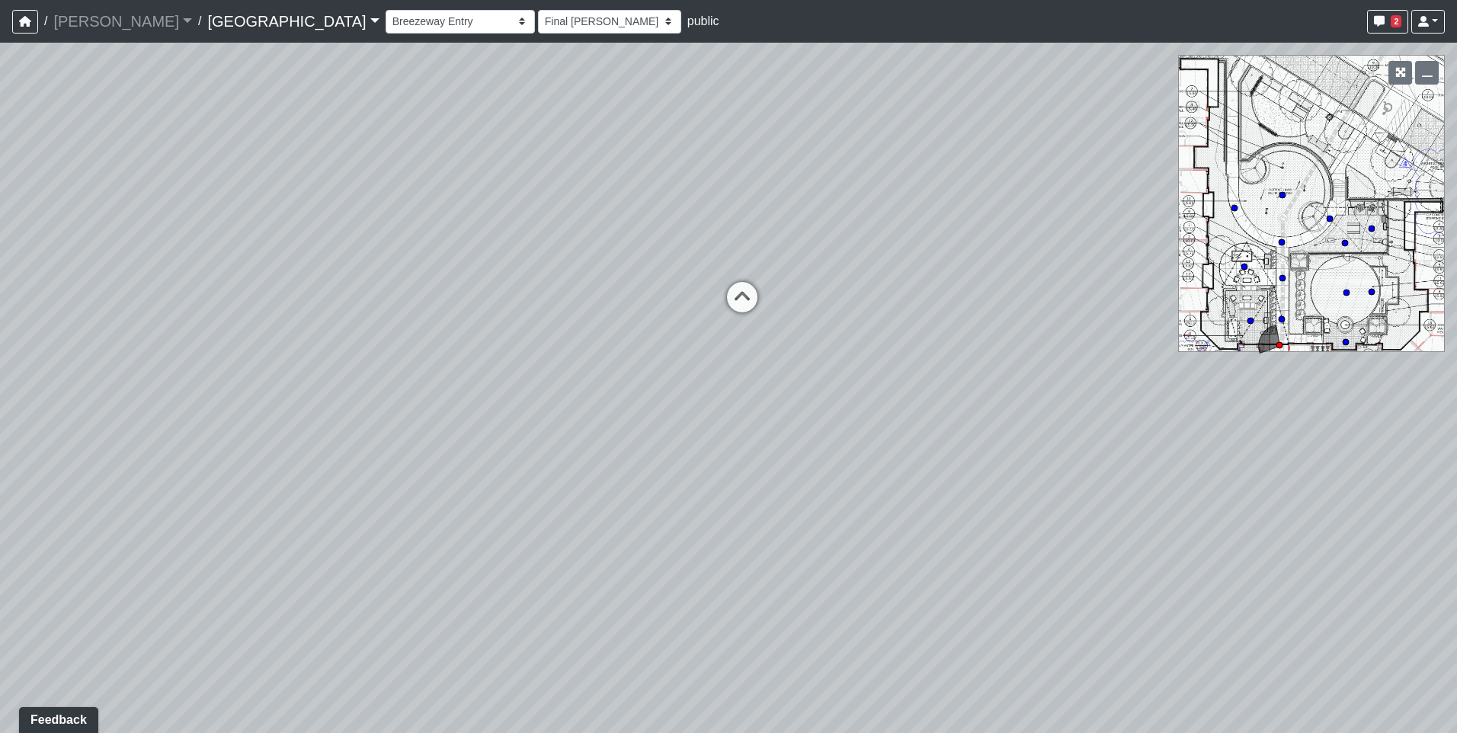
drag, startPoint x: 285, startPoint y: 280, endPoint x: 941, endPoint y: 246, distance: 656.4
click at [941, 246] on div "Loading... Pool Courtyard Entry 1 Loading... Main Lounge 2 Loading... Pool Cour…" at bounding box center [728, 388] width 1457 height 691
drag, startPoint x: 504, startPoint y: 297, endPoint x: 1073, endPoint y: 290, distance: 569.4
click at [1073, 290] on div "Loading... Pool Courtyard Entry 1 Loading... Main Lounge 2 Loading... Pool Cour…" at bounding box center [728, 388] width 1457 height 691
drag, startPoint x: 792, startPoint y: 447, endPoint x: 231, endPoint y: 447, distance: 561.0
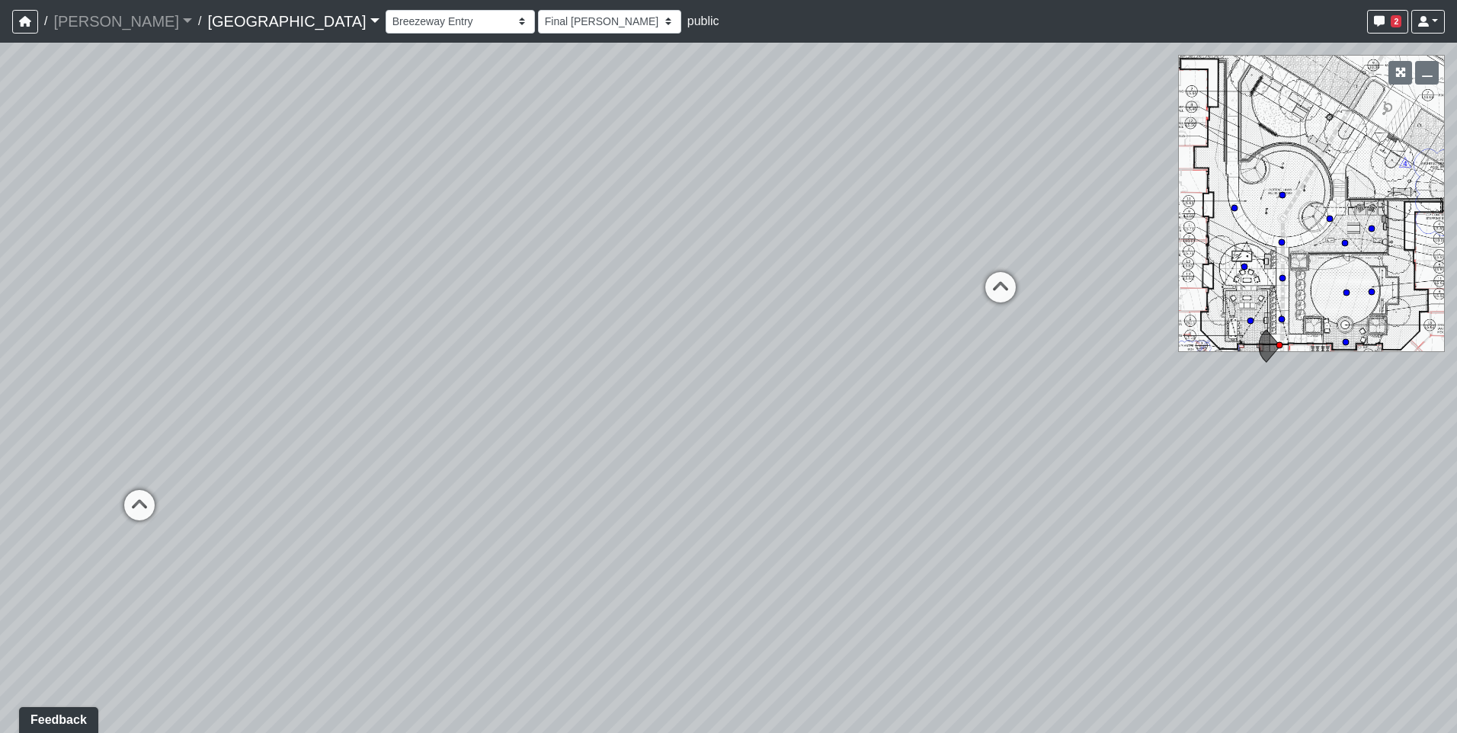
click at [231, 447] on div "Loading... Pool Courtyard Entry 1 Loading... Main Lounge 2 Loading... Pool Cour…" at bounding box center [728, 388] width 1457 height 691
drag, startPoint x: 779, startPoint y: 408, endPoint x: 360, endPoint y: 397, distance: 419.3
click at [360, 397] on div "Loading... Pool Courtyard Entry 1 Loading... Main Lounge 2 Loading... Pool Cour…" at bounding box center [728, 388] width 1457 height 691
click at [445, 274] on icon at bounding box center [454, 286] width 46 height 46
select select "5uJtwLu7MtxUpdbcDPHwr4"
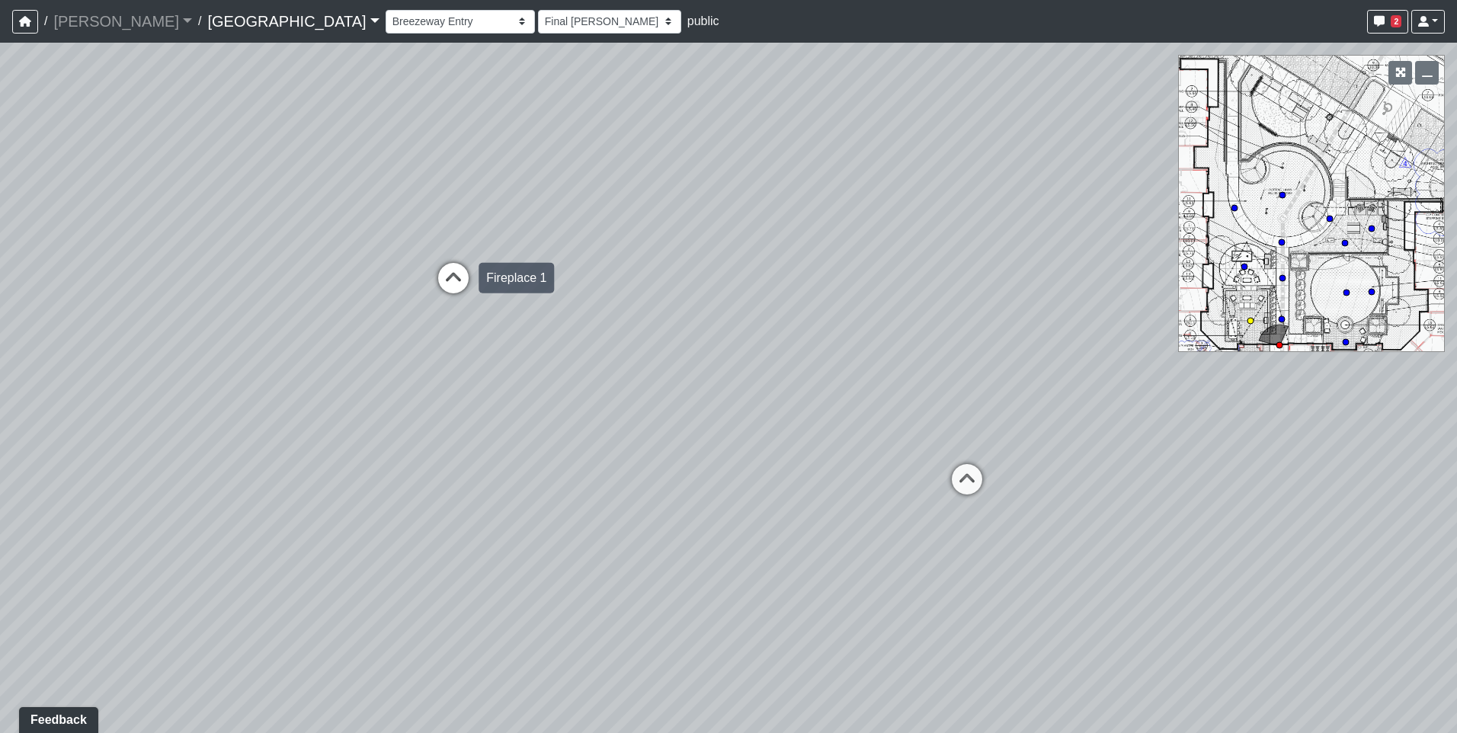
select select "h3ebyGk32eUmSzz99H473o"
drag, startPoint x: 922, startPoint y: 362, endPoint x: 107, endPoint y: 360, distance: 815.5
click at [107, 360] on div "Loading... Pool Courtyard Entry 1 Loading... Main Lounge 2 Loading... Pool Cour…" at bounding box center [728, 388] width 1457 height 691
drag, startPoint x: 741, startPoint y: 425, endPoint x: -14, endPoint y: 316, distance: 762.3
click at [0, 316] on html "/ [PERSON_NAME] Loading... / [GEOGRAPHIC_DATA] [GEOGRAPHIC_DATA] Loading... [GE…" at bounding box center [728, 366] width 1457 height 733
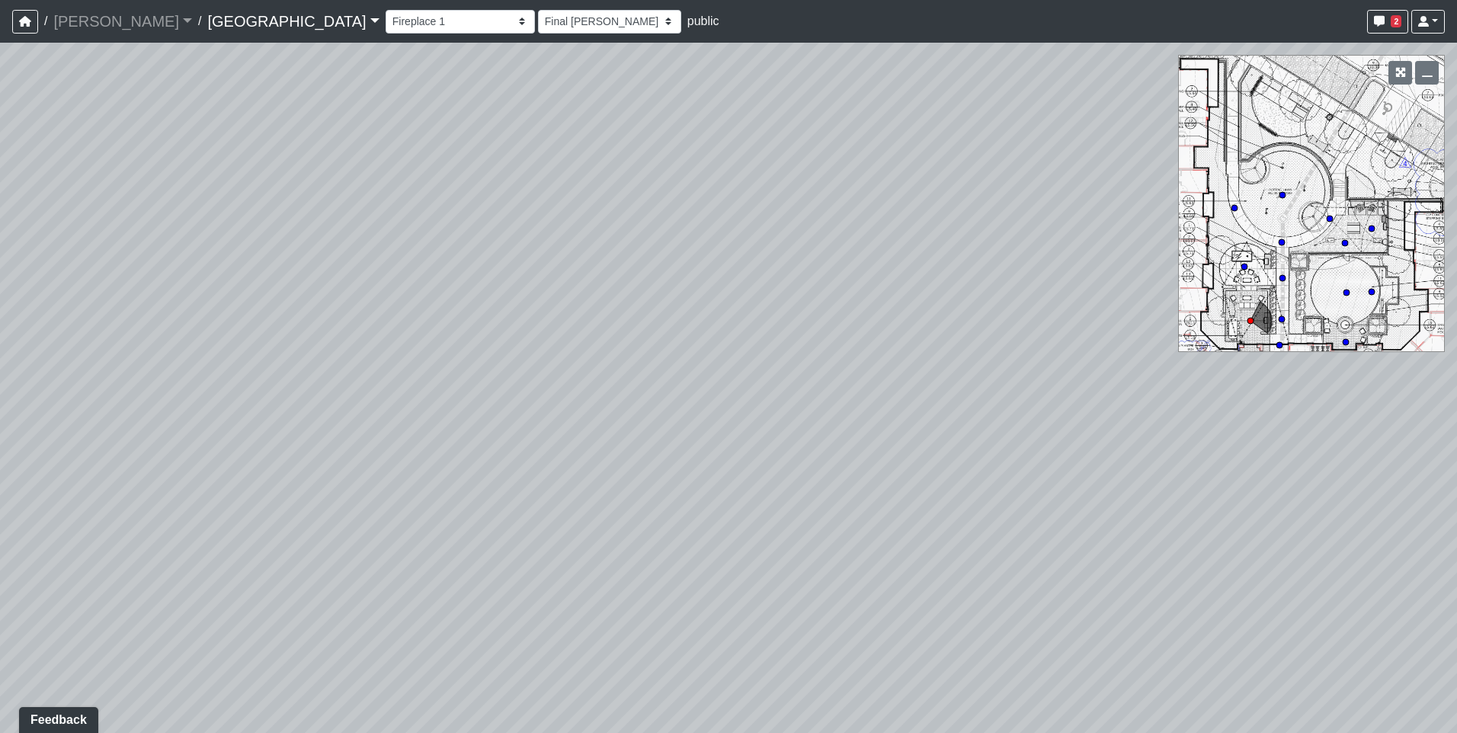
drag, startPoint x: 297, startPoint y: 255, endPoint x: 626, endPoint y: 460, distance: 387.5
click at [626, 460] on div "Loading... Pool Courtyard Entry 1 Loading... Main Lounge 2 Loading... Pool Cour…" at bounding box center [728, 388] width 1457 height 691
drag, startPoint x: 419, startPoint y: 460, endPoint x: 1025, endPoint y: 454, distance: 605.9
click at [1025, 454] on div "Loading... Pool Courtyard Entry 1 Loading... Main Lounge 2 Loading... Pool Cour…" at bounding box center [728, 388] width 1457 height 691
drag, startPoint x: 610, startPoint y: 470, endPoint x: 343, endPoint y: 394, distance: 278.2
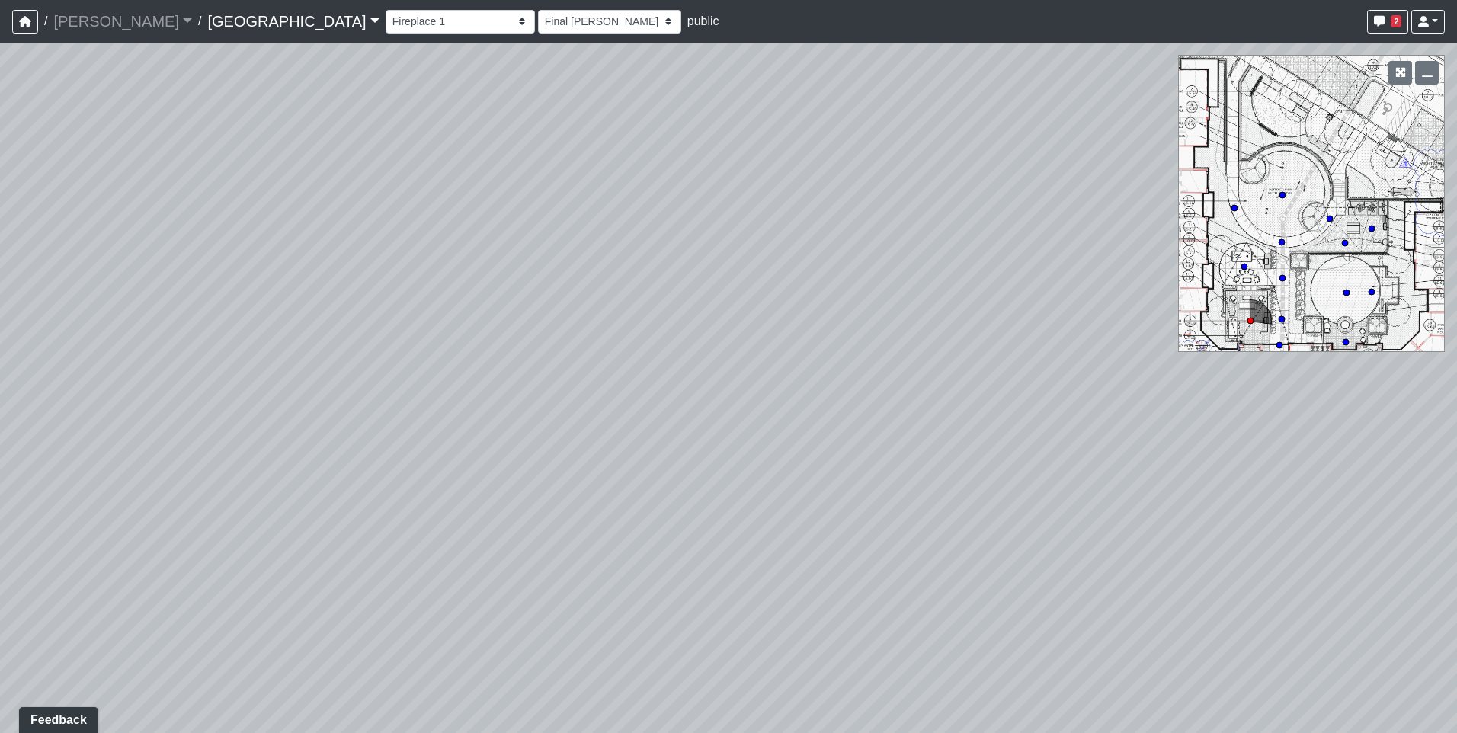
click at [343, 394] on div "Loading... Pool Courtyard Entry 1 Loading... Main Lounge 2 Loading... Pool Cour…" at bounding box center [728, 388] width 1457 height 691
drag, startPoint x: 568, startPoint y: 369, endPoint x: 1252, endPoint y: 302, distance: 687.7
click at [1252, 302] on div "Loading... Pool Courtyard Entry 1 Loading... Main Lounge 2 Loading... Pool Cour…" at bounding box center [728, 388] width 1457 height 691
drag, startPoint x: 1066, startPoint y: 360, endPoint x: 336, endPoint y: 421, distance: 732.7
click at [337, 420] on div "Loading... Pool Courtyard Entry 1 Loading... Main Lounge 2 Loading... Pool Cour…" at bounding box center [728, 388] width 1457 height 691
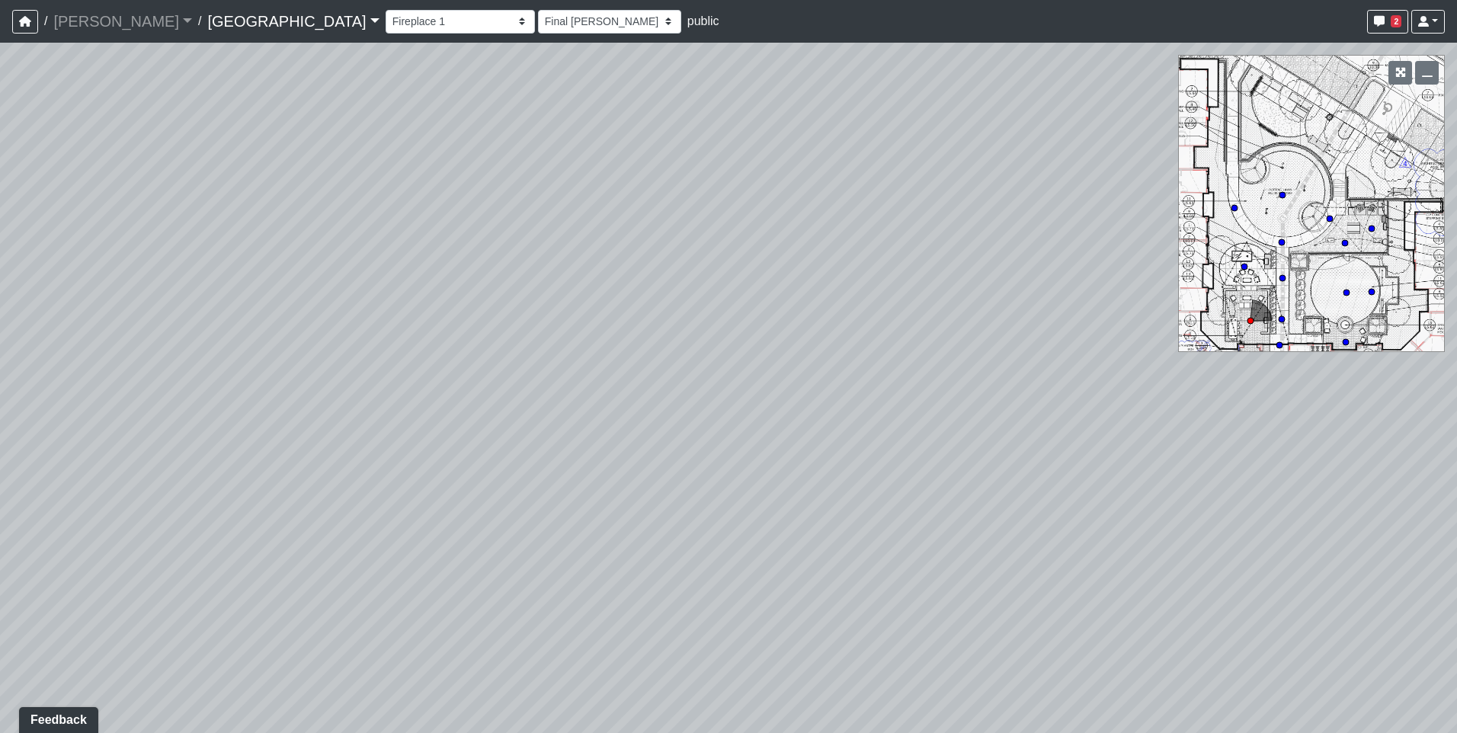
click at [589, 408] on div "Loading... Pool Courtyard Entry 1 Loading... Main Lounge 2 Loading... Pool Cour…" at bounding box center [728, 388] width 1457 height 691
click at [548, 332] on div "Loading... Pool Courtyard Entry 1 Loading... Main Lounge 2 Loading... Pool Cour…" at bounding box center [728, 388] width 1457 height 691
click at [1244, 261] on div "Loading... Pool Courtyard Entry 1 Loading... Main Lounge 2 Loading... Pool Cour…" at bounding box center [728, 388] width 1457 height 691
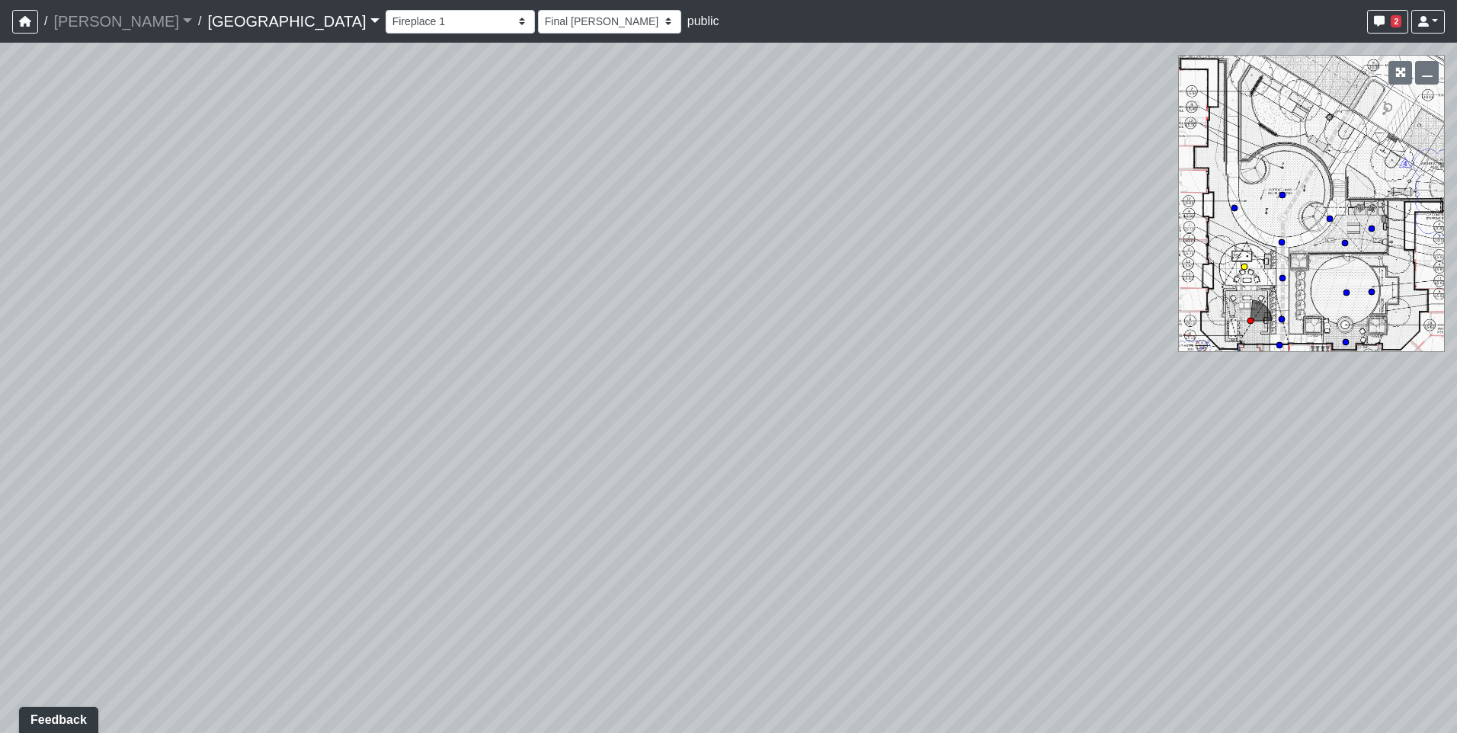
click at [1244, 266] on circle at bounding box center [1245, 267] width 6 height 6
select select "fUW8DjP2CB6W6ML7iSpLTL"
select select "h3ebyGk32eUmSzz99H473o"
click at [0, 259] on html "/ [PERSON_NAME] Loading... / [GEOGRAPHIC_DATA] [GEOGRAPHIC_DATA] Loading... [GE…" at bounding box center [728, 366] width 1457 height 733
drag, startPoint x: 363, startPoint y: 329, endPoint x: 412, endPoint y: 313, distance: 51.3
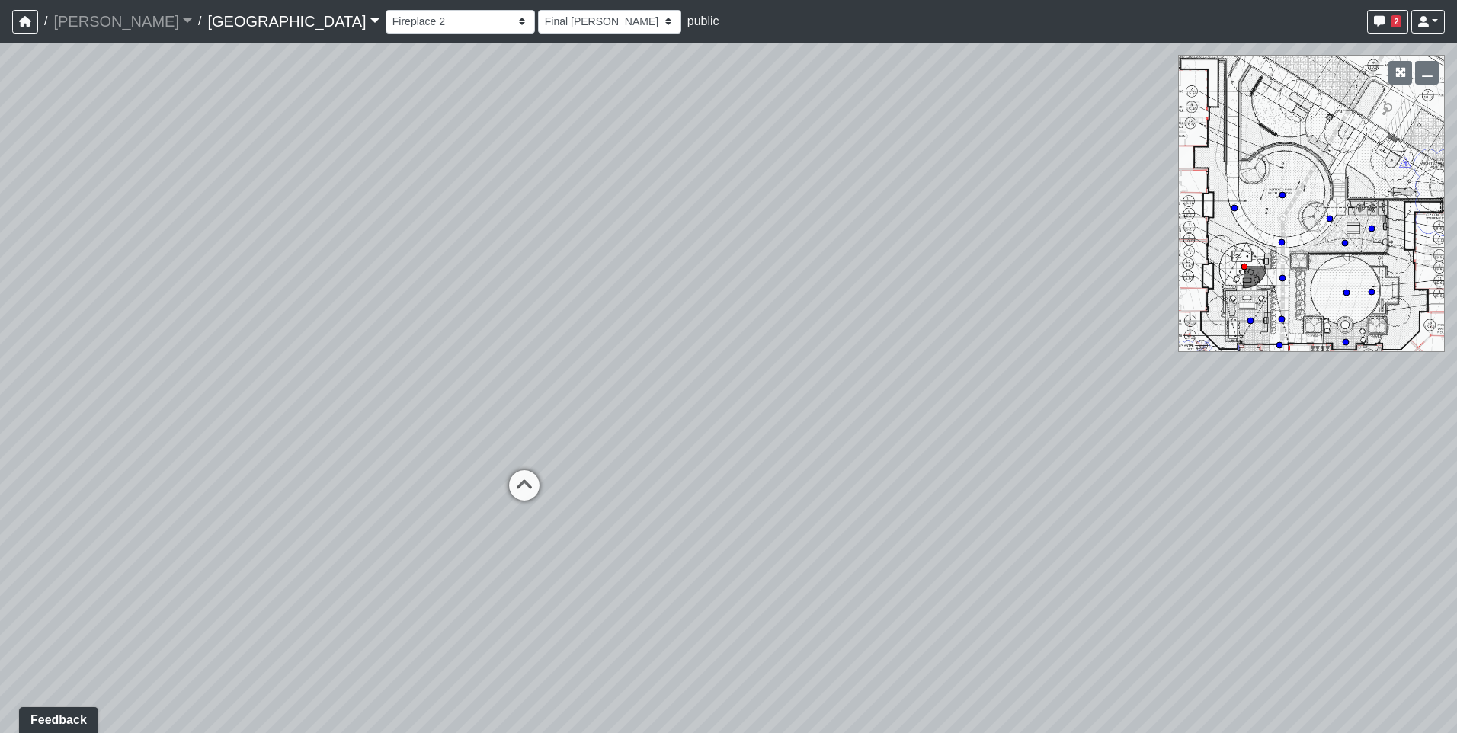
click at [412, 313] on div "Loading... Pool Courtyard Entry 1 Loading... Main Lounge 2 Loading... Pool Cour…" at bounding box center [728, 388] width 1457 height 691
click at [794, 300] on div "Loading... Pool Courtyard Entry 1 Loading... Main Lounge 2 Loading... Pool Cour…" at bounding box center [728, 388] width 1457 height 691
drag, startPoint x: 409, startPoint y: 308, endPoint x: 966, endPoint y: 303, distance: 557.2
click at [966, 303] on div "Loading... Pool Courtyard Entry 1 Loading... Main Lounge 2 Loading... Pool Cour…" at bounding box center [728, 388] width 1457 height 691
drag, startPoint x: 702, startPoint y: 425, endPoint x: 767, endPoint y: 409, distance: 66.9
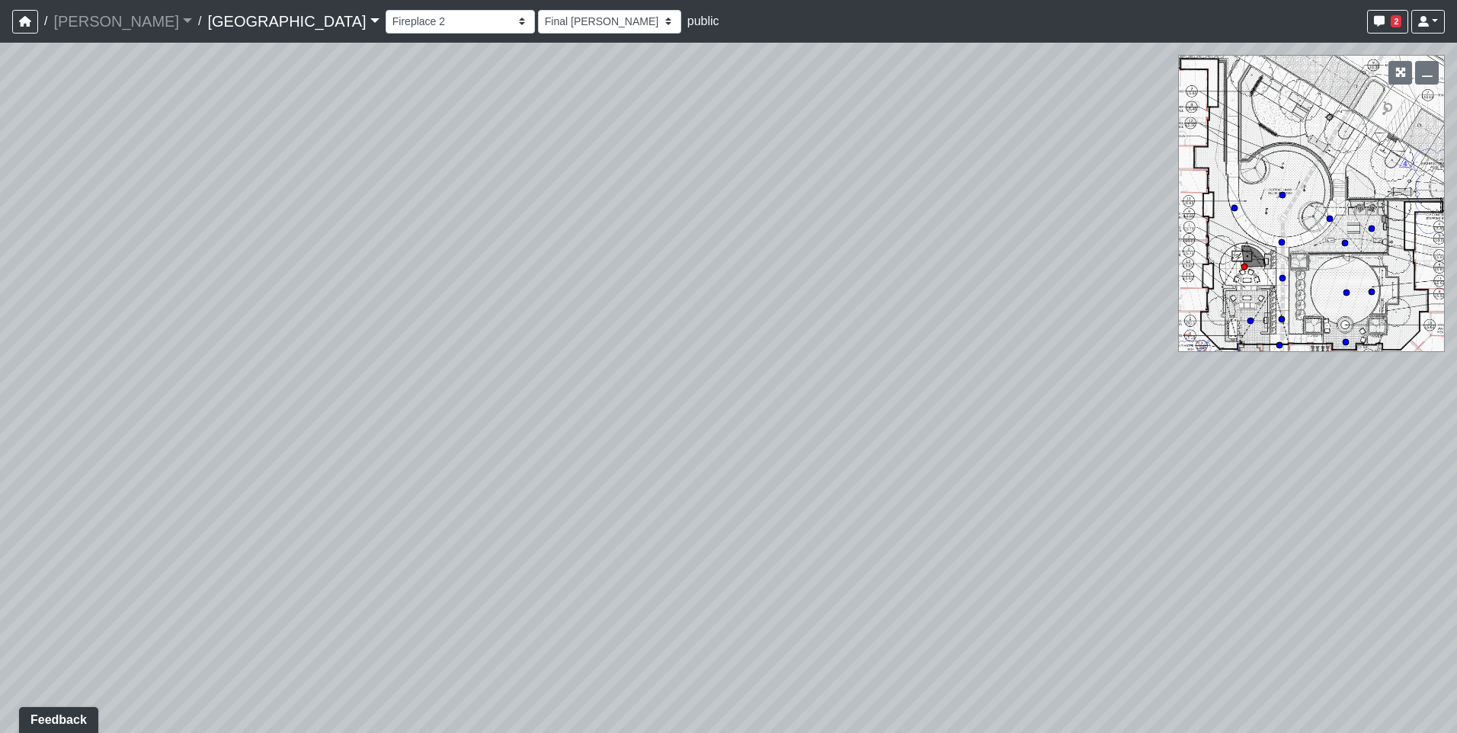
click at [767, 409] on div "Loading... Pool Courtyard Entry 1 Loading... Main Lounge 2 Loading... Pool Cour…" at bounding box center [728, 388] width 1457 height 691
drag, startPoint x: 735, startPoint y: 279, endPoint x: 481, endPoint y: 356, distance: 265.2
click at [481, 356] on div "Loading... Pool Courtyard Entry 1 Loading... Main Lounge 2 Loading... Pool Cour…" at bounding box center [728, 388] width 1457 height 691
drag, startPoint x: 869, startPoint y: 437, endPoint x: 218, endPoint y: 363, distance: 655.2
click at [218, 363] on div "Loading... Pool Courtyard Entry 1 Loading... Main Lounge 2 Loading... Pool Cour…" at bounding box center [728, 388] width 1457 height 691
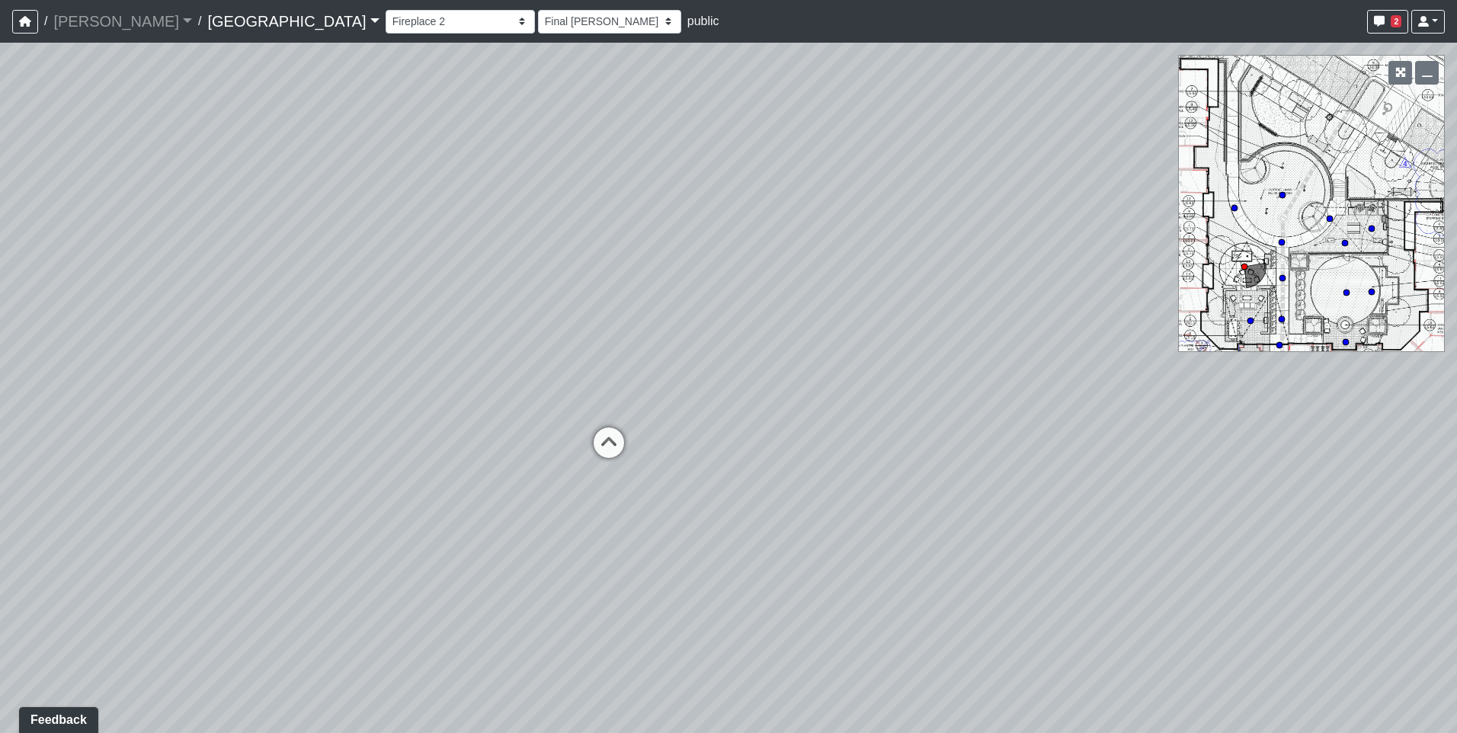
drag, startPoint x: 764, startPoint y: 360, endPoint x: 322, endPoint y: 361, distance: 442.1
click at [322, 361] on div "Loading... Pool Courtyard Entry 1 Loading... Main Lounge 2 Loading... Pool Cour…" at bounding box center [728, 388] width 1457 height 691
click at [610, 435] on icon at bounding box center [609, 451] width 46 height 46
select select "aKnx4LbkW4vTTeN38Co3z9"
select select "h3ebyGk32eUmSzz99H473o"
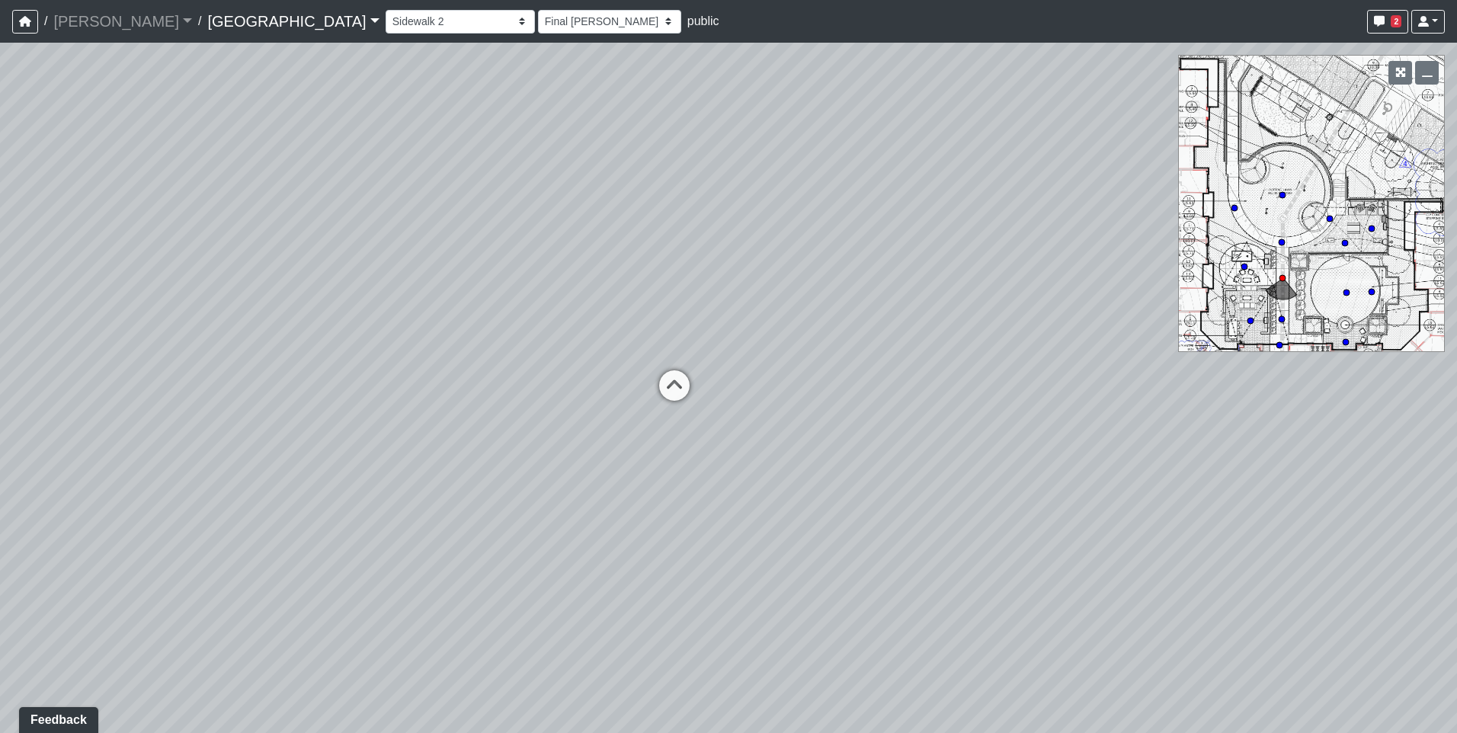
drag, startPoint x: 915, startPoint y: 435, endPoint x: 133, endPoint y: 394, distance: 782.3
click at [133, 394] on div "Loading... Pool Courtyard Entry 1 Loading... Main Lounge 2 Loading... Pool Cour…" at bounding box center [728, 388] width 1457 height 691
drag, startPoint x: 495, startPoint y: 367, endPoint x: 710, endPoint y: 370, distance: 214.2
click at [710, 370] on div "Loading... Pool Courtyard Entry 1 Loading... Main Lounge 2 Loading... Pool Cour…" at bounding box center [728, 388] width 1457 height 691
drag, startPoint x: 576, startPoint y: 374, endPoint x: 780, endPoint y: 385, distance: 204.5
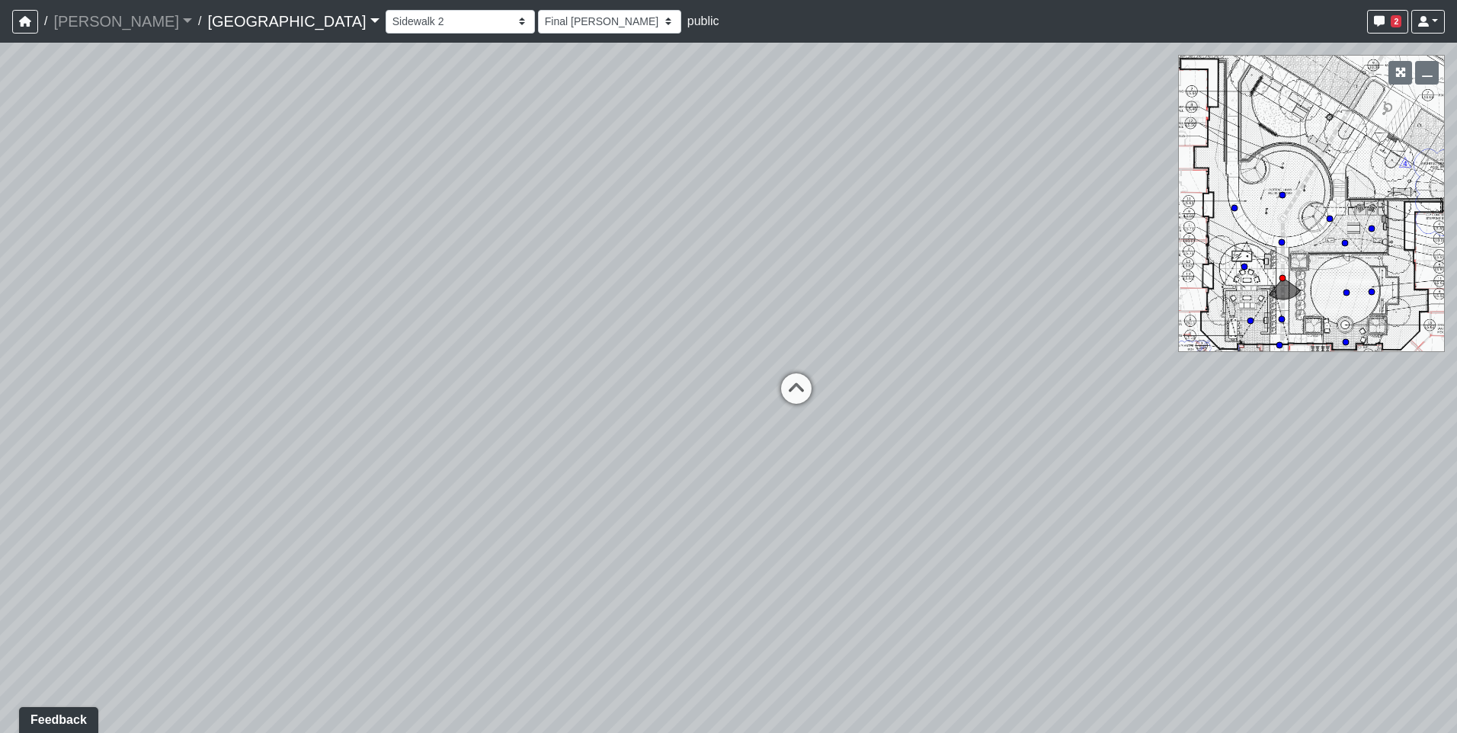
click at [780, 385] on div "Loading... Pool Courtyard Entry 1 Loading... Main Lounge 2 Loading... Pool Cour…" at bounding box center [728, 388] width 1457 height 691
drag, startPoint x: 636, startPoint y: 433, endPoint x: 903, endPoint y: 408, distance: 268.7
click at [903, 408] on div "Loading... Pool Courtyard Entry 1 Loading... Main Lounge 2 Loading... Pool Cour…" at bounding box center [728, 388] width 1457 height 691
drag, startPoint x: 648, startPoint y: 419, endPoint x: 876, endPoint y: 421, distance: 228.7
click at [876, 421] on div "Loading... Pool Courtyard Entry 1 Loading... Main Lounge 2 Loading... Pool Cour…" at bounding box center [728, 388] width 1457 height 691
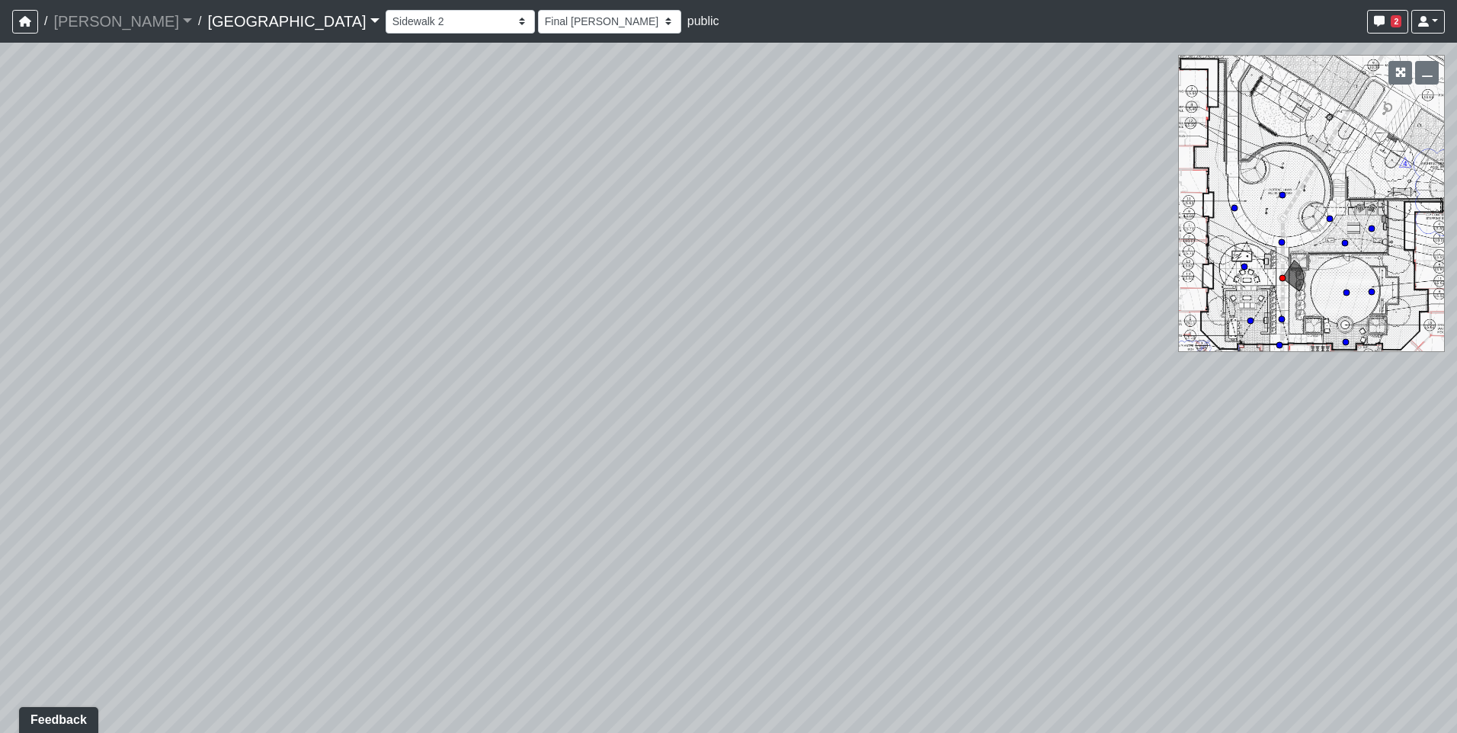
drag, startPoint x: 486, startPoint y: 288, endPoint x: 960, endPoint y: 294, distance: 473.3
click at [960, 294] on div "Loading... Pool Courtyard Entry 1 Loading... Main Lounge 2 Loading... Pool Cour…" at bounding box center [728, 388] width 1457 height 691
click at [1066, 305] on div "Loading... Pool Courtyard Entry 1 Loading... Main Lounge 2 Loading... Pool Cour…" at bounding box center [728, 388] width 1457 height 691
click at [1033, 357] on div "Loading... Pool Courtyard Entry 1 Loading... Main Lounge 2 Loading... Pool Cour…" at bounding box center [728, 388] width 1457 height 691
click at [556, 414] on icon at bounding box center [550, 435] width 46 height 46
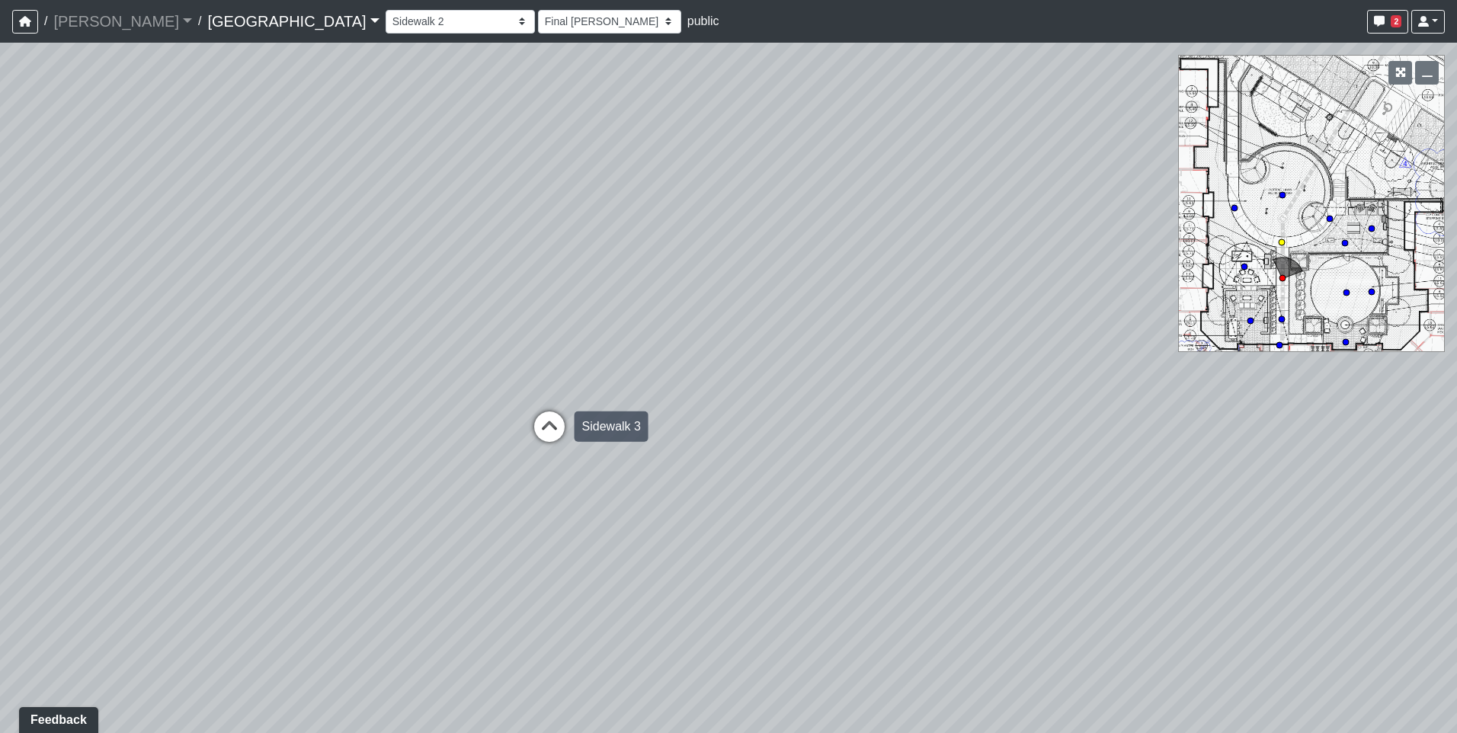
select select "h2Ljgq5k7pVKEairBLeMDA"
select select "h3ebyGk32eUmSzz99H473o"
drag, startPoint x: 347, startPoint y: 409, endPoint x: 59, endPoint y: 409, distance: 287.3
click at [59, 409] on div "Loading... Pool Courtyard Entry 1 Loading... Main Lounge 2 Loading... Pool Cour…" at bounding box center [728, 388] width 1457 height 691
click at [508, 363] on icon at bounding box center [516, 371] width 46 height 46
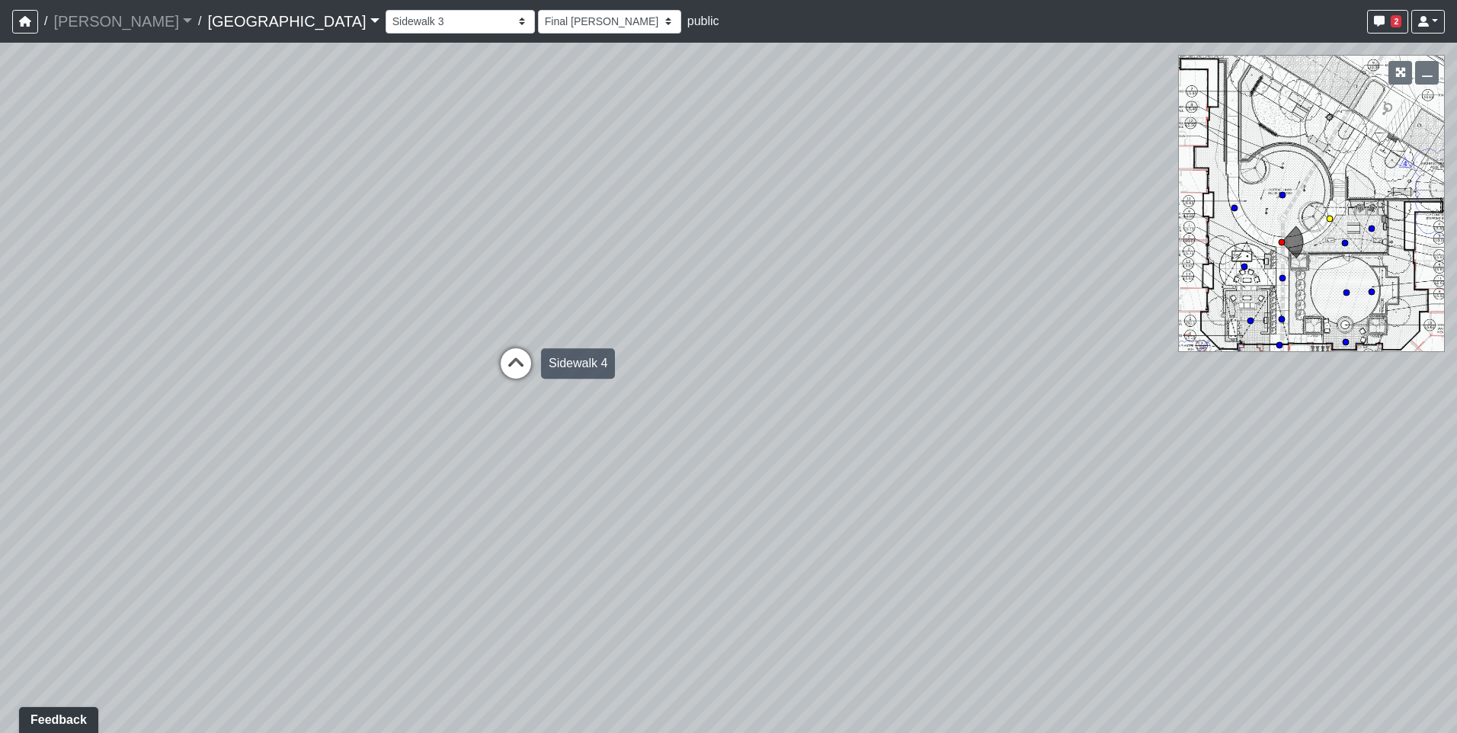
select select "hsXZtTYoWE68yZMGypXg5q"
select select "h3ebyGk32eUmSzz99H473o"
drag, startPoint x: 575, startPoint y: 361, endPoint x: 376, endPoint y: 362, distance: 198.9
click at [376, 362] on div "Loading... Pool Courtyard Entry 1 Loading... Main Lounge 2 Loading... Pool Cour…" at bounding box center [728, 388] width 1457 height 691
drag, startPoint x: 633, startPoint y: 389, endPoint x: 244, endPoint y: 338, distance: 391.9
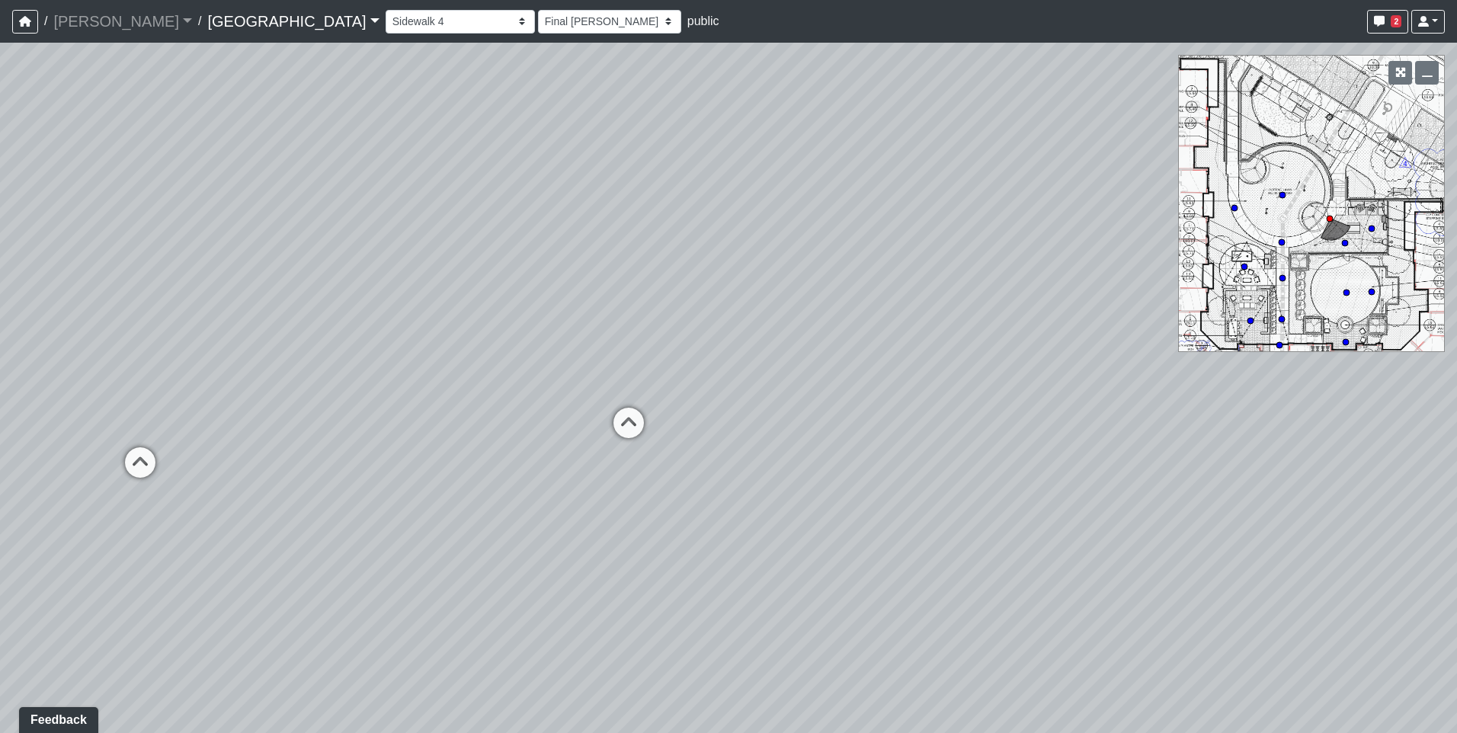
click at [244, 338] on div "Loading... Pool Courtyard Entry 1 Loading... Main Lounge 2 Loading... Pool Cour…" at bounding box center [728, 388] width 1457 height 691
drag, startPoint x: 896, startPoint y: 324, endPoint x: 197, endPoint y: 325, distance: 699.7
click at [197, 325] on div "Loading... Pool Courtyard Entry 1 Loading... Main Lounge 2 Loading... Pool Cour…" at bounding box center [728, 388] width 1457 height 691
drag, startPoint x: 816, startPoint y: 321, endPoint x: 215, endPoint y: 284, distance: 601.7
click at [215, 284] on div "Loading... Pool Courtyard Entry 1 Loading... Main Lounge 2 Loading... Pool Cour…" at bounding box center [728, 388] width 1457 height 691
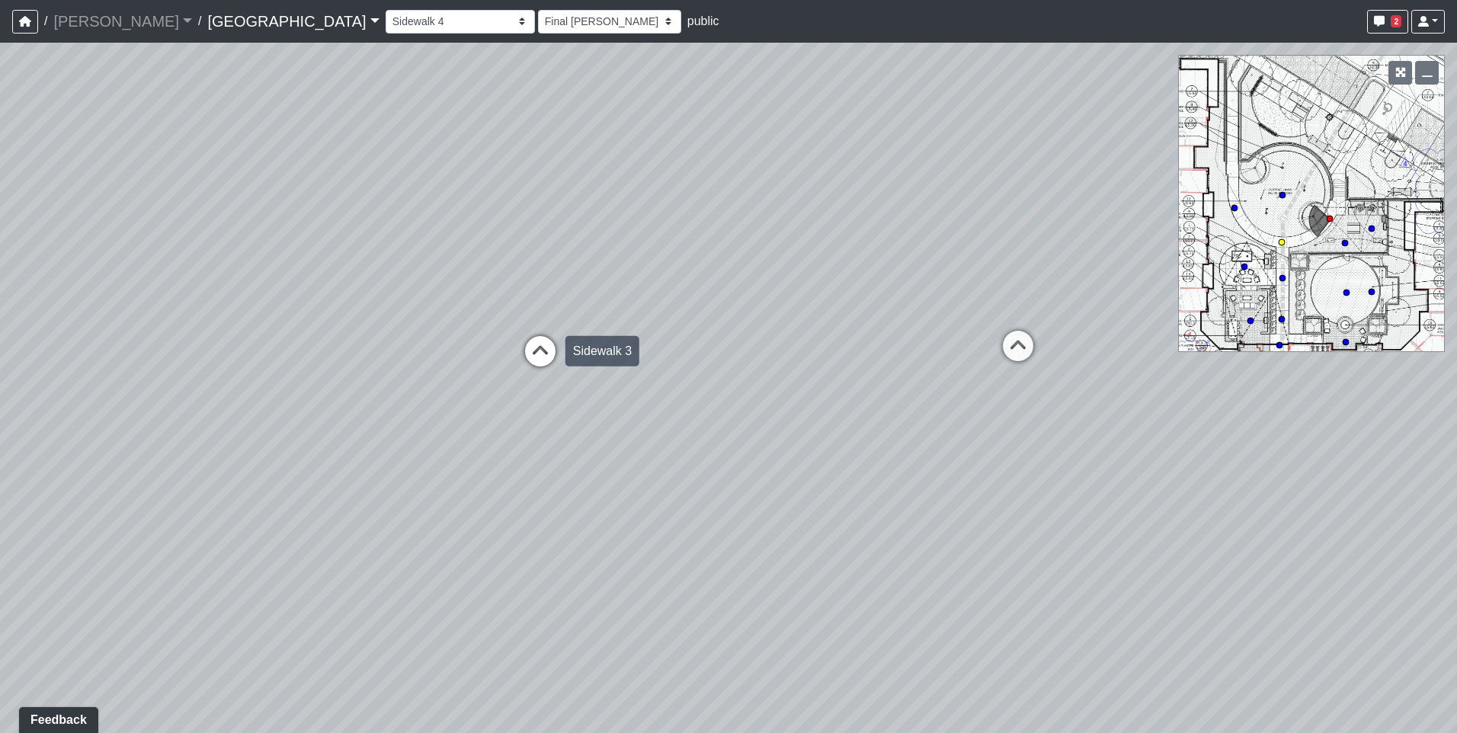
click at [547, 358] on icon at bounding box center [541, 359] width 46 height 46
select select "h2Ljgq5k7pVKEairBLeMDA"
select select "h3ebyGk32eUmSzz99H473o"
drag, startPoint x: 462, startPoint y: 341, endPoint x: 1177, endPoint y: 295, distance: 716.4
click at [1177, 295] on div "Loading... Pool Courtyard Entry 1 Loading... Main Lounge 2 Loading... Pool Cour…" at bounding box center [728, 388] width 1457 height 691
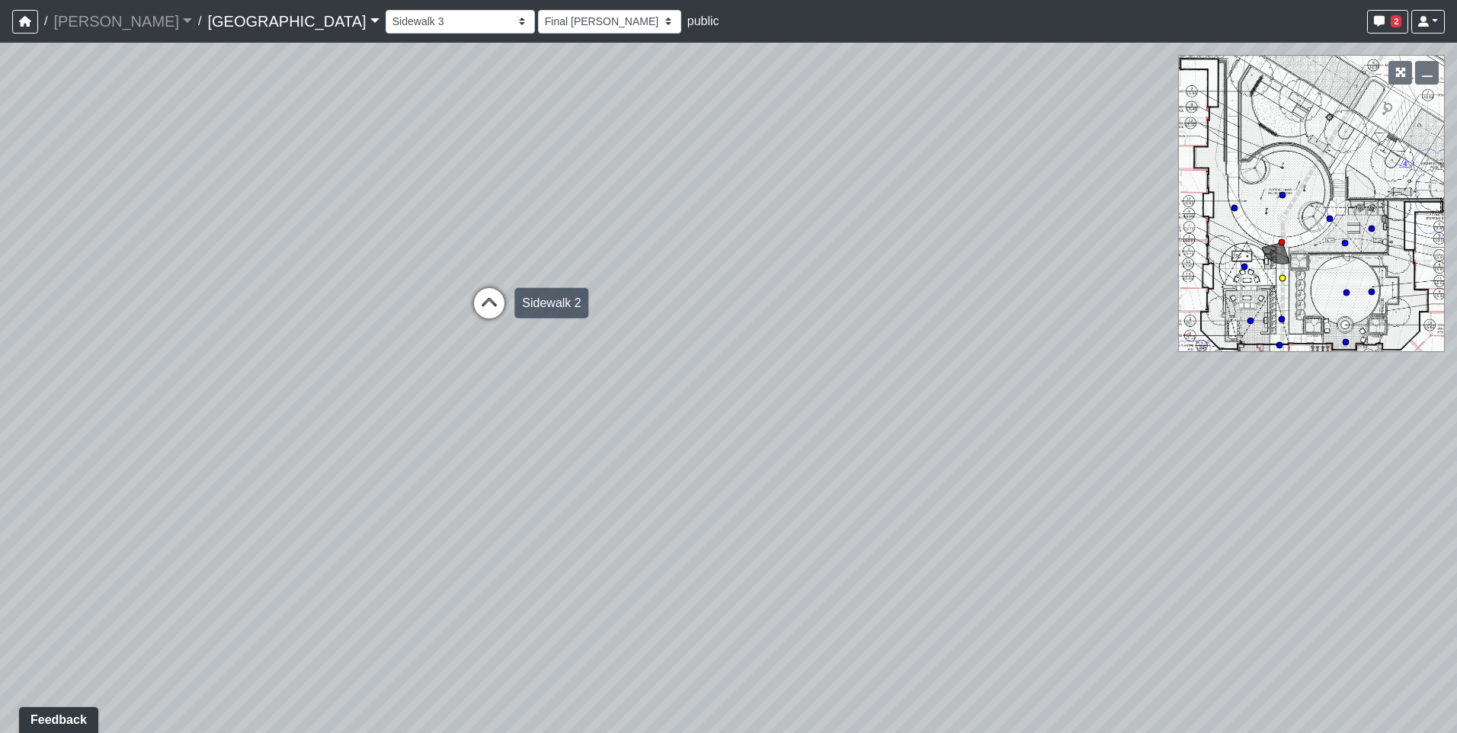
click at [492, 299] on icon at bounding box center [489, 311] width 46 height 46
select select "aKnx4LbkW4vTTeN38Co3z9"
select select "h3ebyGk32eUmSzz99H473o"
click at [492, 313] on icon at bounding box center [503, 335] width 46 height 46
select select "2g74JqUAVunN4W4RDEJZSB"
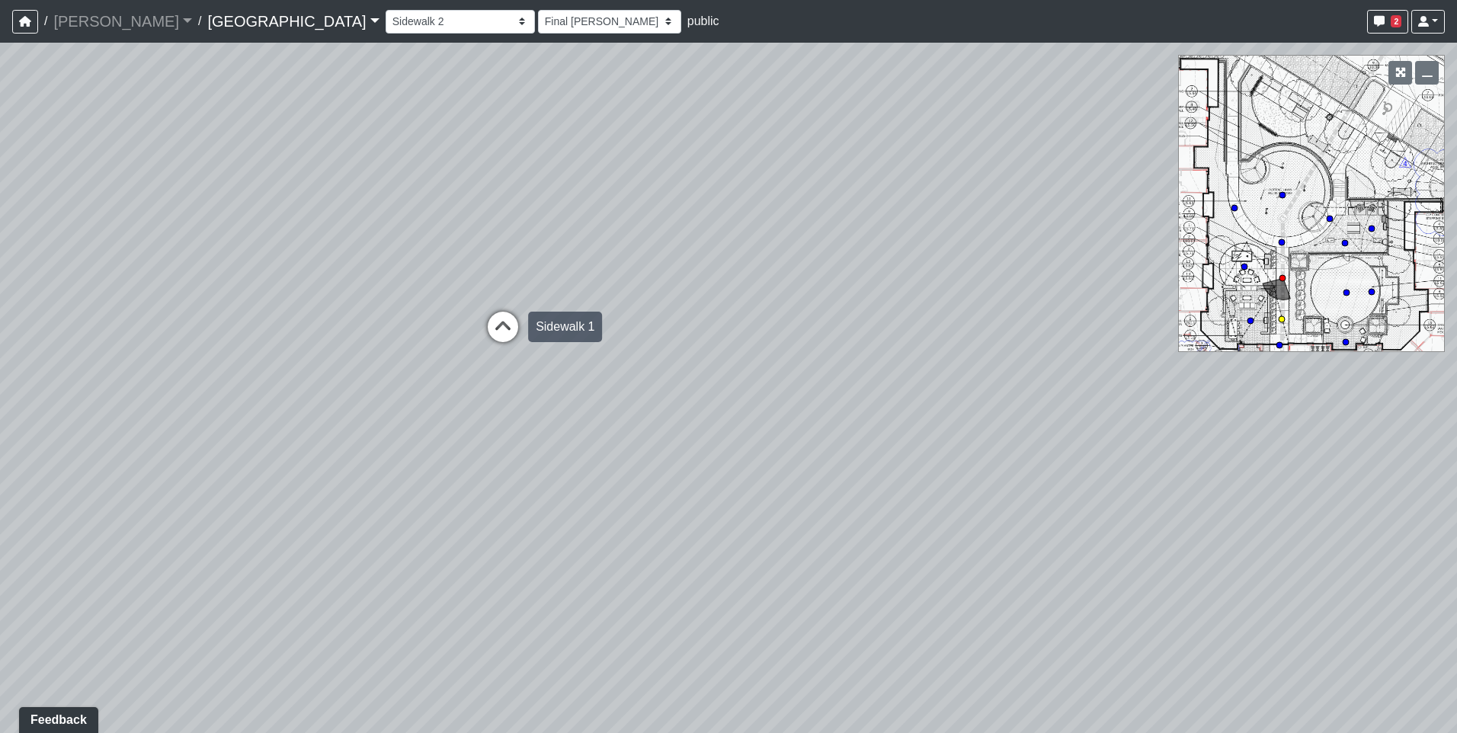
select select "h3ebyGk32eUmSzz99H473o"
click at [513, 447] on icon at bounding box center [523, 448] width 46 height 46
select select "bV6mw7sk2yau5djgeHJiat"
select select "h3ebyGk32eUmSzz99H473o"
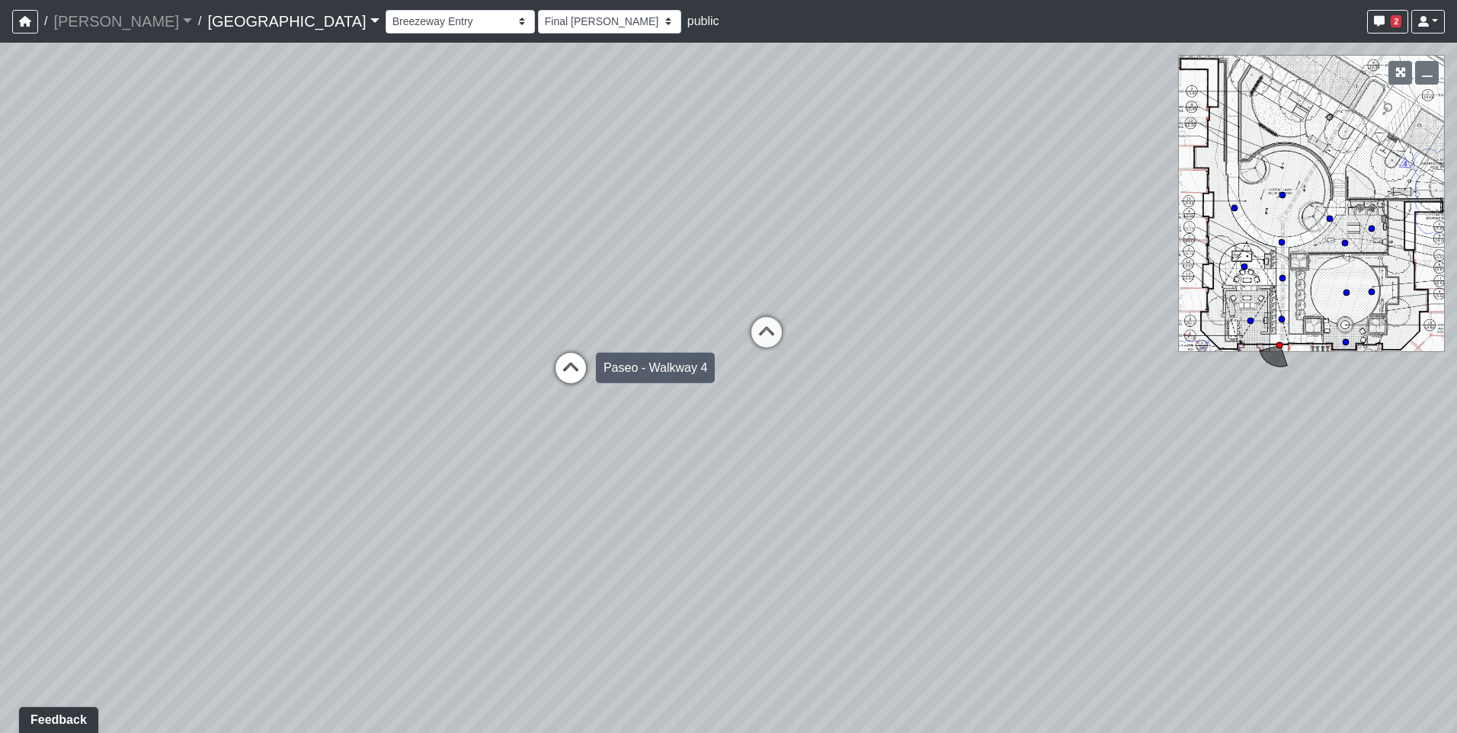
click at [571, 370] on icon at bounding box center [571, 376] width 46 height 46
select select "5twcqx3V9eezx34MYuTuHT"
select select "h3ebyGk32eUmSzz99H473o"
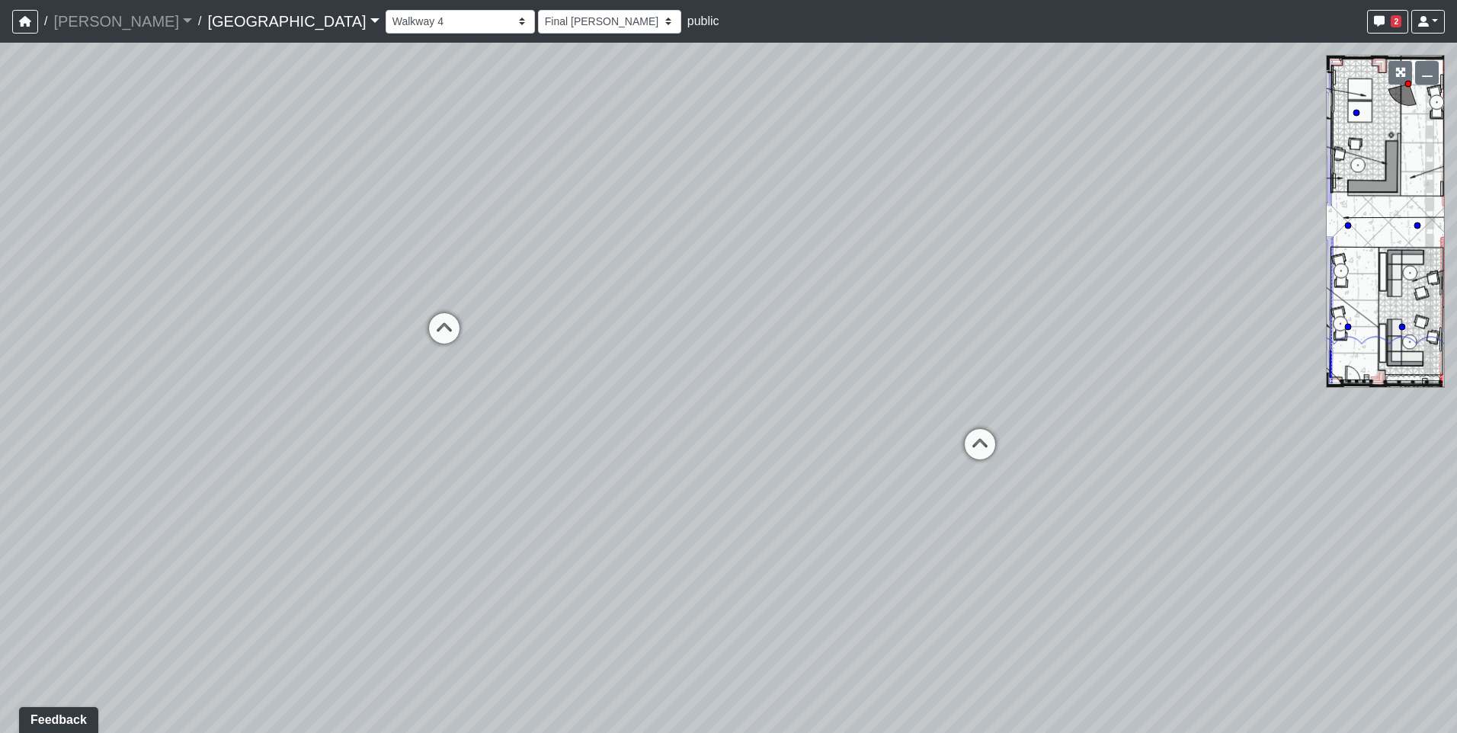
click at [571, 370] on div "Loading... Pool Courtyard Entry 1 Loading... Main Lounge 2 Loading... Pool Cour…" at bounding box center [728, 388] width 1457 height 691
click at [460, 323] on icon at bounding box center [444, 336] width 46 height 46
select select "fouQaAmTNYQfM5euUrkyLi"
select select "h3ebyGk32eUmSzz99H473o"
click at [599, 193] on icon at bounding box center [595, 199] width 46 height 46
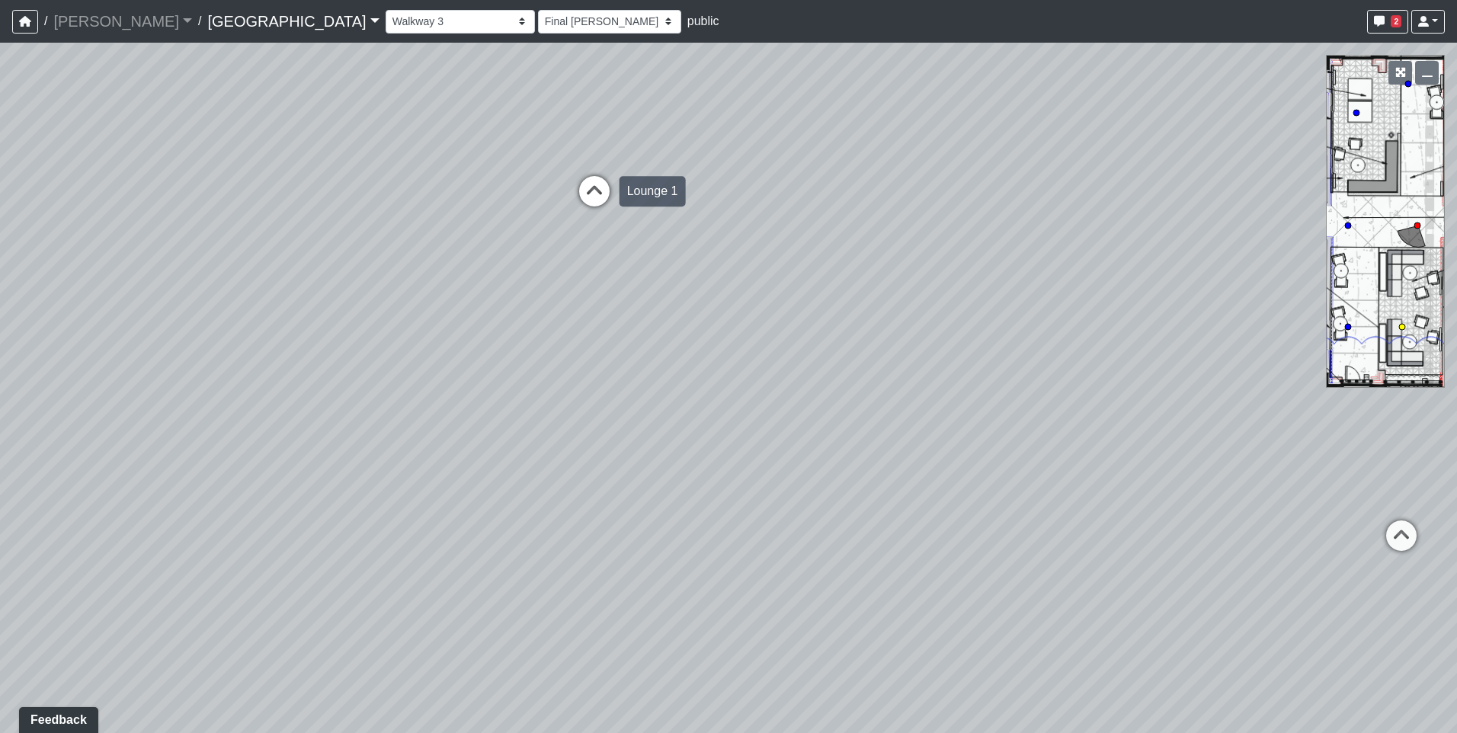
select select "wmN8i6qK71suYTzKAspxAn"
select select "h3ebyGk32eUmSzz99H473o"
drag, startPoint x: 857, startPoint y: 285, endPoint x: 437, endPoint y: 285, distance: 420.7
click at [437, 285] on div "Loading... Pool Courtyard Entry 1 Loading... Main Lounge 2 Loading... Pool Cour…" at bounding box center [728, 388] width 1457 height 691
click at [1015, 460] on icon at bounding box center [1021, 480] width 46 height 46
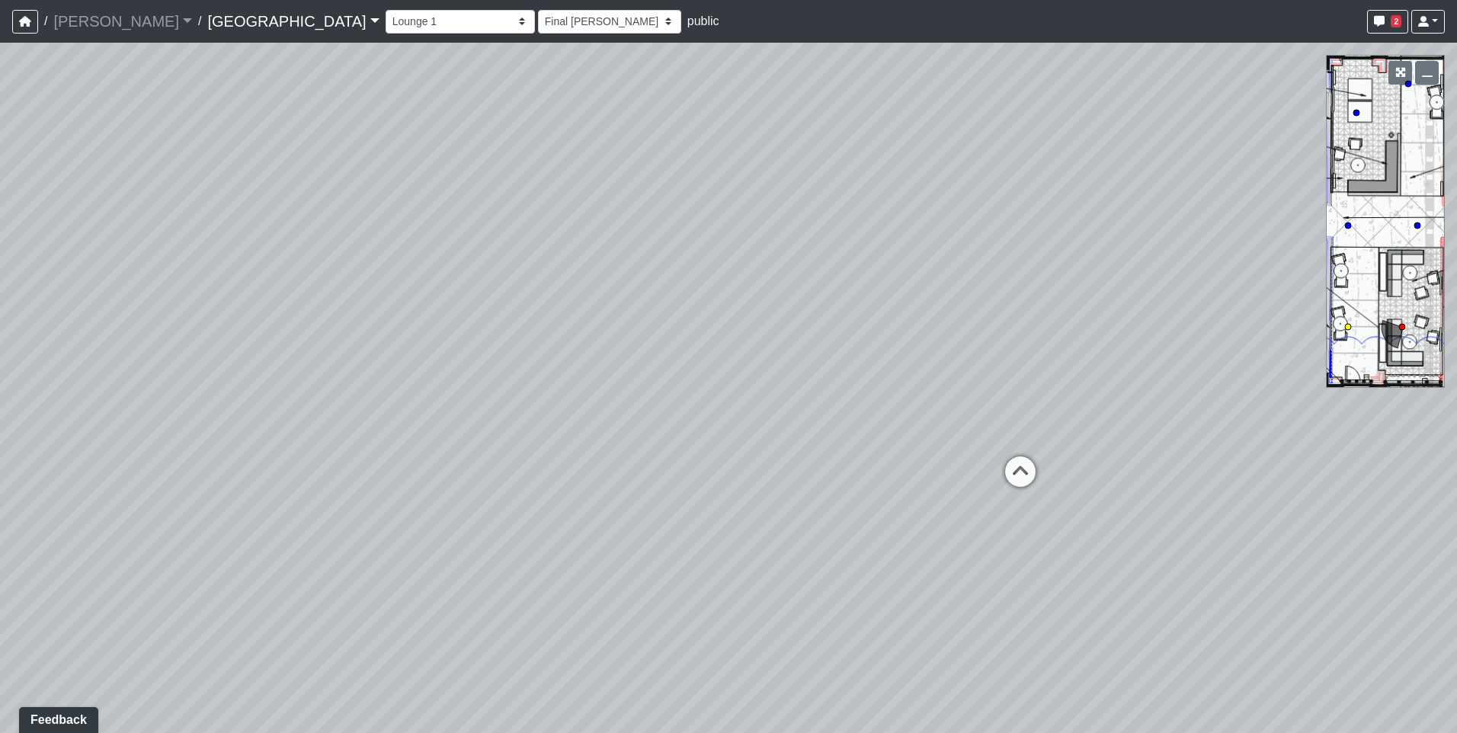
select select "sEwiTxnSdALfGjNGTJr68G"
select select "h3ebyGk32eUmSzz99H473o"
drag, startPoint x: 434, startPoint y: 343, endPoint x: 1110, endPoint y: 332, distance: 676.1
click at [1110, 332] on div "Loading... Pool Courtyard Entry 1 Loading... Main Lounge 2 Loading... Pool Cour…" at bounding box center [728, 388] width 1457 height 691
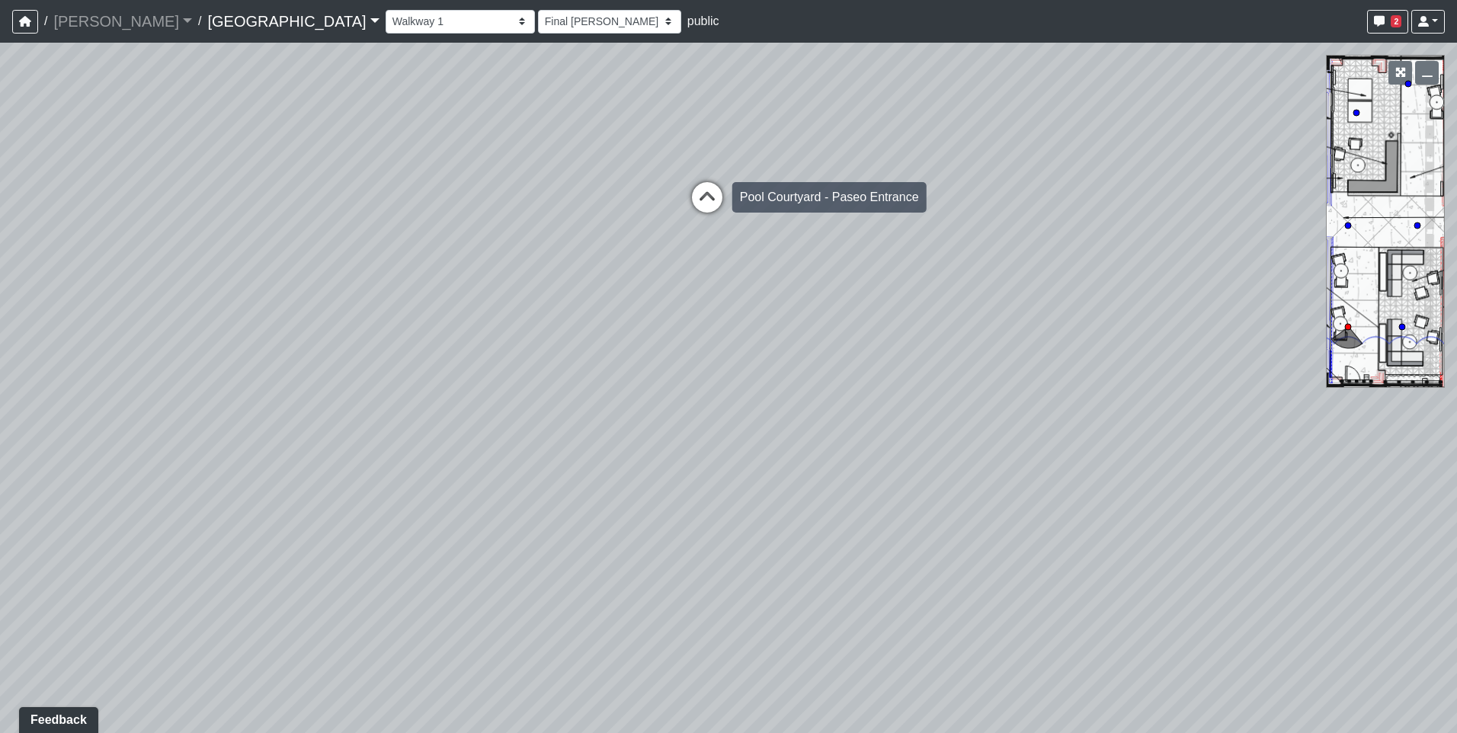
click at [718, 194] on icon at bounding box center [707, 205] width 46 height 46
select select "bp6eZf2t8AY9XxgWzxsDS7"
select select "h3ebyGk32eUmSzz99H473o"
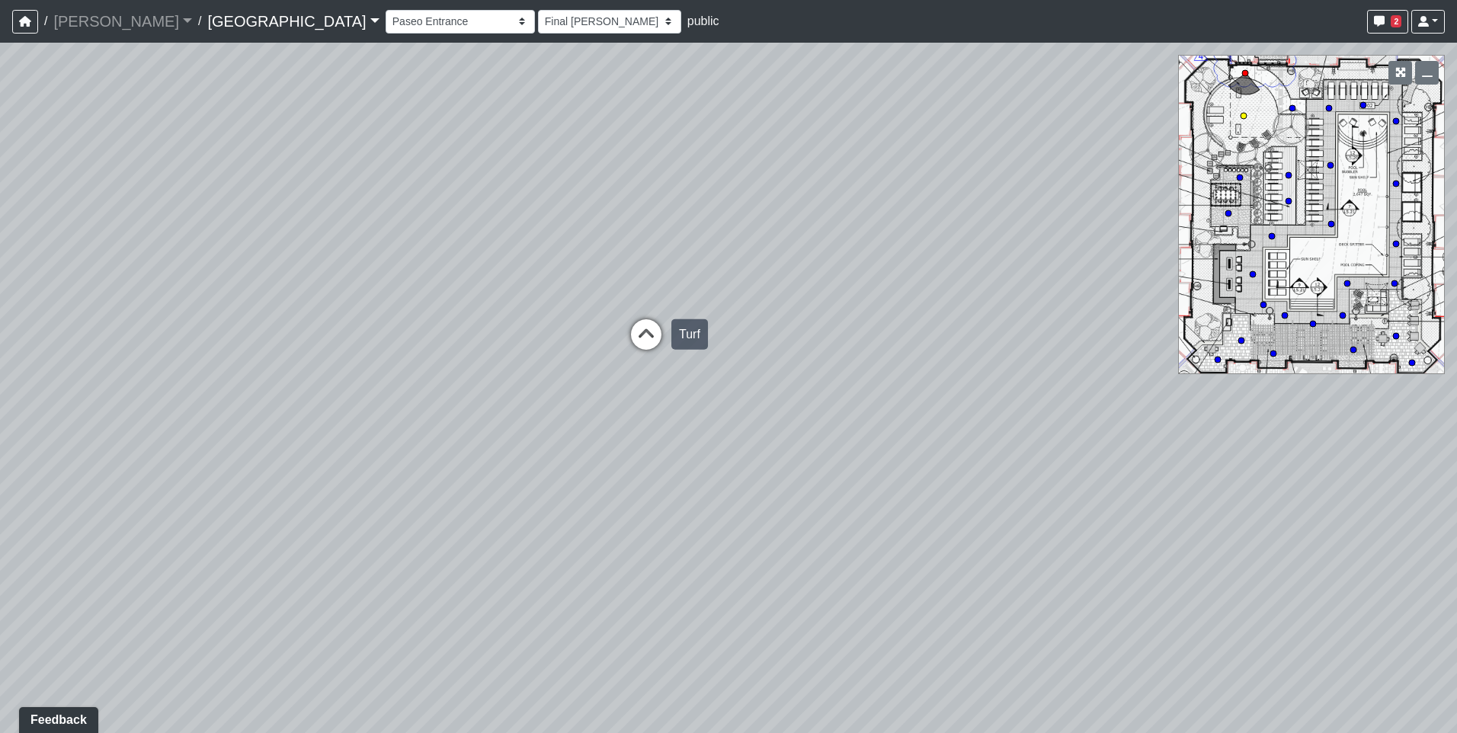
click at [641, 329] on icon at bounding box center [646, 342] width 46 height 46
select select "orbVW6i9zBbUqfvs7RM4Ao"
select select "h3ebyGk32eUmSzz99H473o"
click at [1352, 349] on circle at bounding box center [1354, 350] width 6 height 6
select select "56ykG6Uii8XbvcMZS3FyXu"
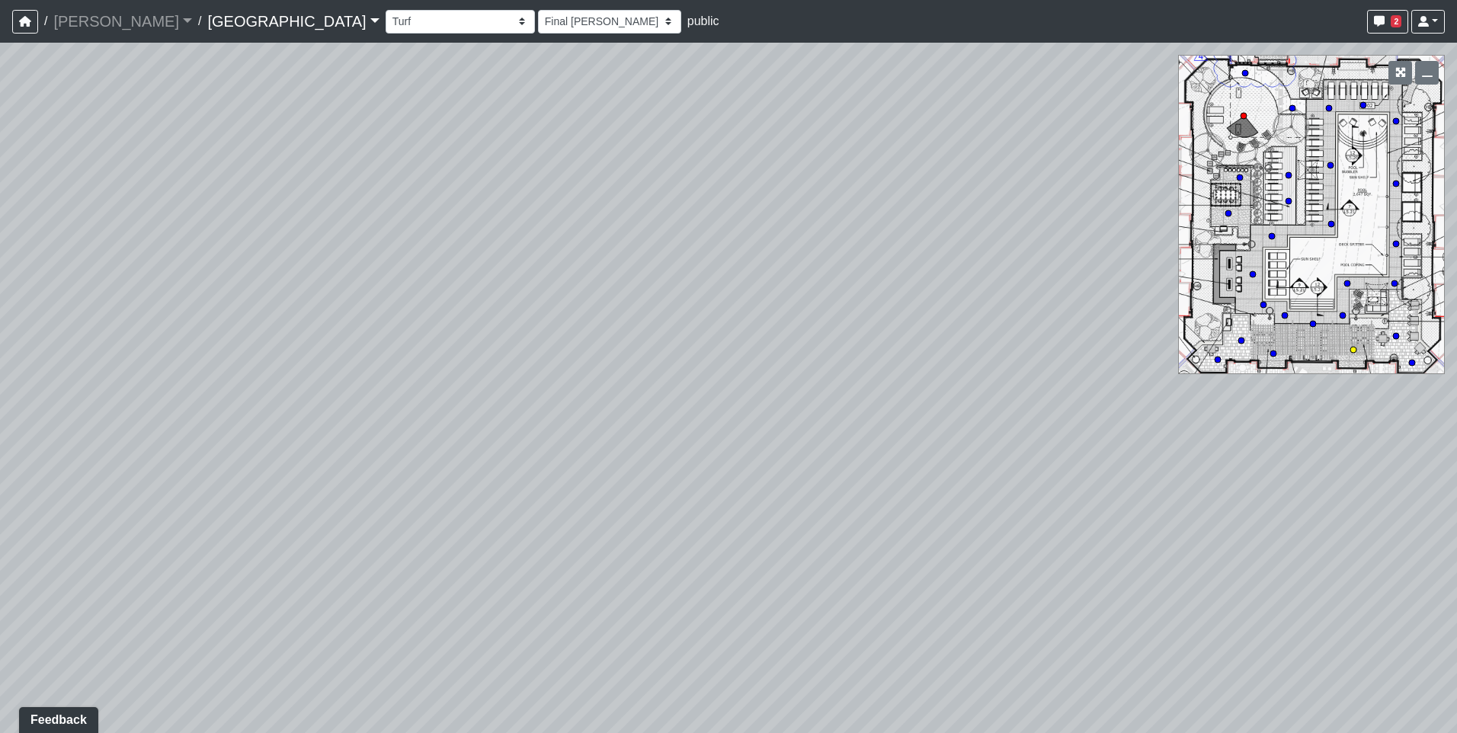
select select "h3ebyGk32eUmSzz99H473o"
drag, startPoint x: 807, startPoint y: 422, endPoint x: 769, endPoint y: 425, distance: 38.2
click at [769, 425] on div "Loading... Pool Courtyard Entry 1 Loading... Main Lounge 2 Loading... Pool Cour…" at bounding box center [728, 388] width 1457 height 691
drag, startPoint x: 780, startPoint y: 373, endPoint x: 828, endPoint y: 332, distance: 62.7
click at [828, 332] on div "Loading... Pool Courtyard Entry 1 Loading... Main Lounge 2 Loading... Pool Cour…" at bounding box center [728, 388] width 1457 height 691
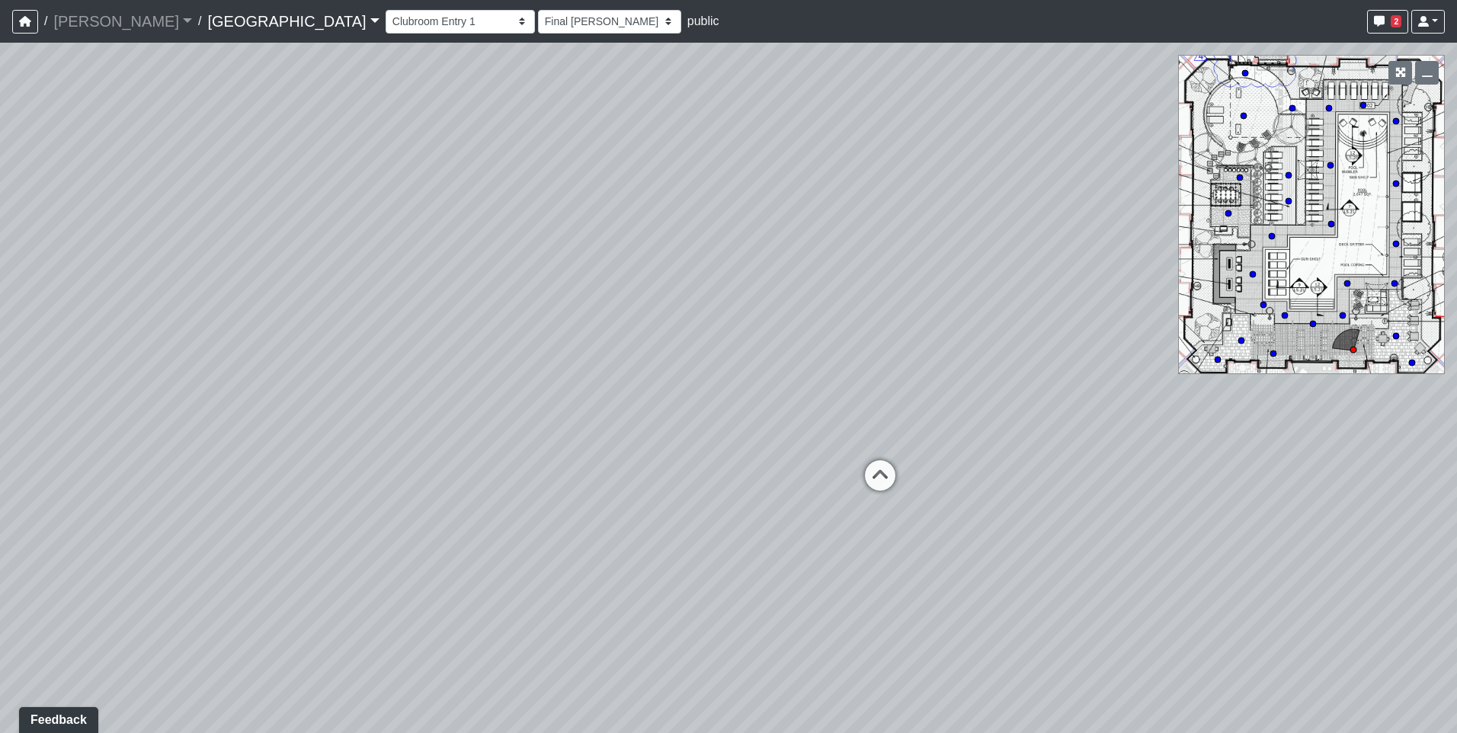
drag, startPoint x: 834, startPoint y: 355, endPoint x: 1221, endPoint y: 334, distance: 387.8
click at [1221, 334] on div "Loading... Pool Courtyard Entry 1 Loading... Main Lounge 2 Loading... Pool Cour…" at bounding box center [728, 388] width 1457 height 691
drag, startPoint x: 562, startPoint y: 348, endPoint x: 1261, endPoint y: 348, distance: 698.9
click at [1261, 348] on div "Loading... Pool Courtyard Entry 1 Loading... Main Lounge 2 Loading... Pool Cour…" at bounding box center [728, 388] width 1457 height 691
drag, startPoint x: 542, startPoint y: 380, endPoint x: 1133, endPoint y: 360, distance: 591.8
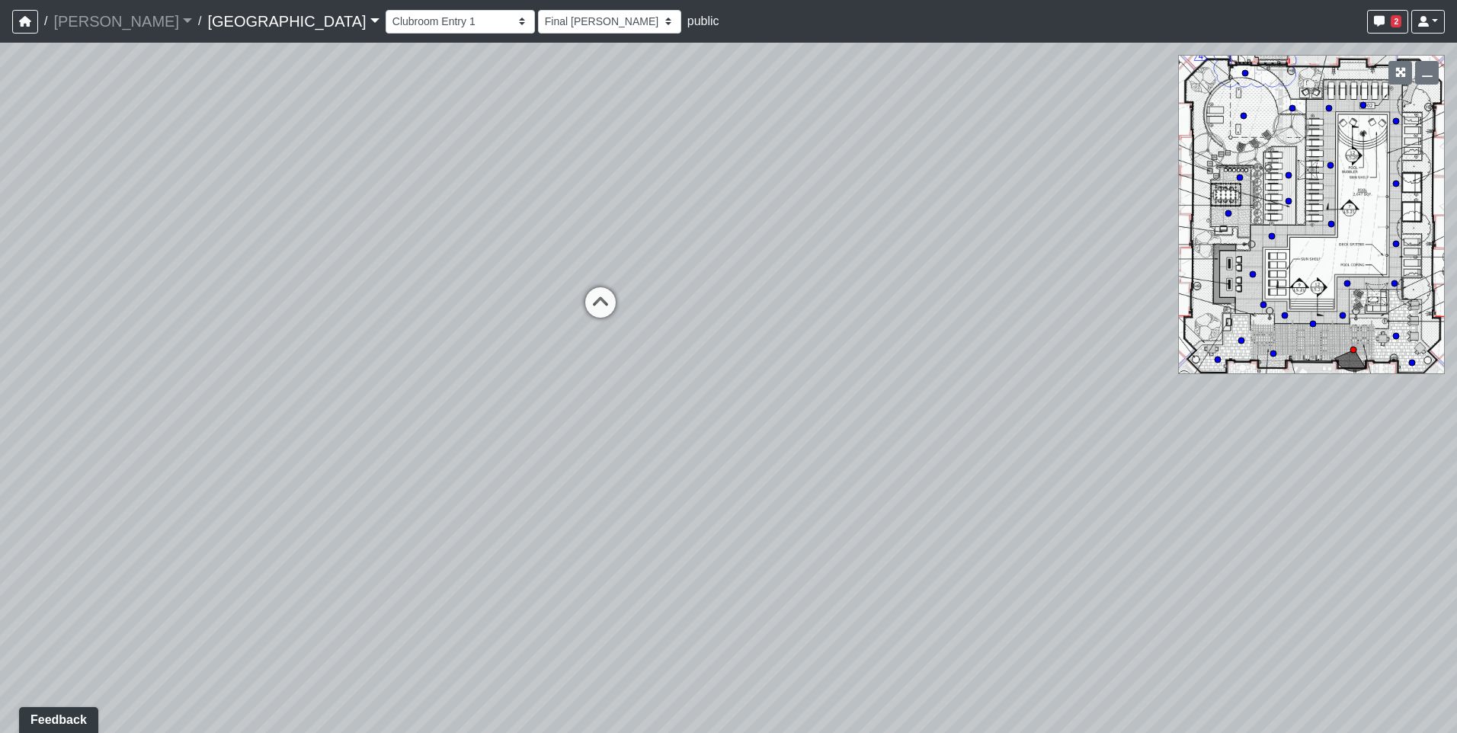
click at [1133, 360] on div "Loading... Pool Courtyard Entry 1 Loading... Main Lounge 2 Loading... Pool Cour…" at bounding box center [728, 388] width 1457 height 691
click at [601, 303] on icon at bounding box center [601, 310] width 46 height 46
select select "rSNPTk6fVWzVTWWJRKuvHZ"
select select "h3ebyGk32eUmSzz99H473o"
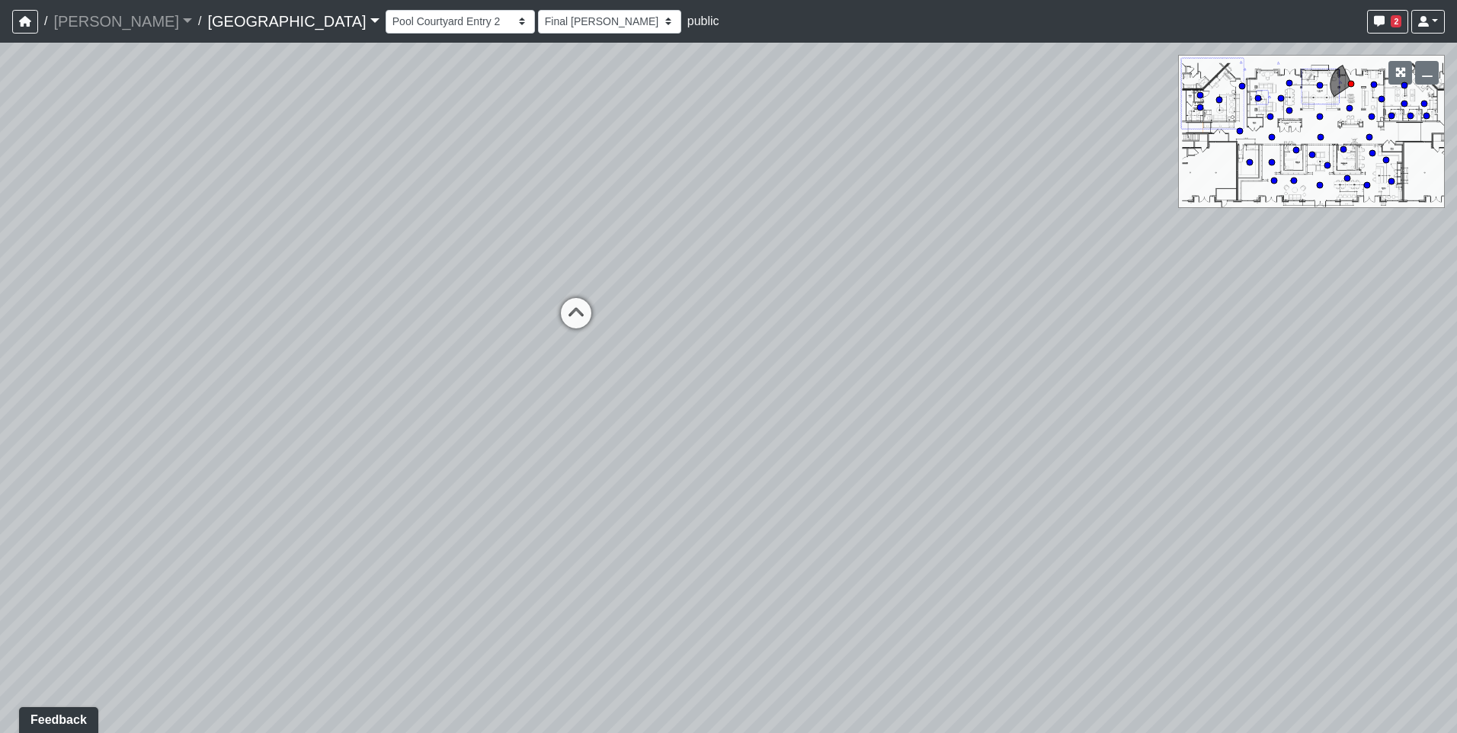
drag, startPoint x: 907, startPoint y: 321, endPoint x: -177, endPoint y: 332, distance: 1083.8
click at [0, 332] on html "/ [PERSON_NAME] Loading... / [GEOGRAPHIC_DATA] [GEOGRAPHIC_DATA] Loading... [GE…" at bounding box center [728, 366] width 1457 height 733
click at [566, 315] on icon at bounding box center [576, 321] width 46 height 46
select select "gontoaMErPAtzSBVXh4ptW"
select select "h3ebyGk32eUmSzz99H473o"
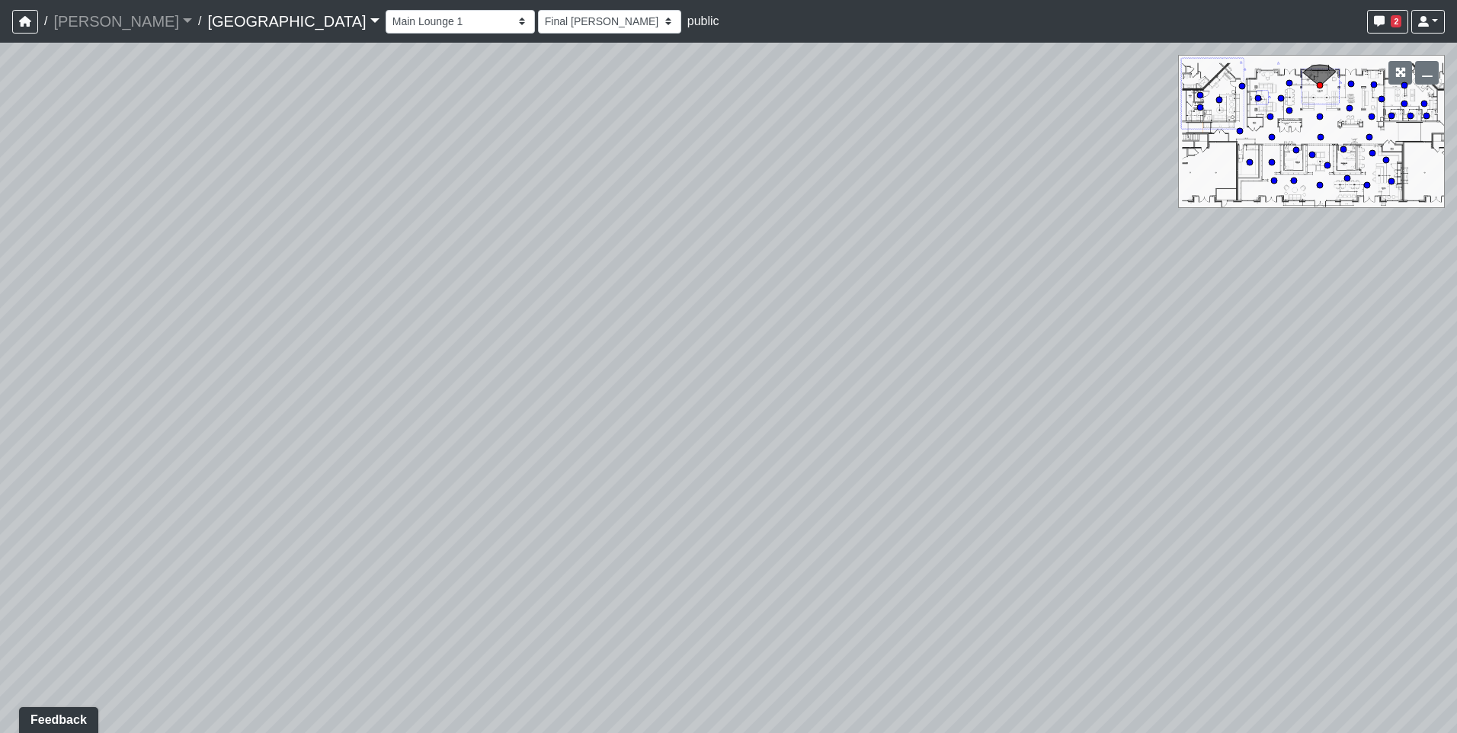
drag, startPoint x: 213, startPoint y: 243, endPoint x: 50, endPoint y: 228, distance: 164.6
click at [50, 228] on div "Loading... Pool Courtyard Entry 1 Loading... Main Lounge 2 Loading... Pool Cour…" at bounding box center [728, 388] width 1457 height 691
drag, startPoint x: 511, startPoint y: 255, endPoint x: 498, endPoint y: 277, distance: 26.0
click at [498, 277] on div "Loading... Pool Courtyard Entry 1 Loading... Main Lounge 2 Loading... Pool Cour…" at bounding box center [728, 388] width 1457 height 691
click at [1322, 187] on circle at bounding box center [1320, 185] width 6 height 6
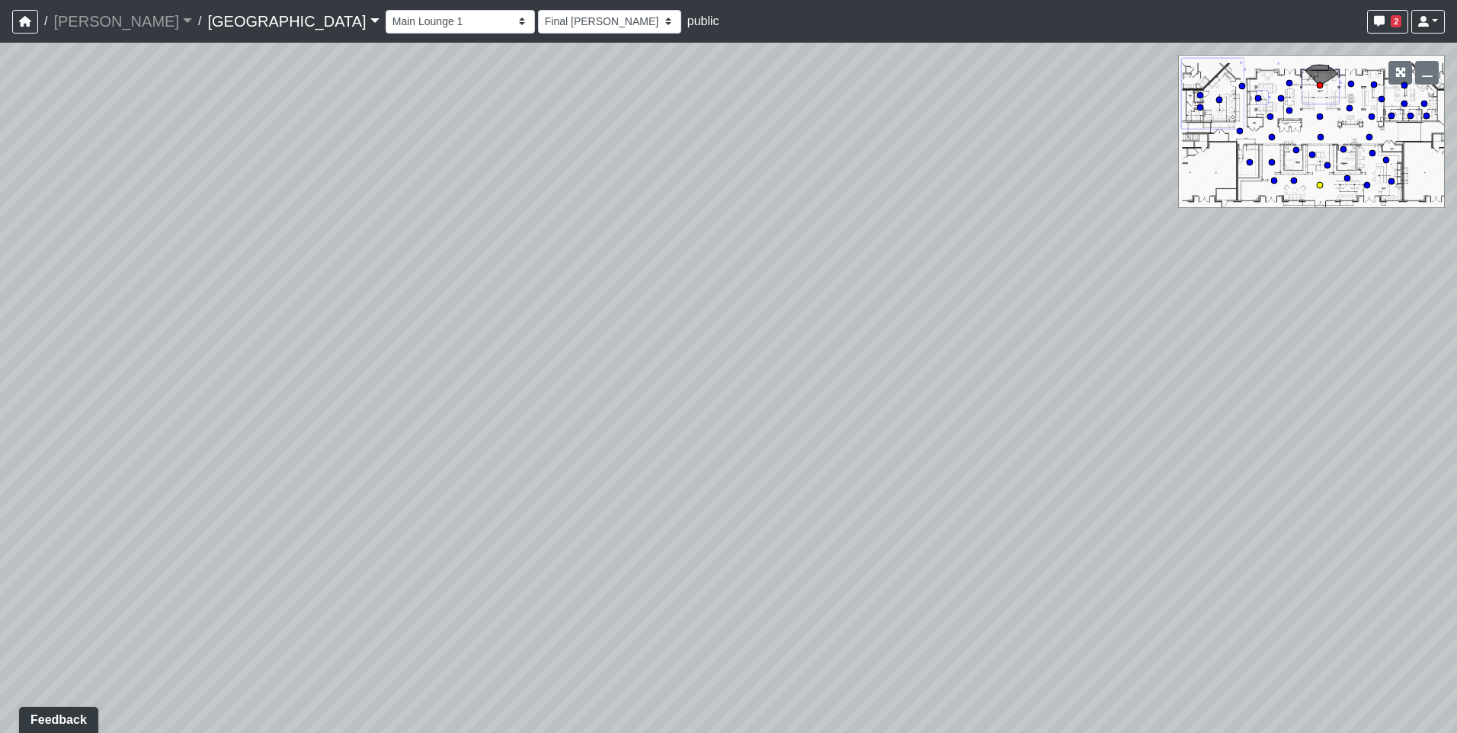
select select "rippxyhkynD5Hm89PJ8RuH"
select select "h3ebyGk32eUmSzz99H473o"
